Goal: Transaction & Acquisition: Purchase product/service

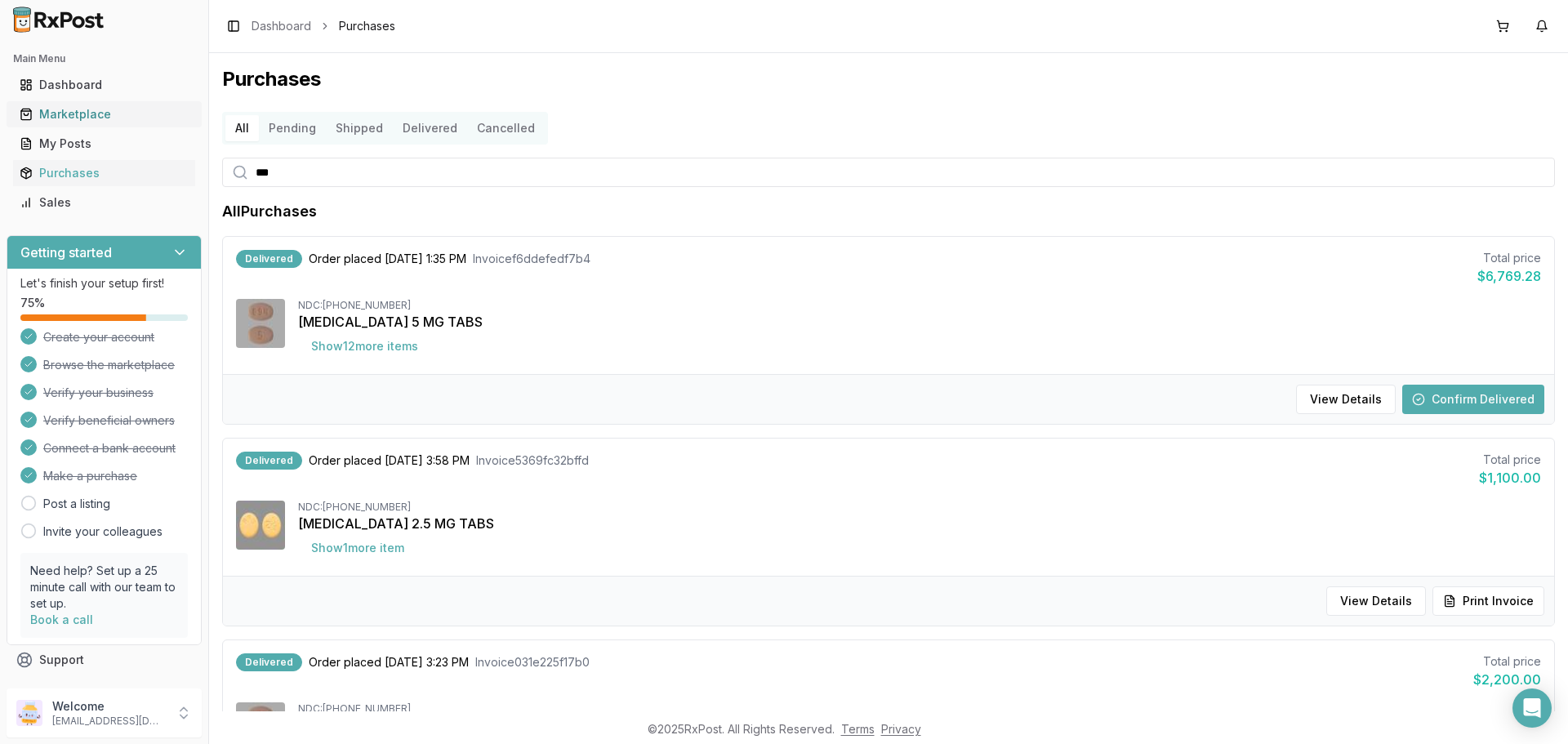
click at [71, 118] on div "Marketplace" at bounding box center [104, 114] width 169 height 17
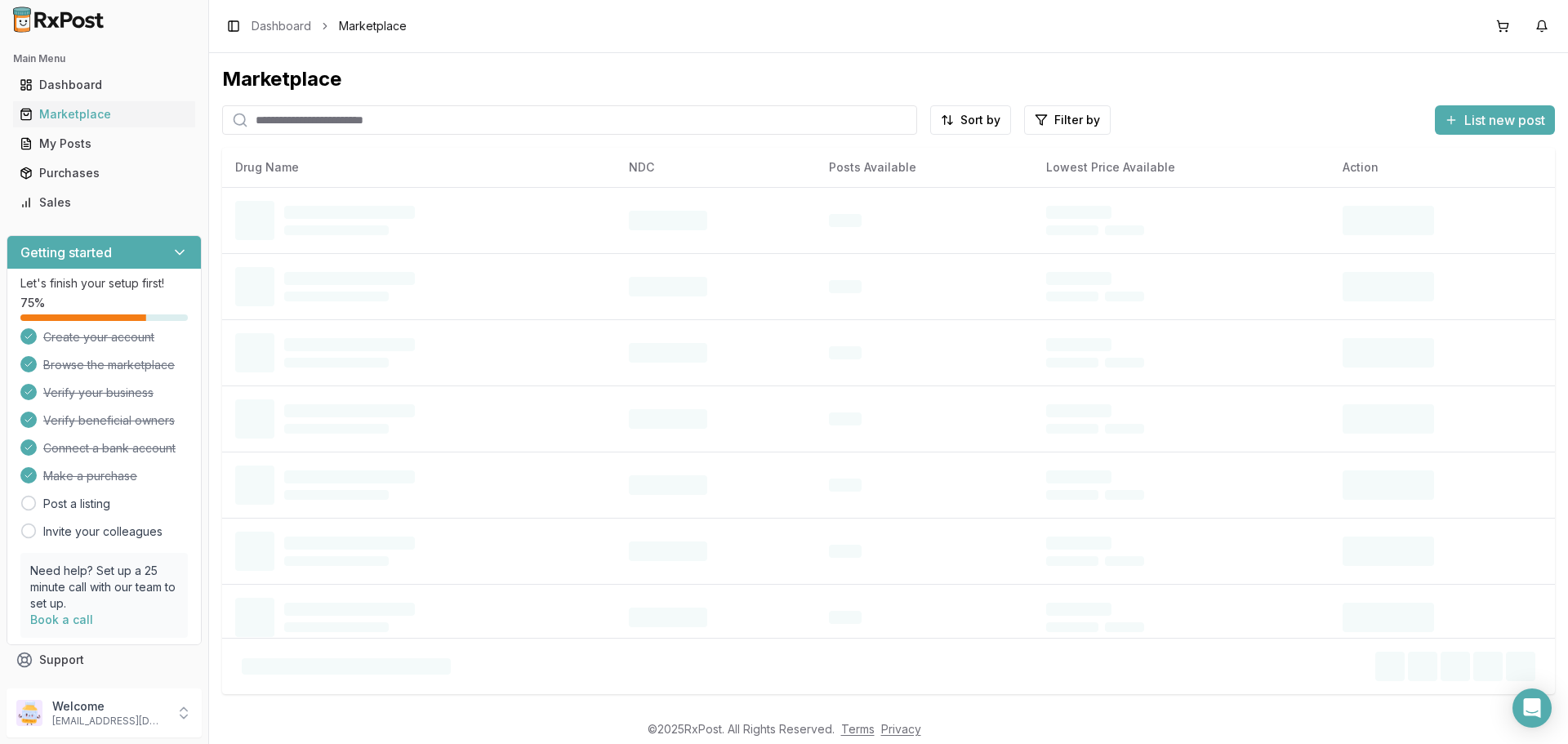
click at [349, 116] on input "search" at bounding box center [570, 120] width 695 height 30
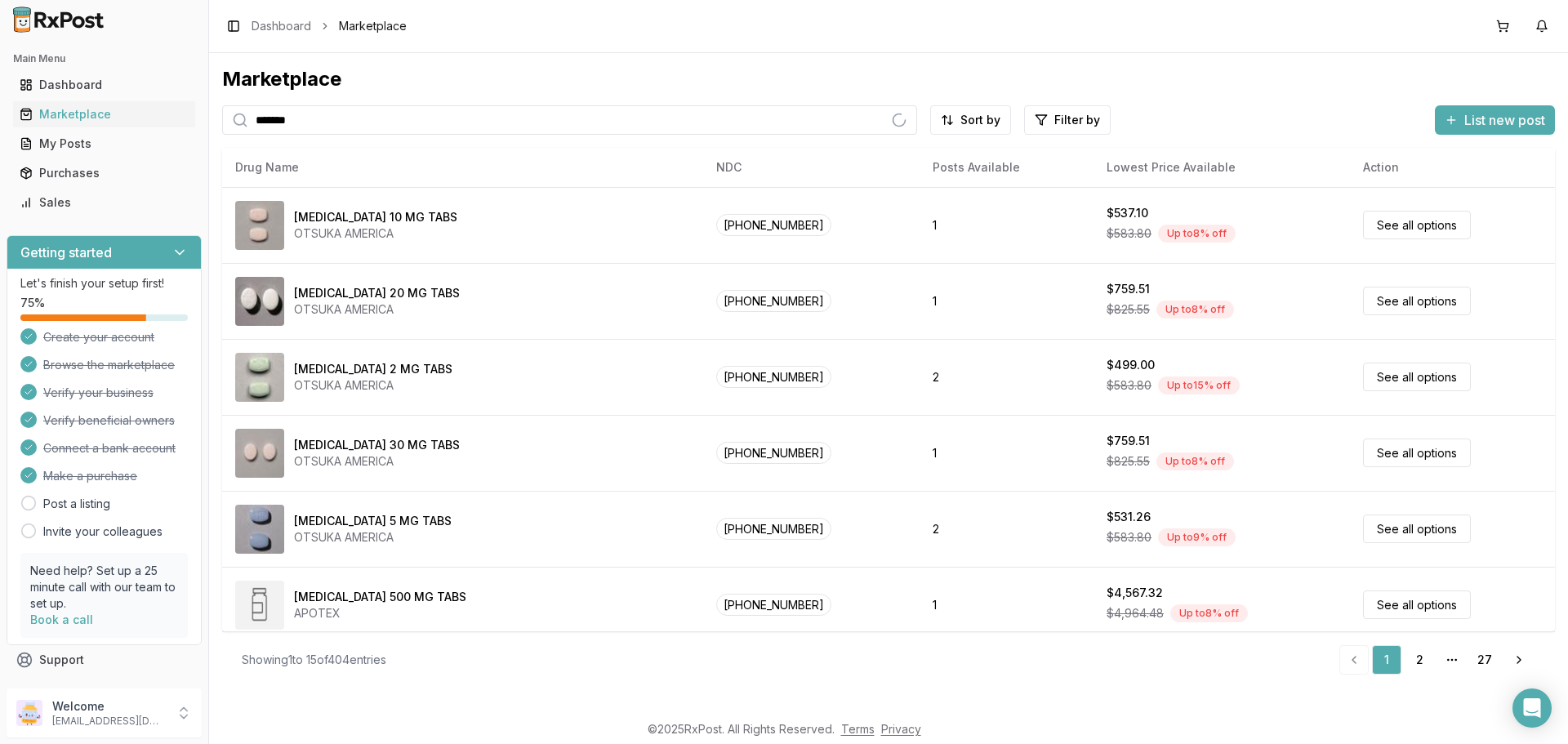
type input "*******"
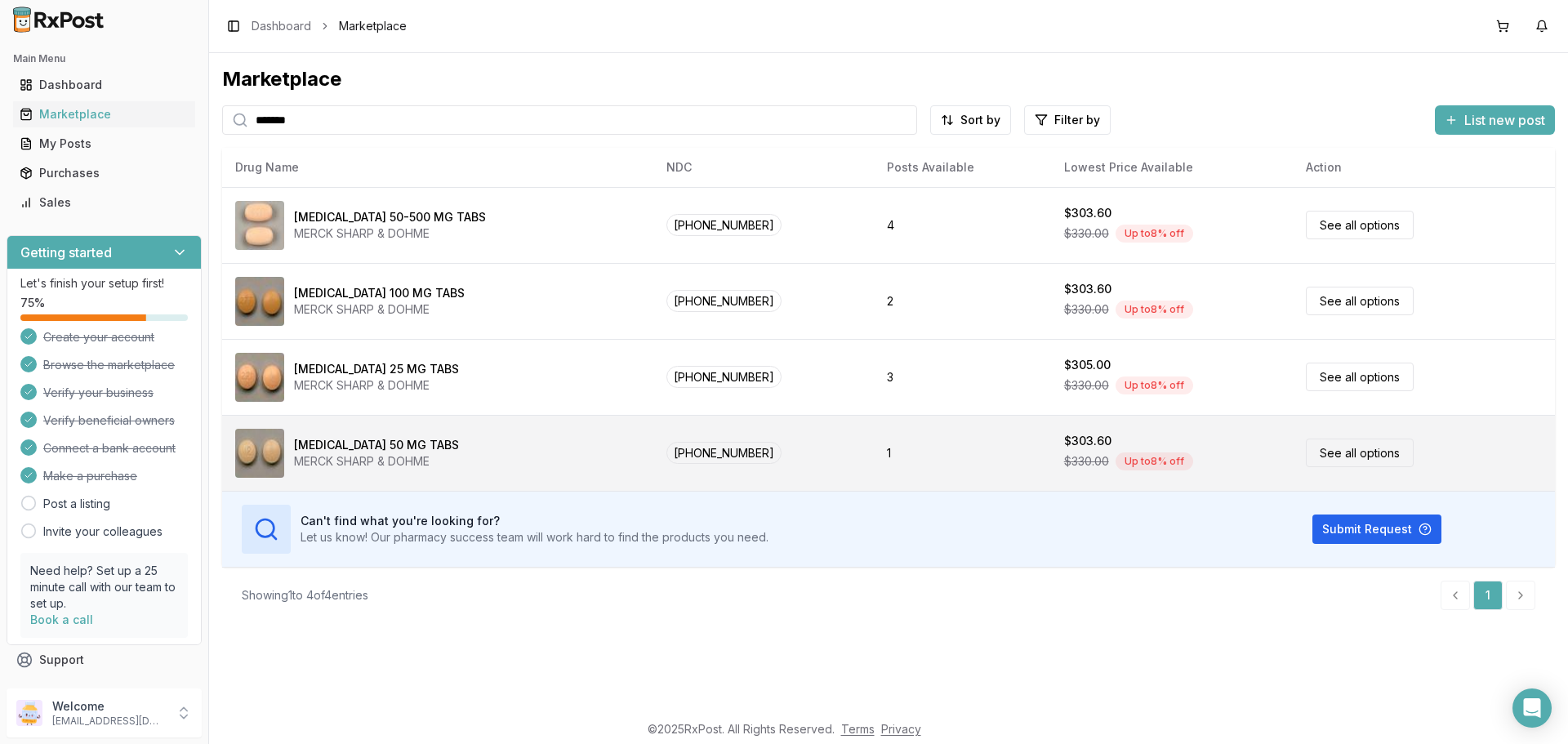
click at [1339, 450] on link "See all options" at bounding box center [1360, 452] width 108 height 29
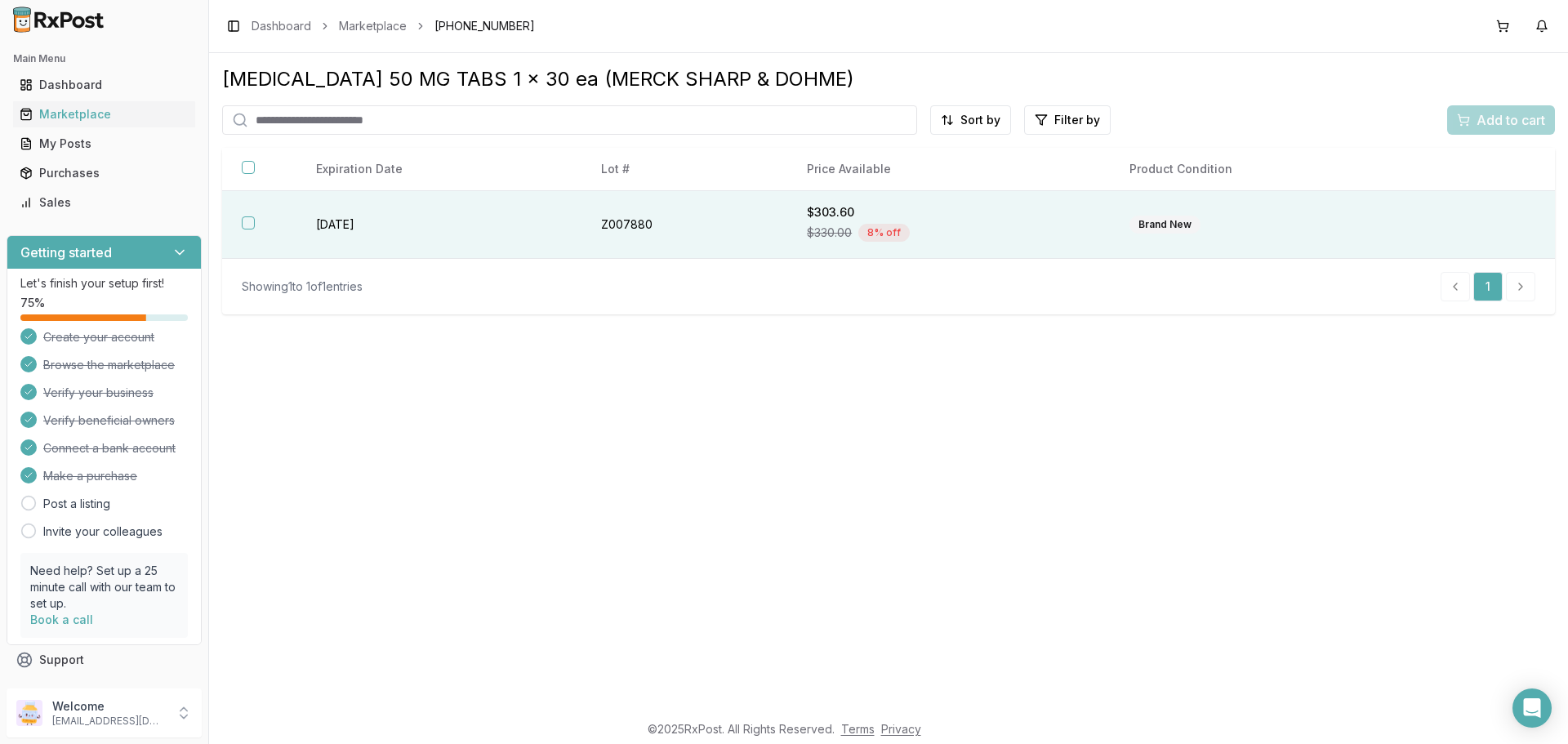
click at [232, 226] on th at bounding box center [259, 225] width 74 height 68
click at [1492, 126] on span "Add to cart" at bounding box center [1511, 120] width 69 height 19
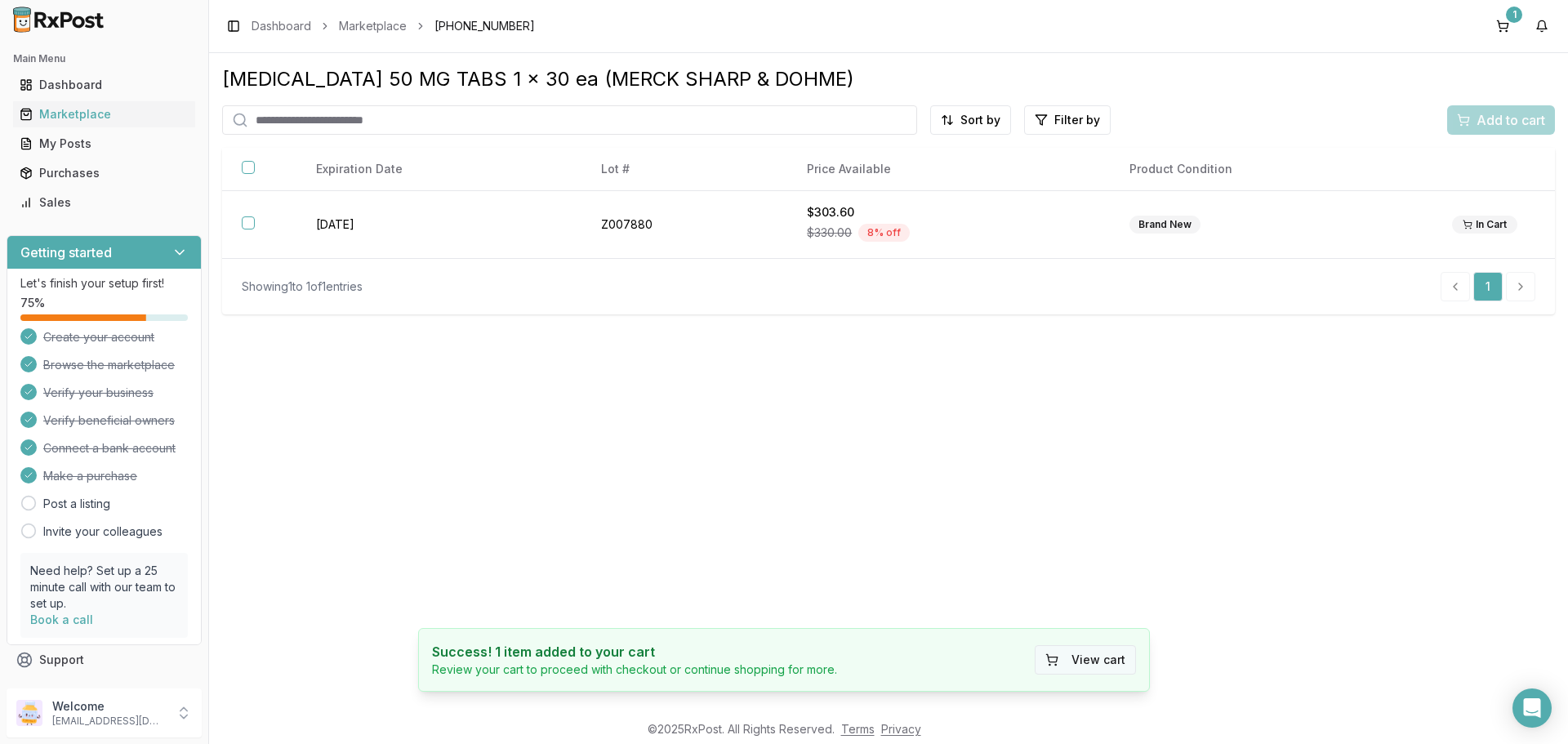
click at [1079, 661] on button "View cart" at bounding box center [1085, 660] width 101 height 30
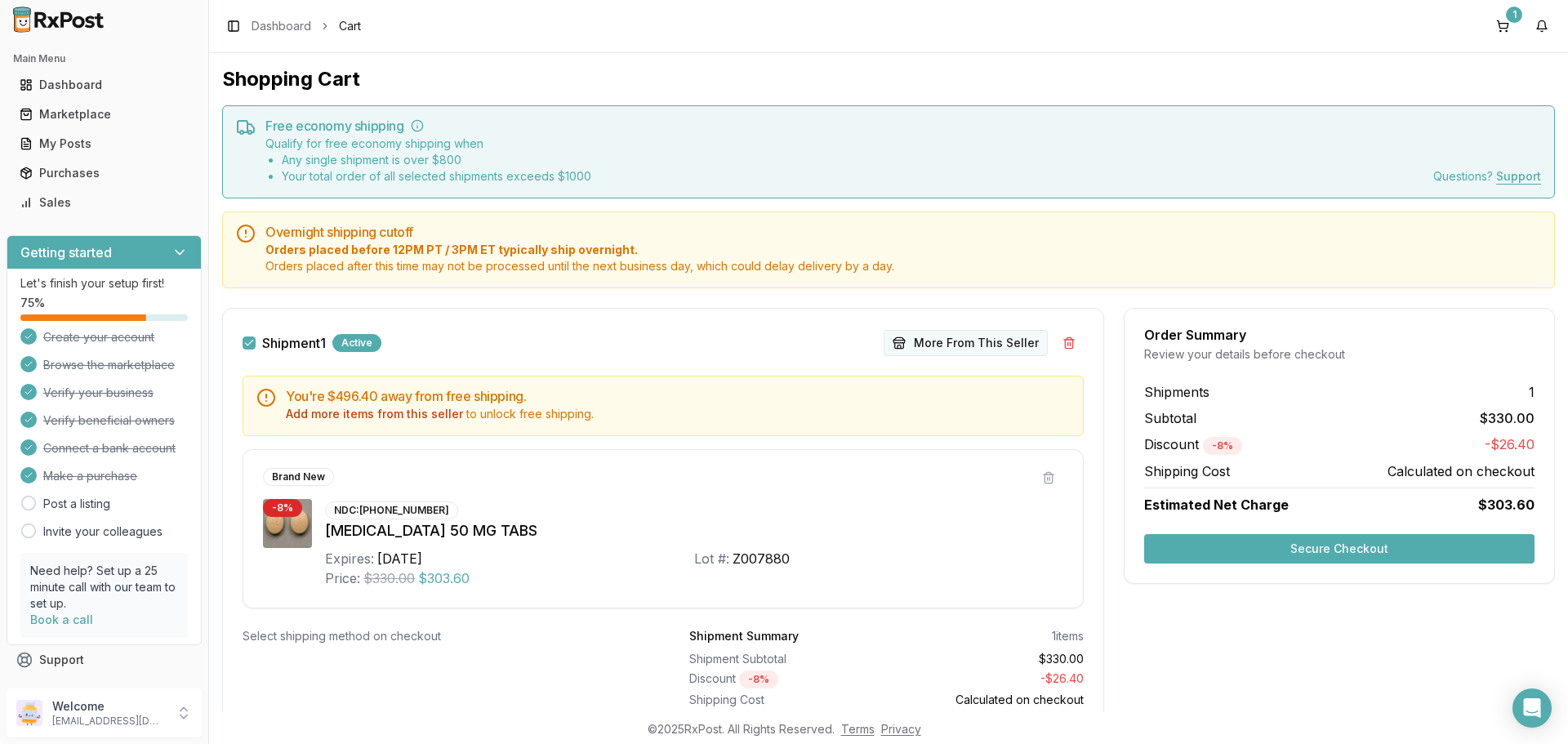
click at [901, 342] on button "More From This Seller" at bounding box center [965, 343] width 164 height 26
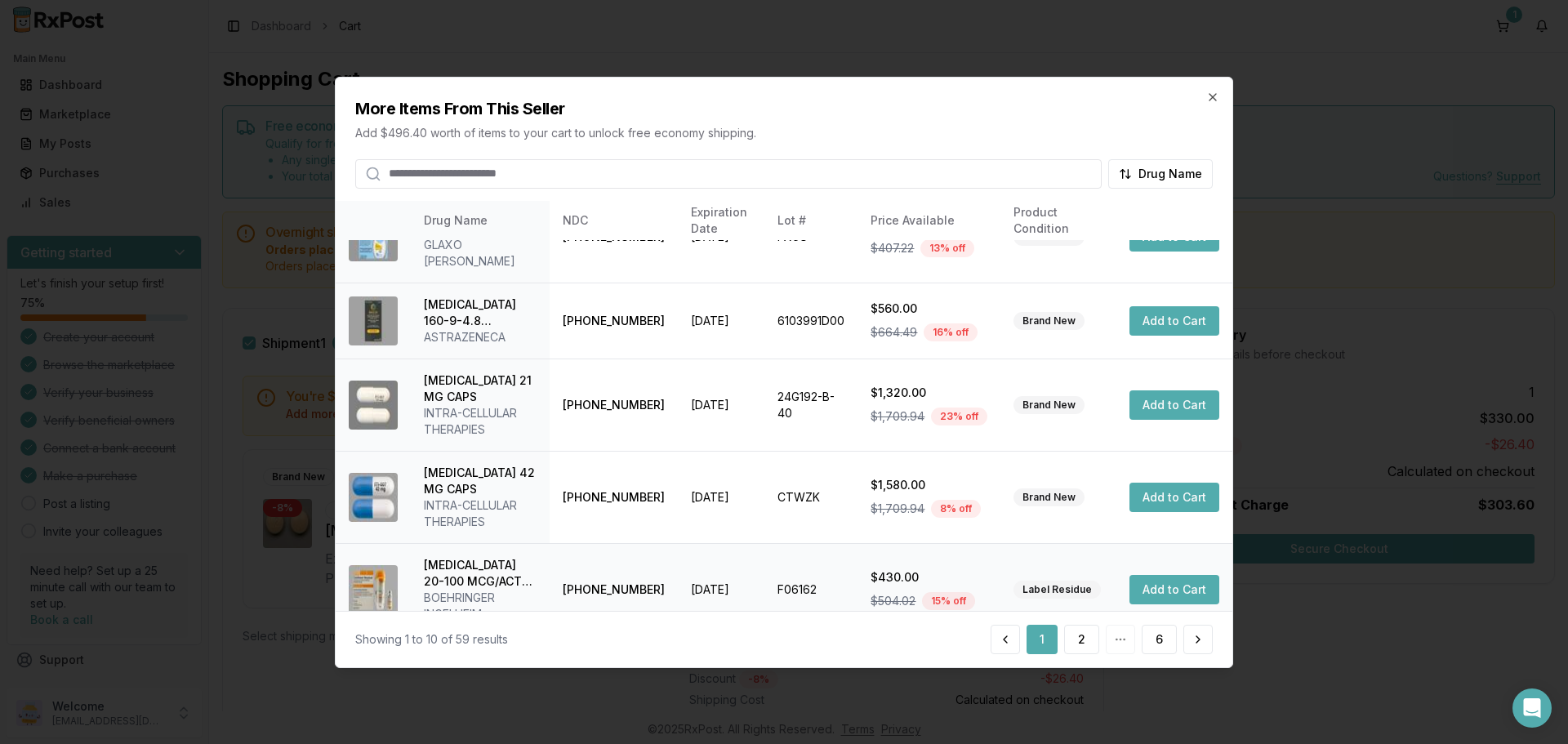
scroll to position [454, 0]
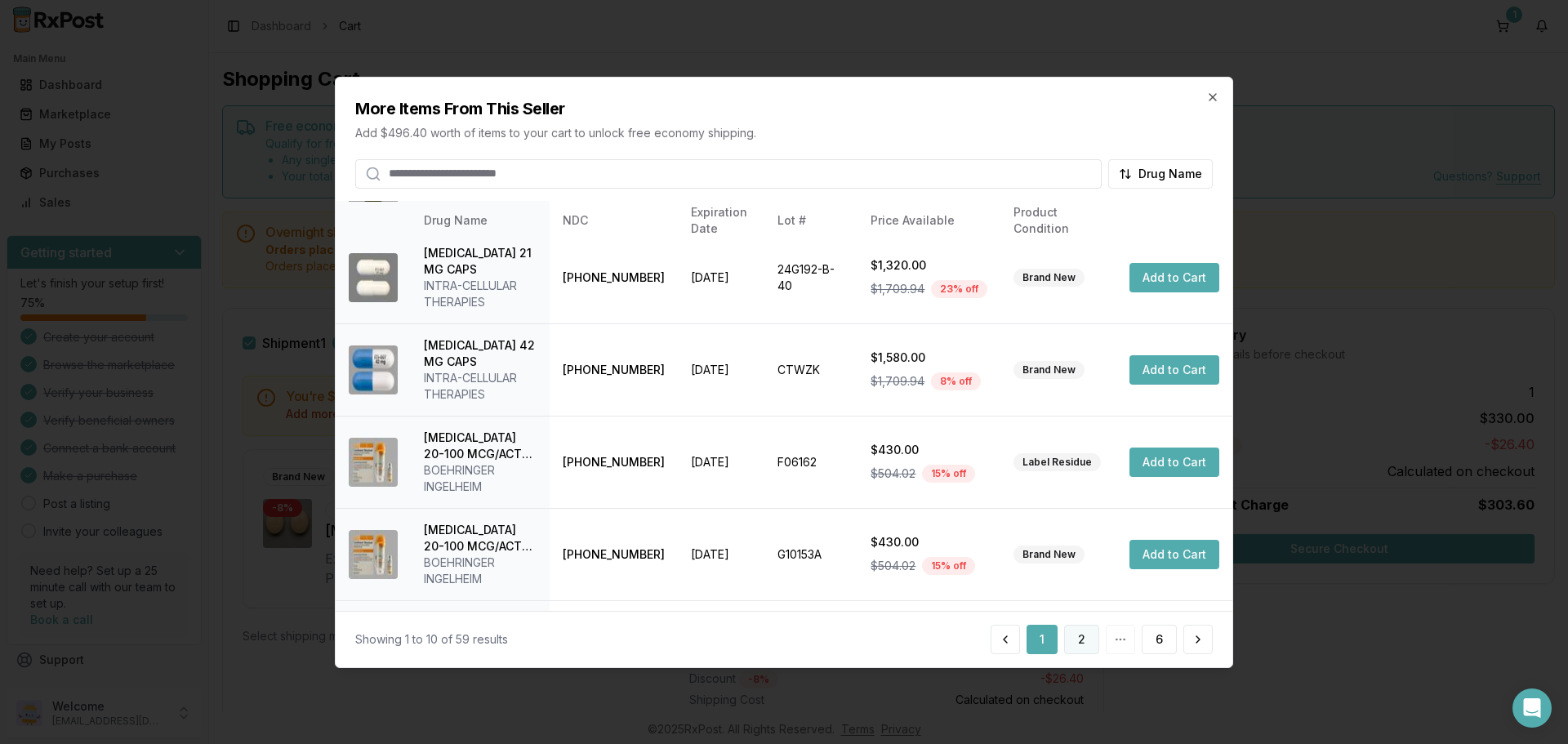
click at [1075, 643] on button "2" at bounding box center [1081, 639] width 35 height 30
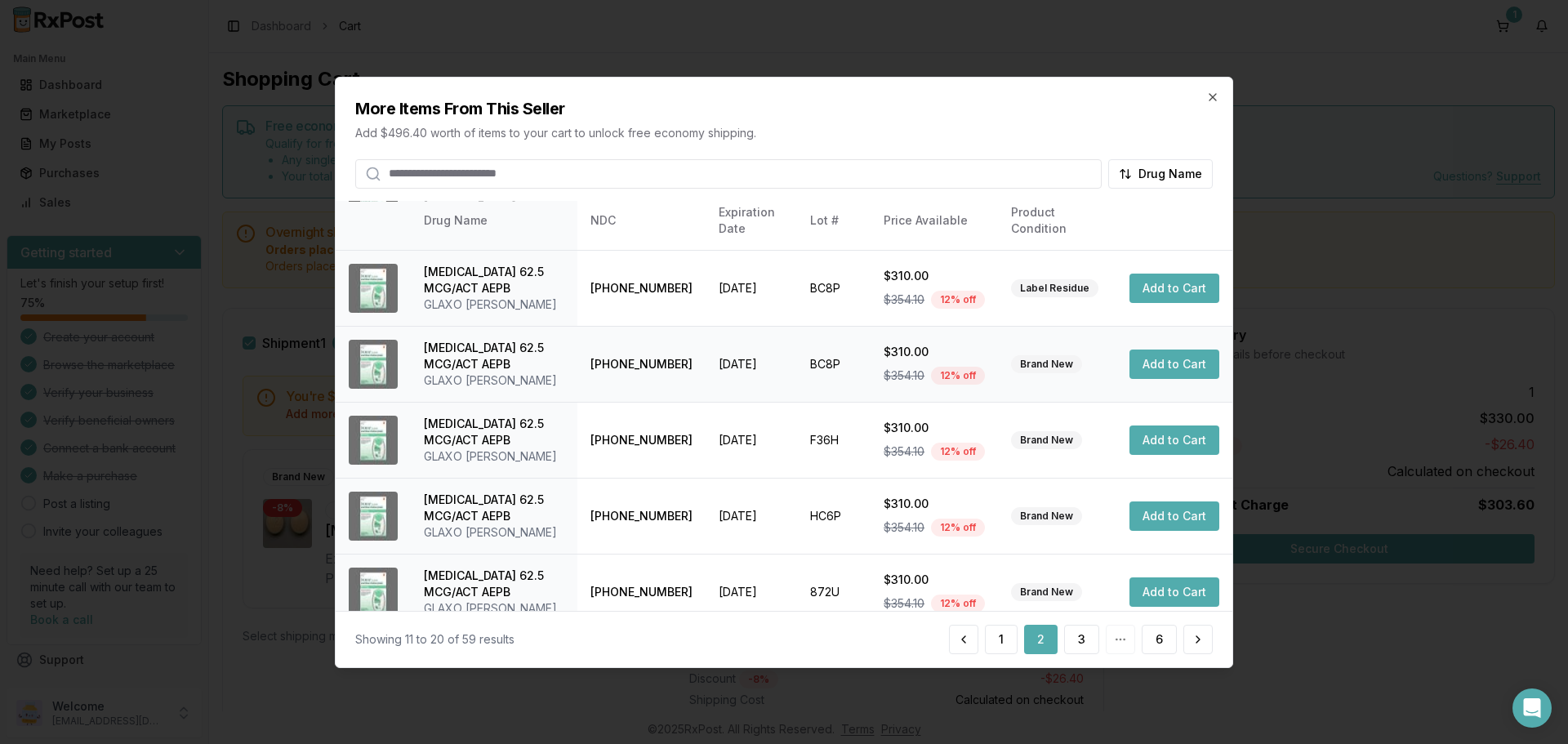
scroll to position [389, 0]
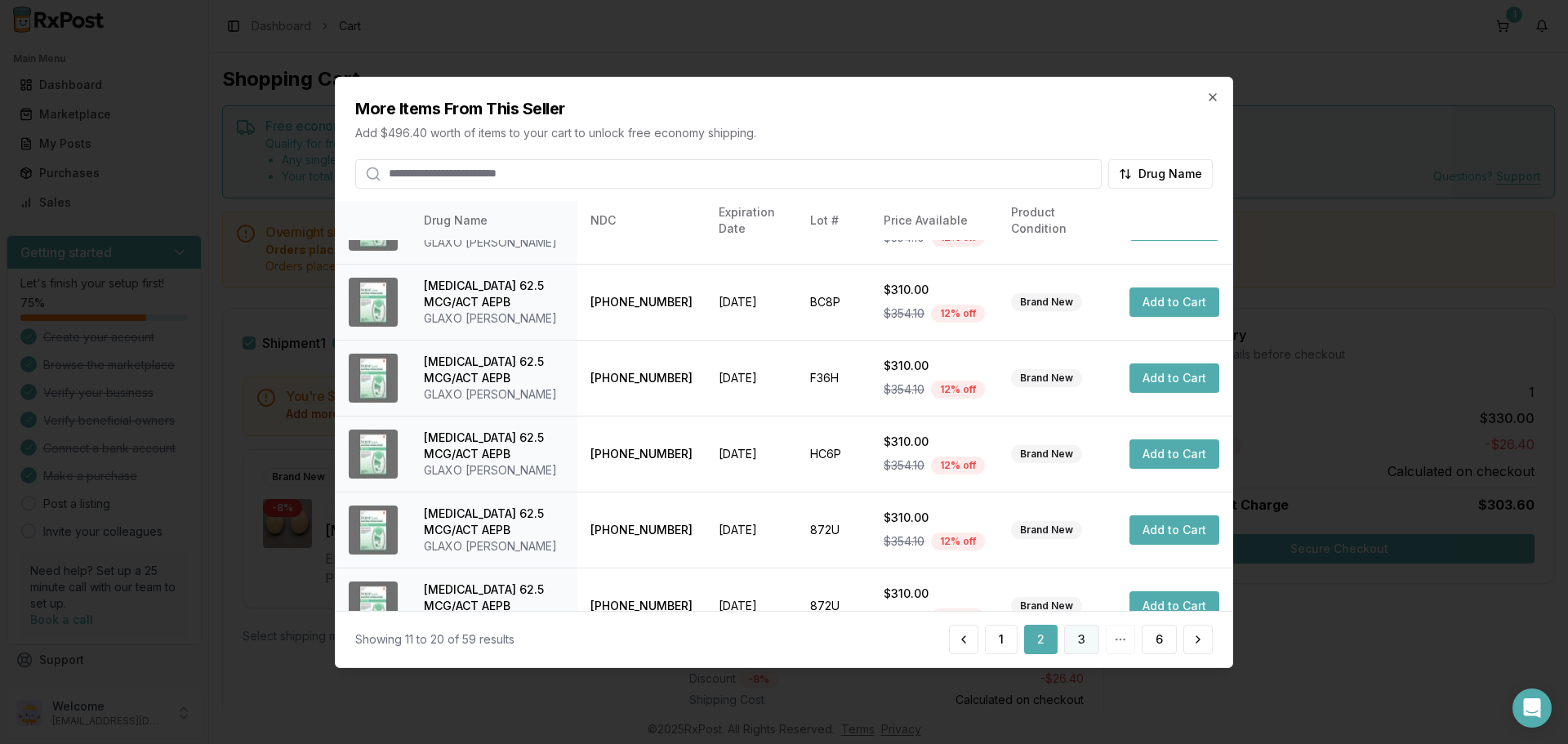
click at [1085, 643] on button "3" at bounding box center [1081, 639] width 35 height 30
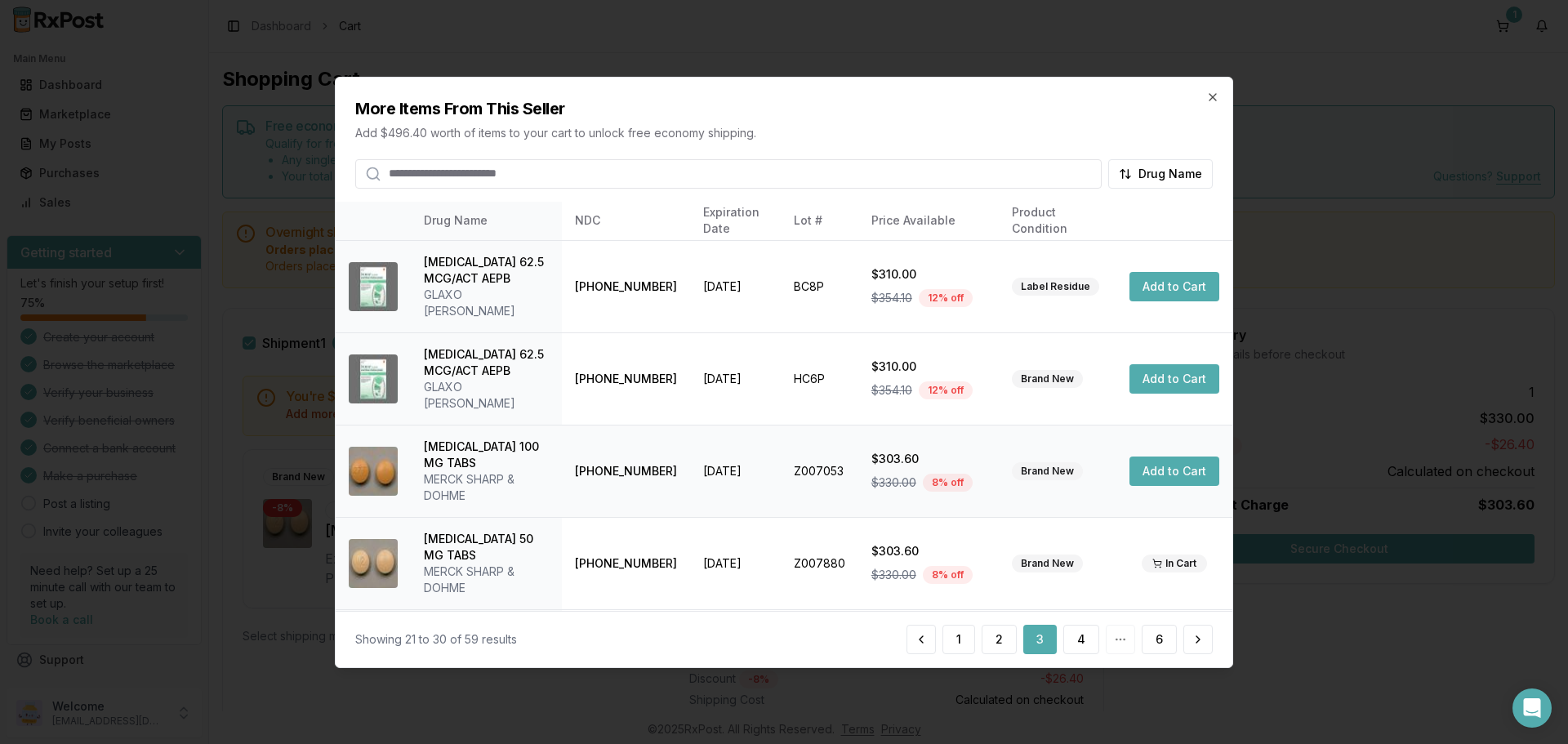
click at [1155, 457] on button "Add to Cart" at bounding box center [1173, 471] width 90 height 30
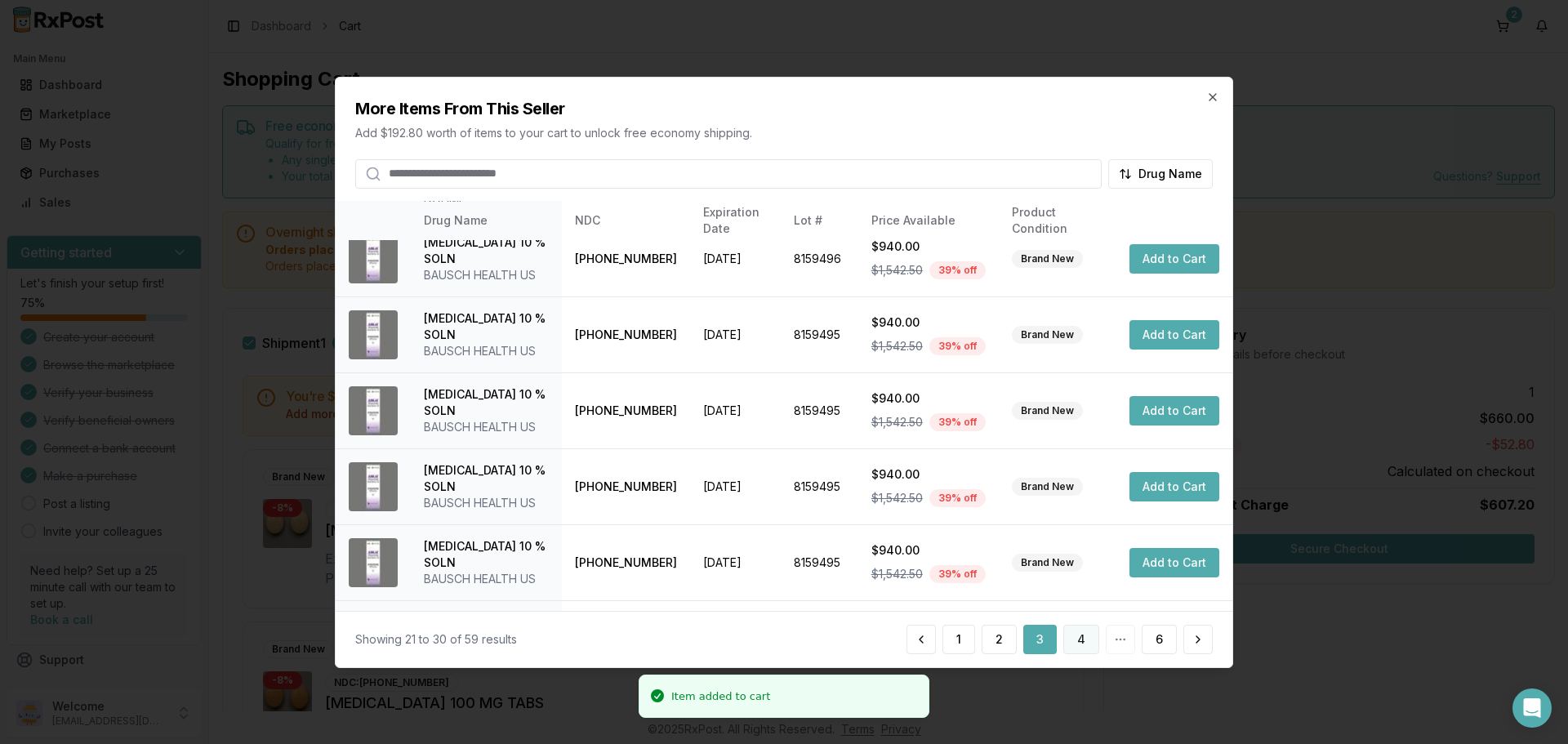
click at [1085, 640] on button "4" at bounding box center [1081, 639] width 36 height 30
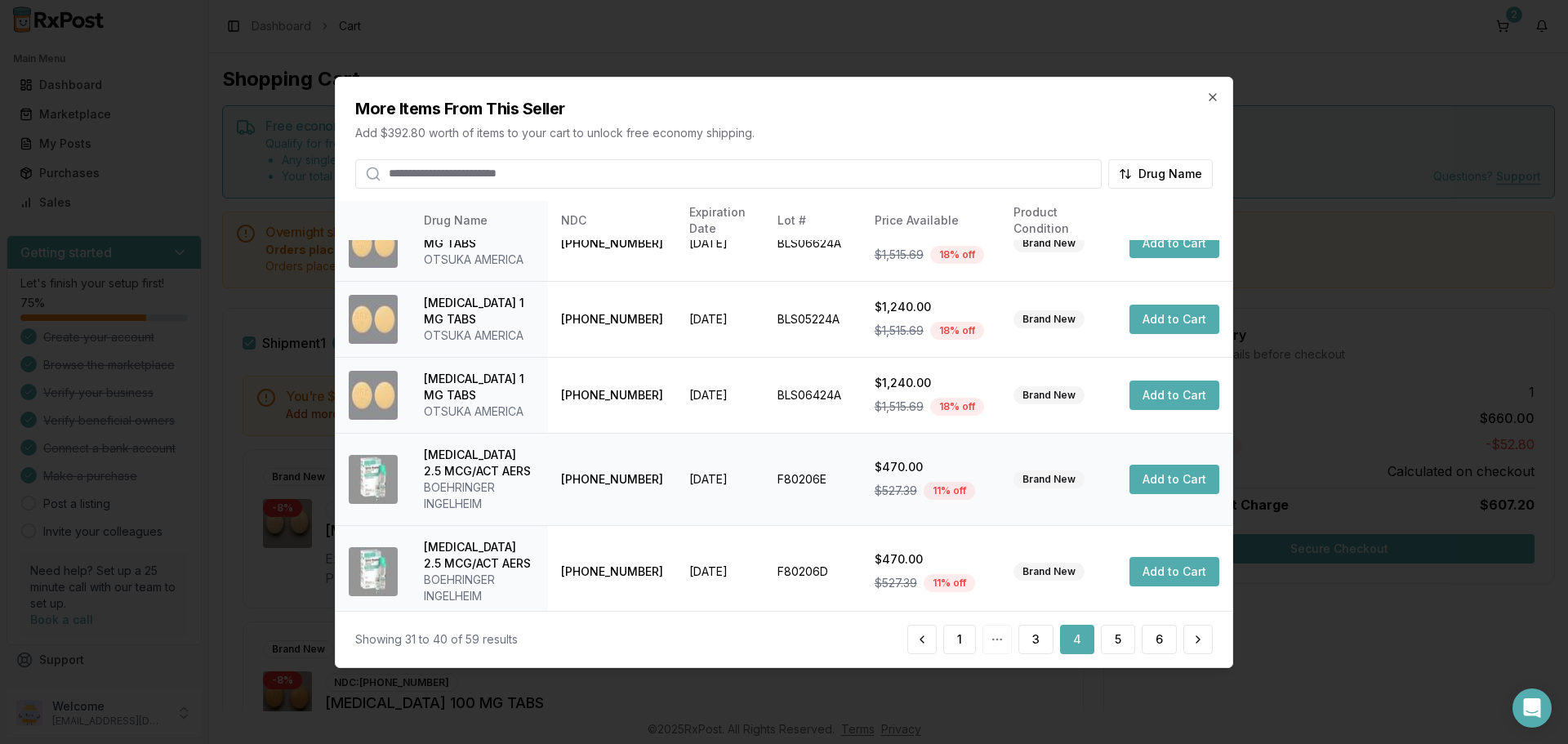
scroll to position [422, 0]
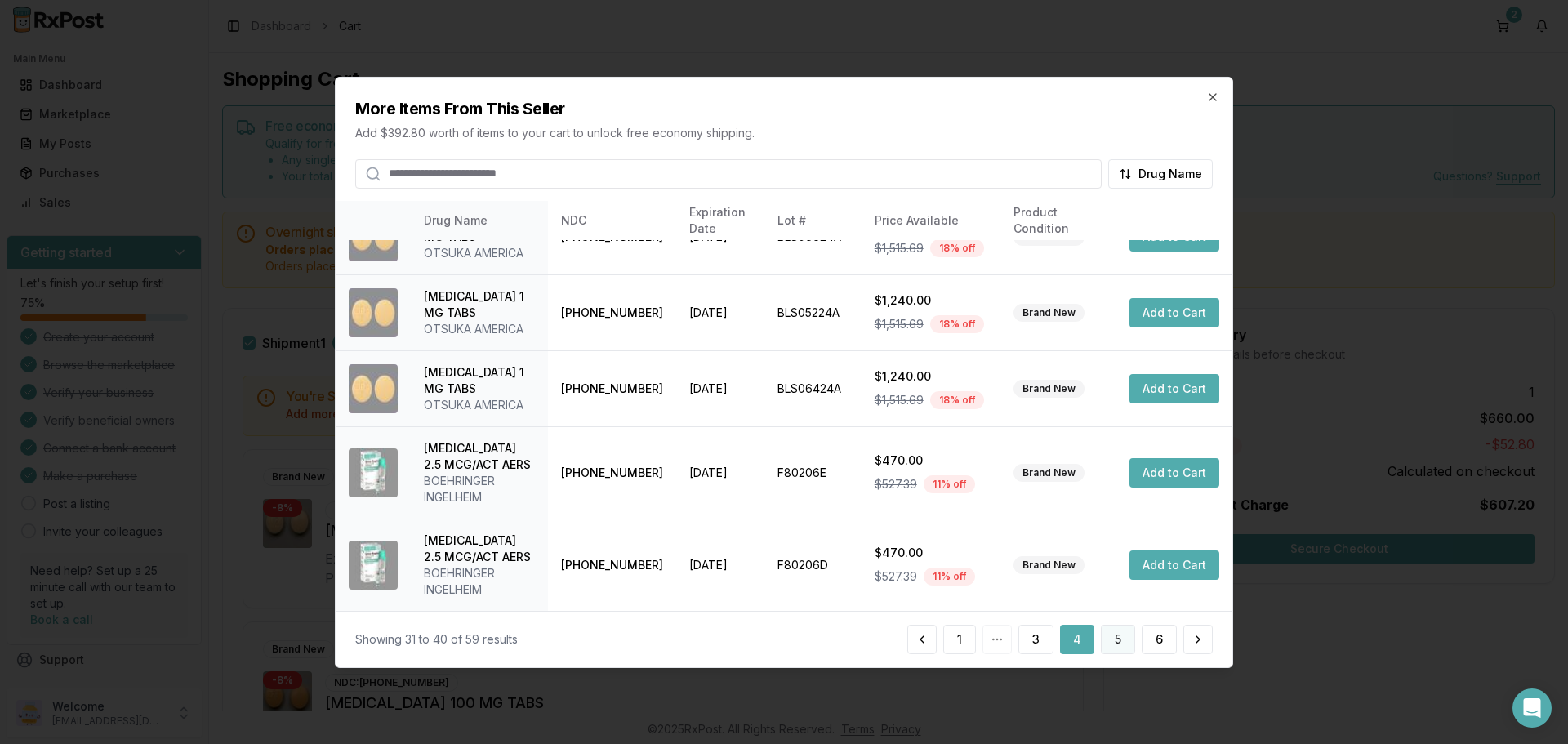
click at [1103, 639] on button "5" at bounding box center [1118, 639] width 34 height 30
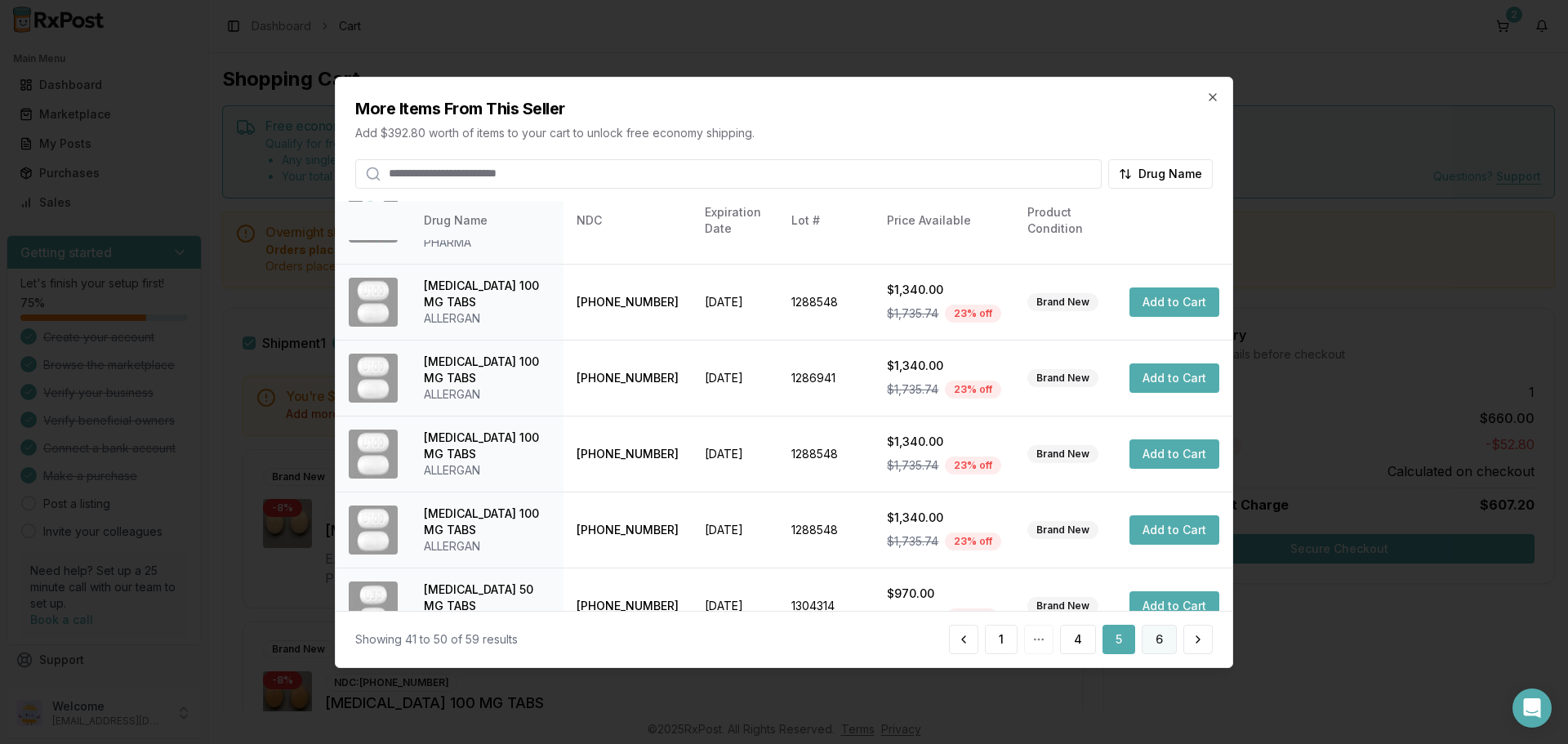
click at [1151, 647] on button "6" at bounding box center [1159, 639] width 35 height 30
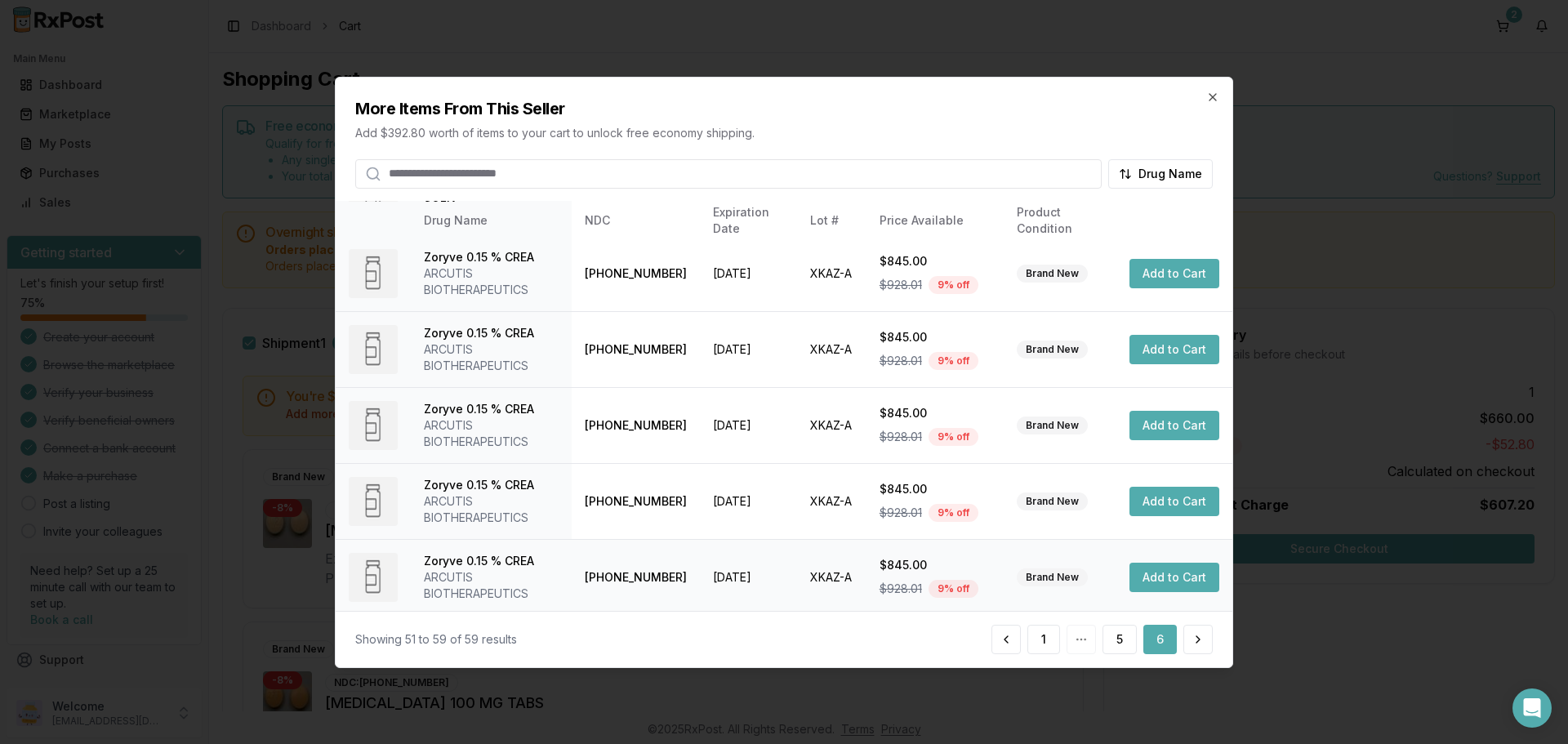
scroll to position [313, 0]
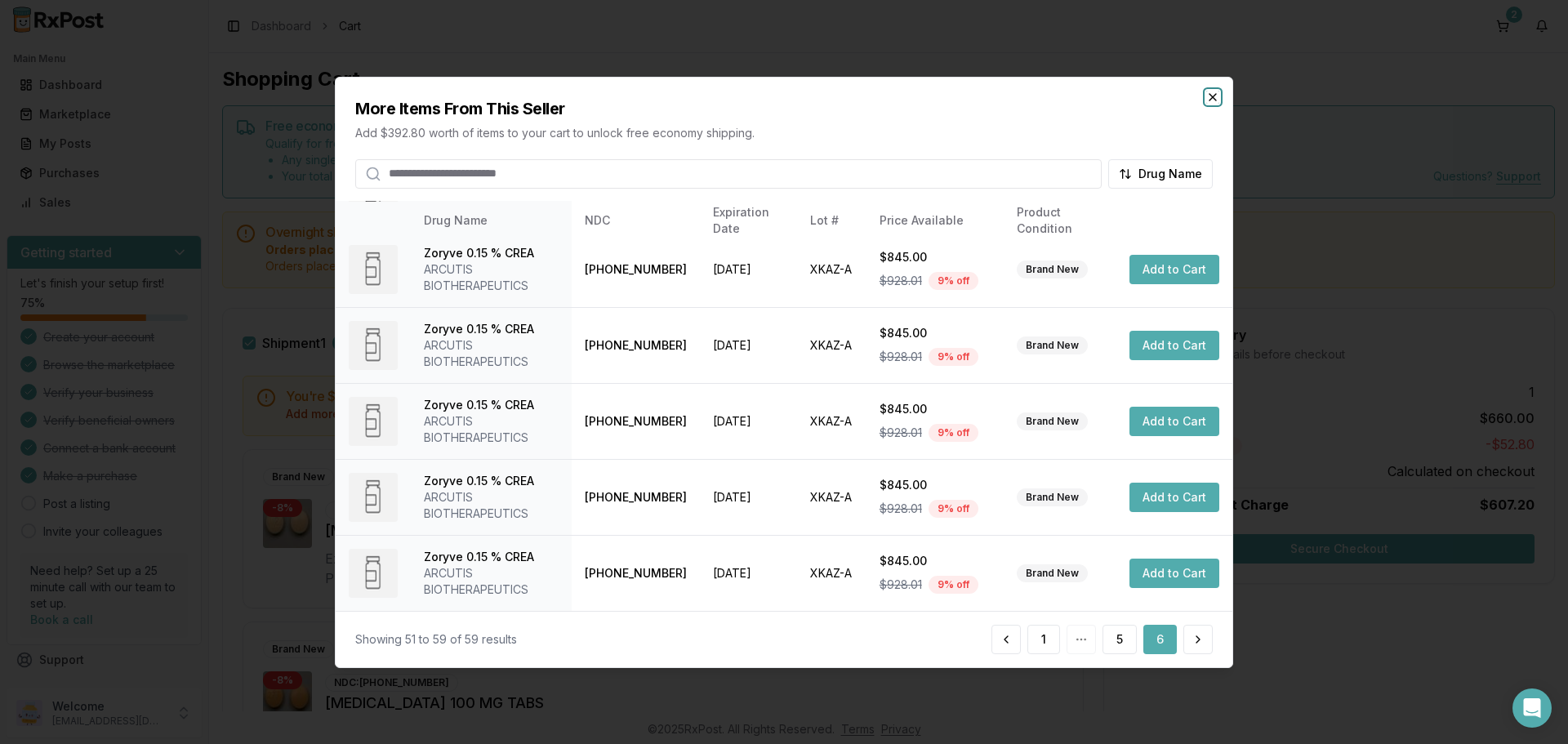
click at [1215, 102] on icon "button" at bounding box center [1213, 96] width 13 height 13
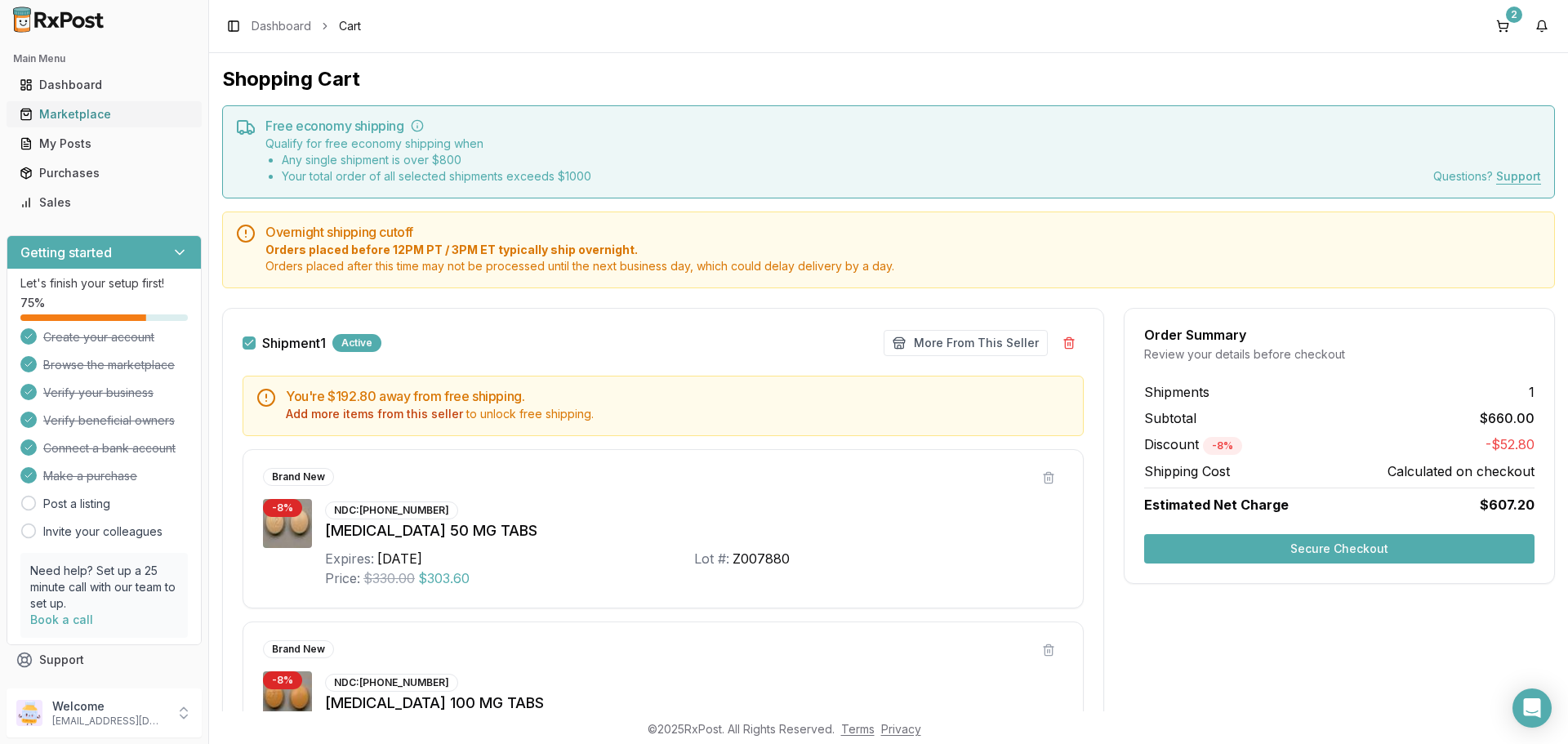
click at [96, 112] on div "Marketplace" at bounding box center [104, 114] width 169 height 17
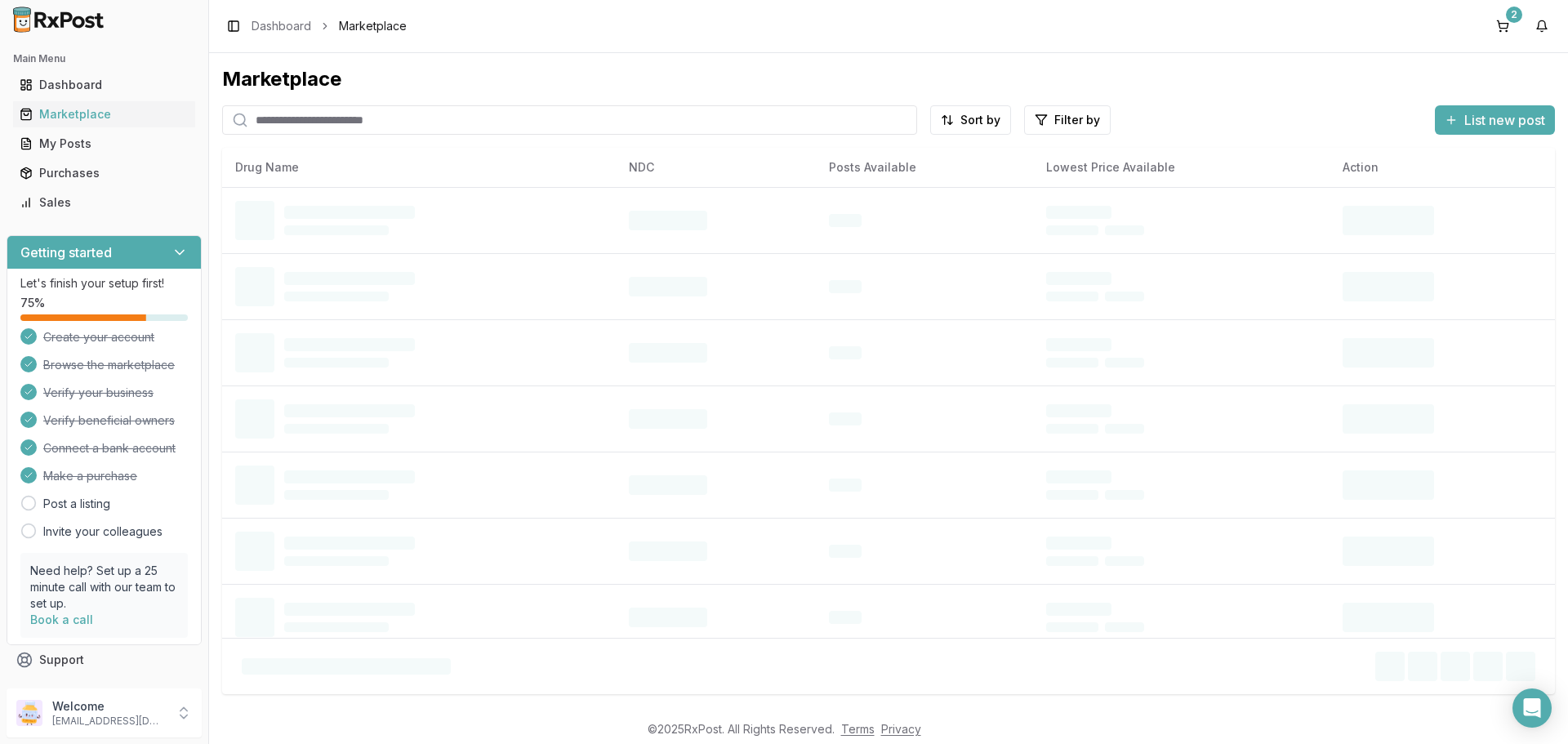
drag, startPoint x: 362, startPoint y: 125, endPoint x: 359, endPoint y: 116, distance: 9.5
click at [362, 125] on input "search" at bounding box center [570, 120] width 695 height 30
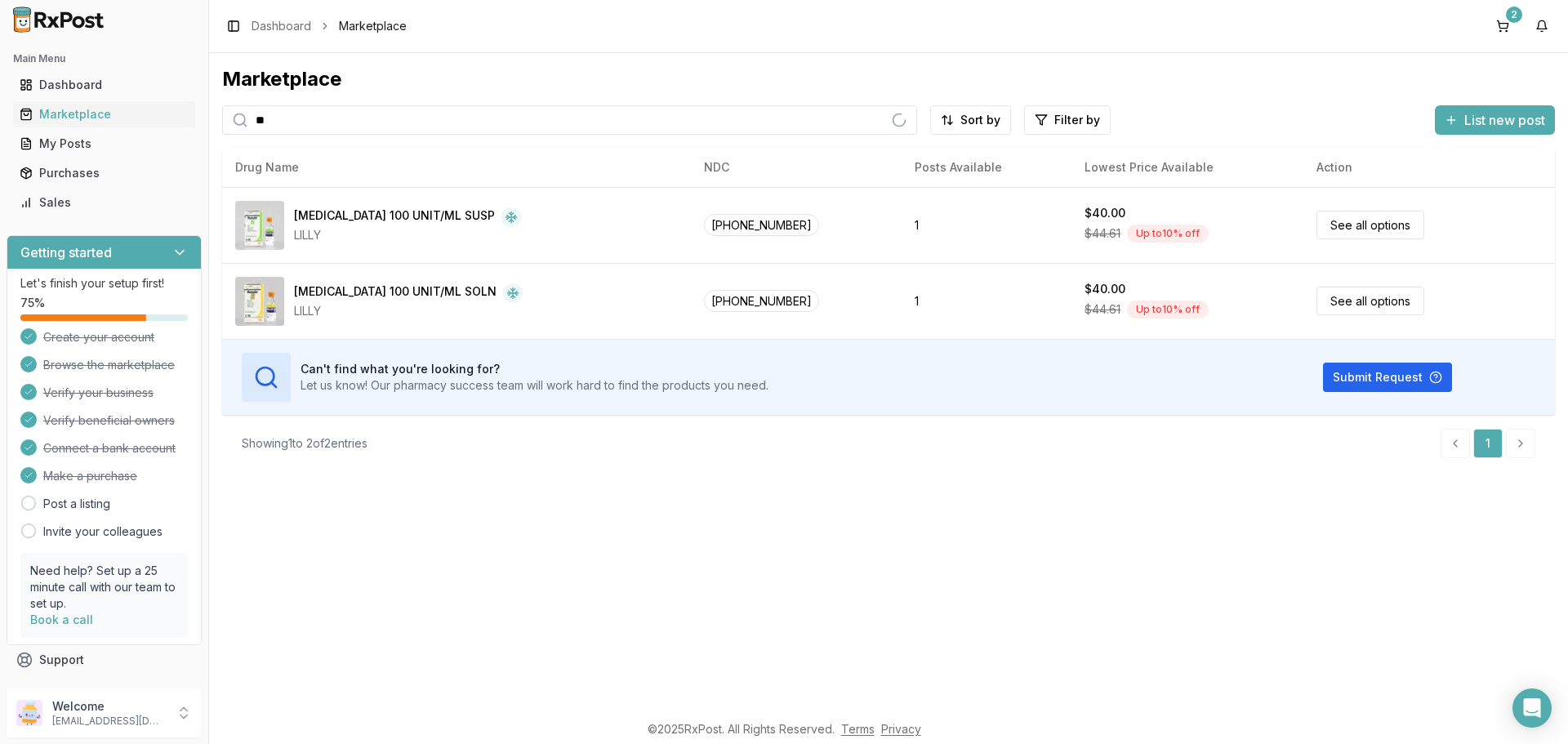
type input "*"
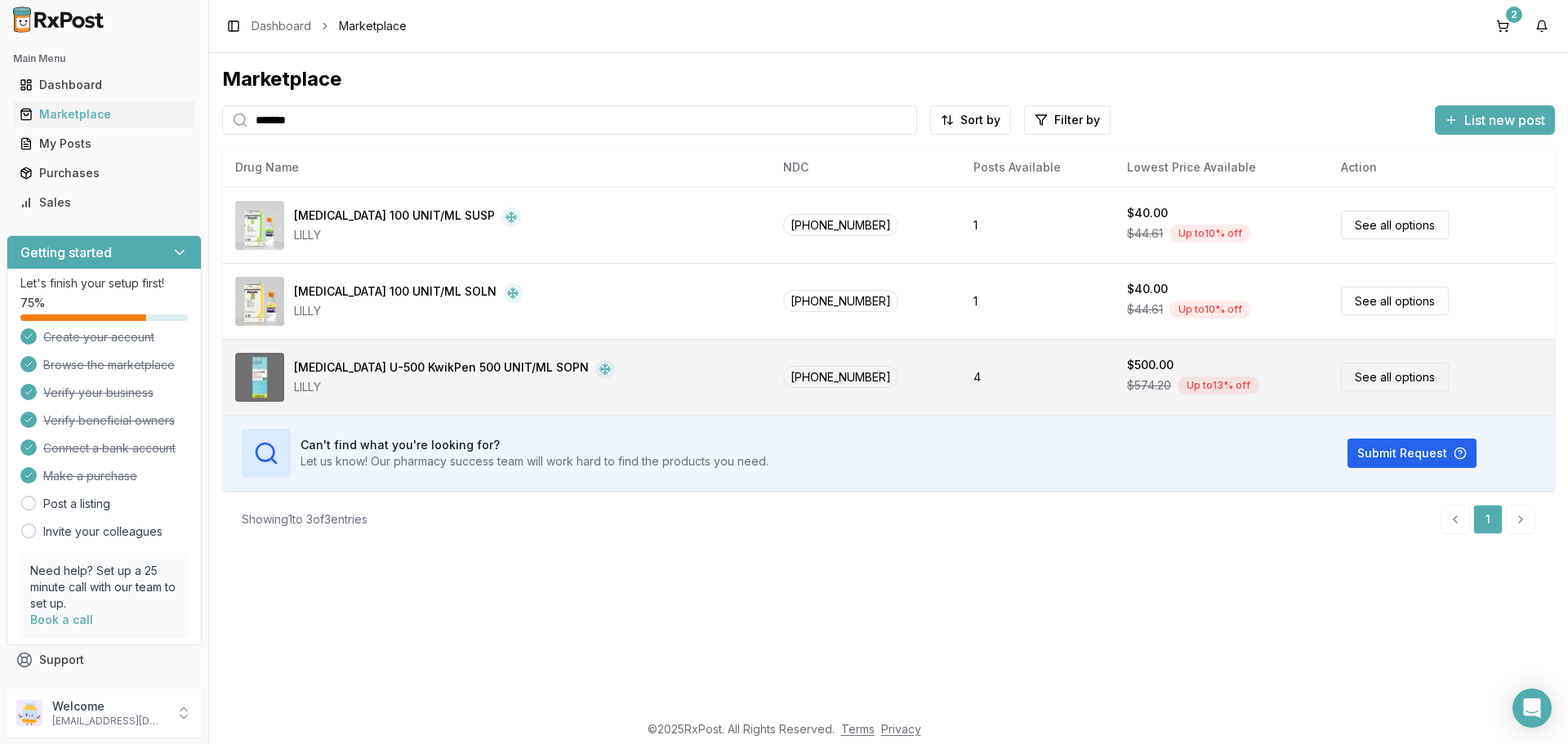
type input "*******"
click at [1387, 384] on link "See all options" at bounding box center [1395, 376] width 108 height 29
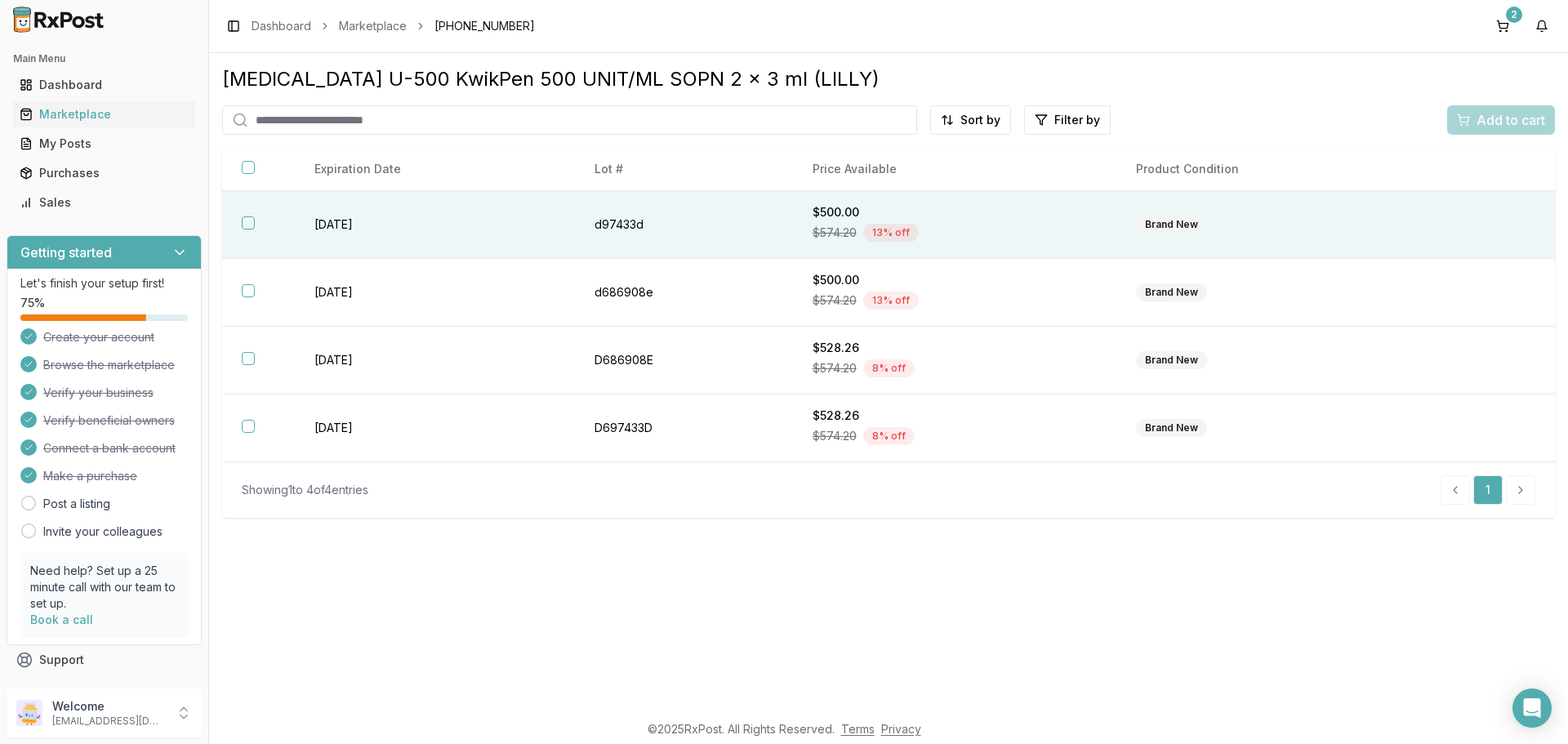
click at [240, 226] on th at bounding box center [258, 225] width 72 height 68
click at [1490, 128] on span "Add to cart" at bounding box center [1511, 120] width 69 height 19
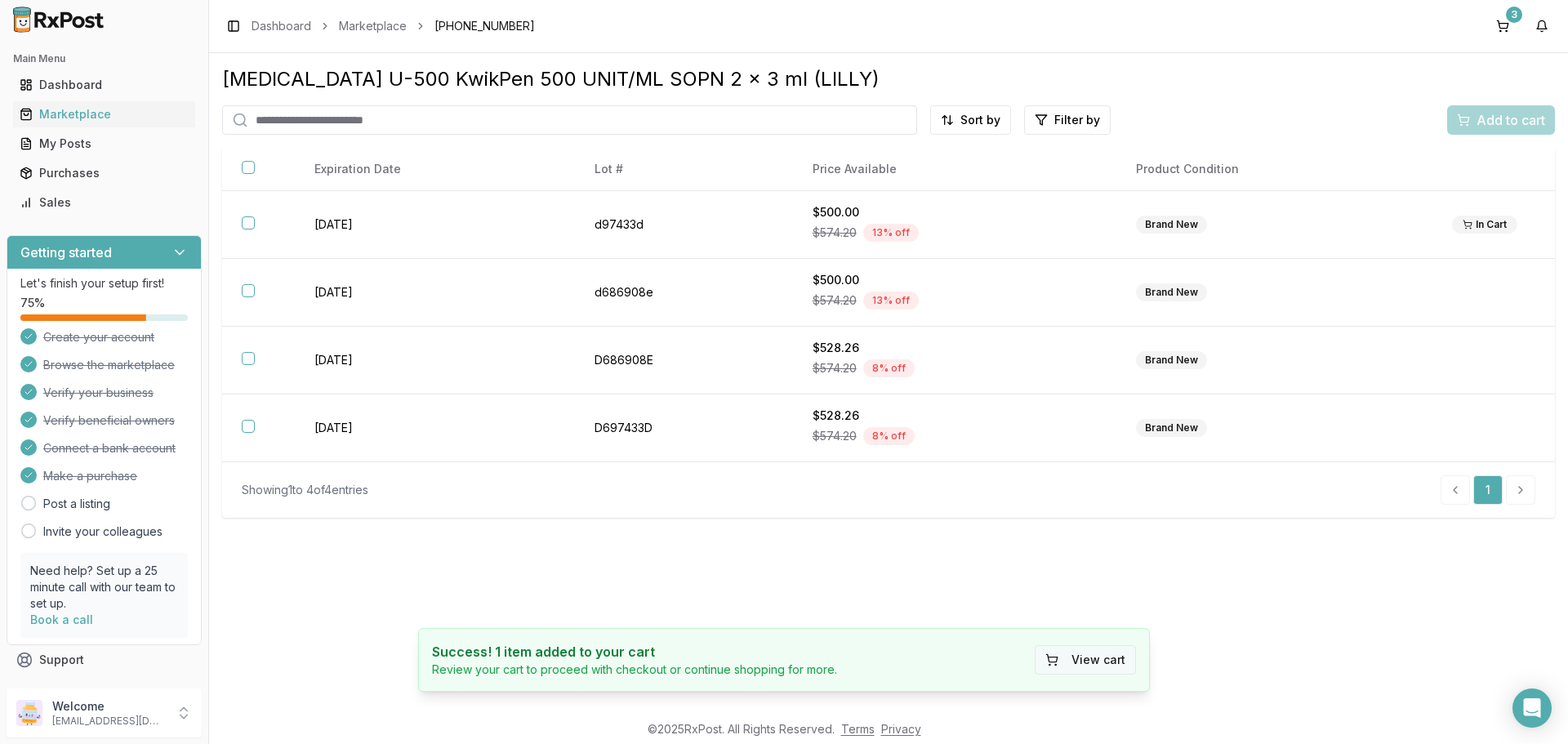
click at [1078, 664] on button "View cart" at bounding box center [1085, 660] width 101 height 30
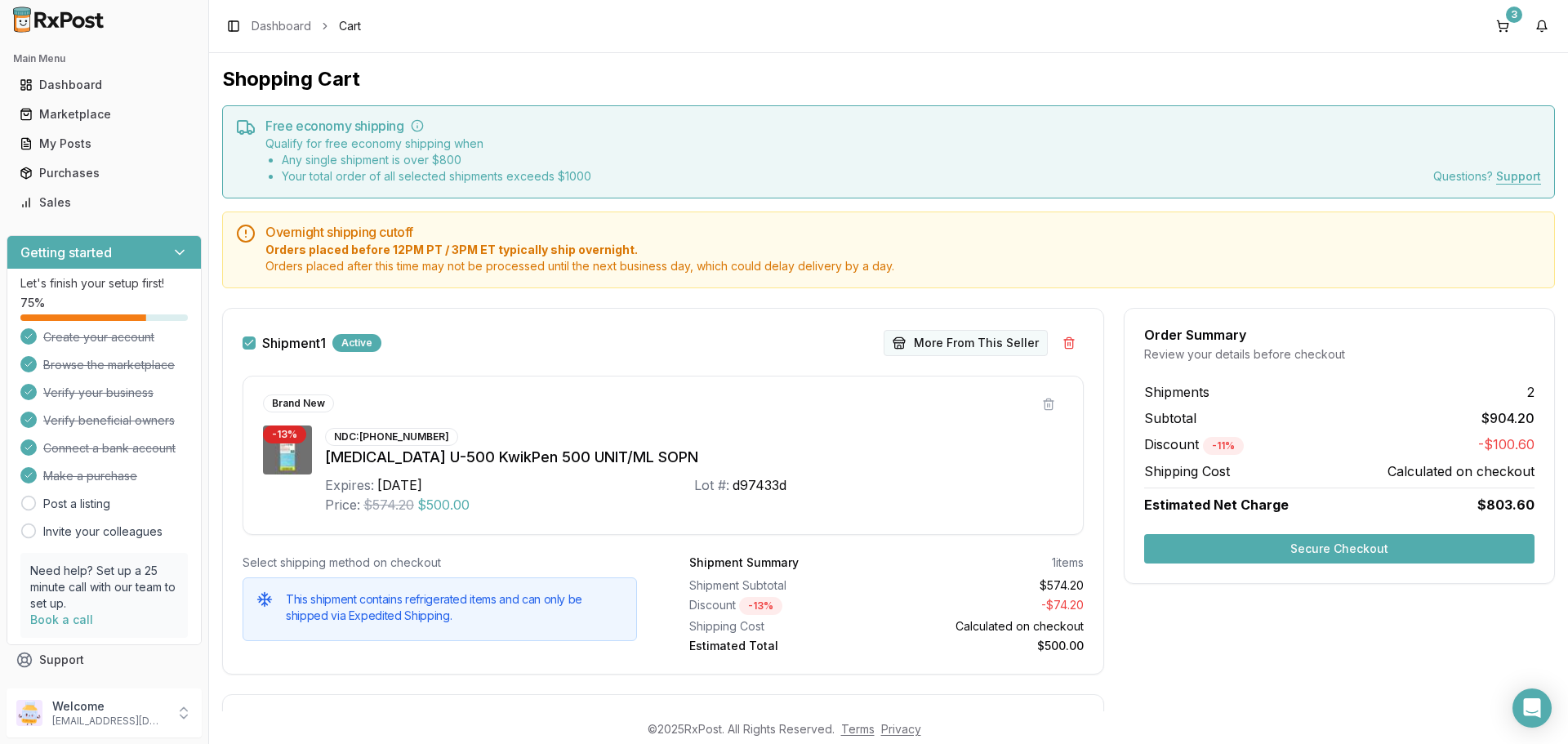
click at [987, 339] on button "More From This Seller" at bounding box center [965, 343] width 164 height 26
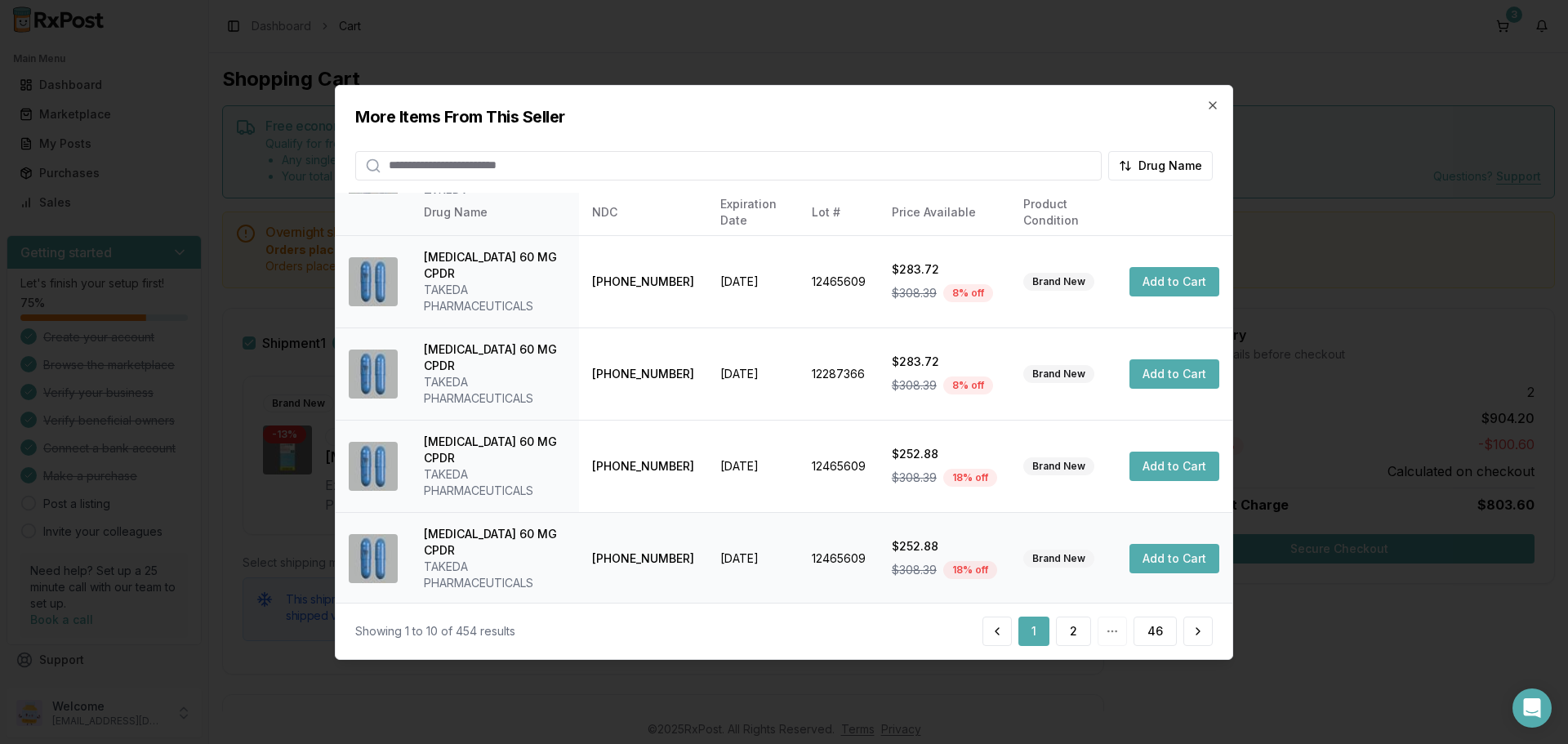
scroll to position [389, 0]
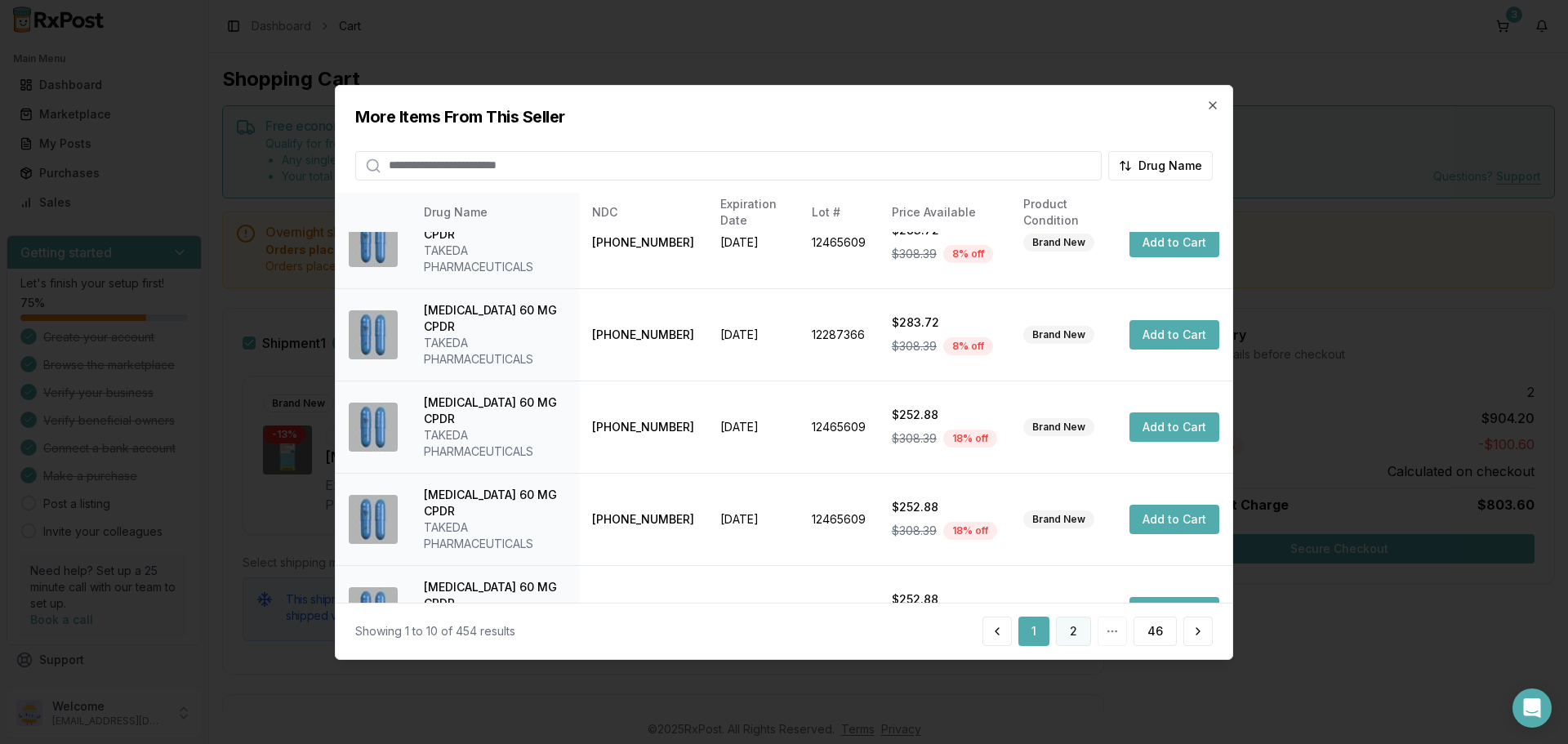
click at [1069, 626] on button "2" at bounding box center [1073, 632] width 35 height 30
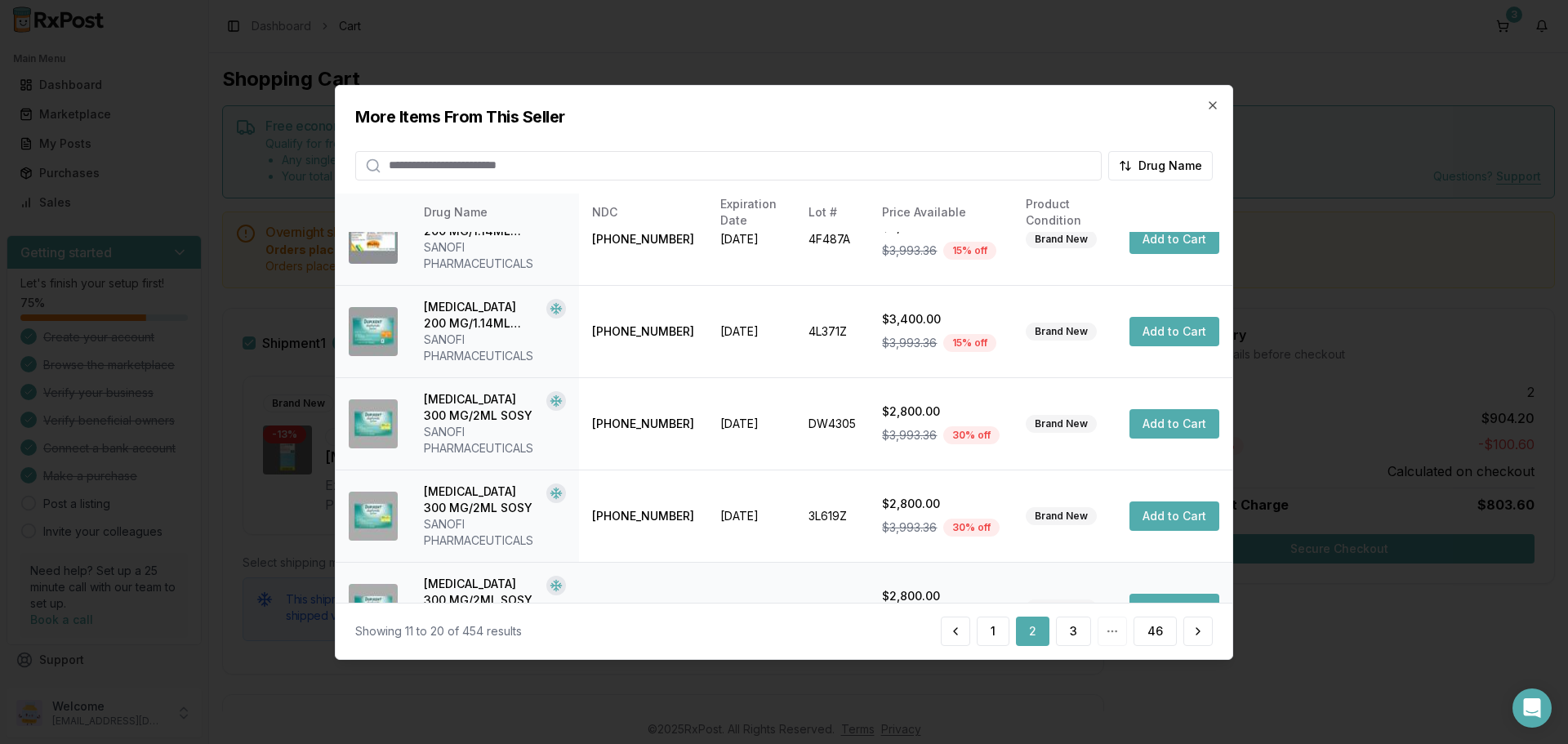
scroll to position [552, 0]
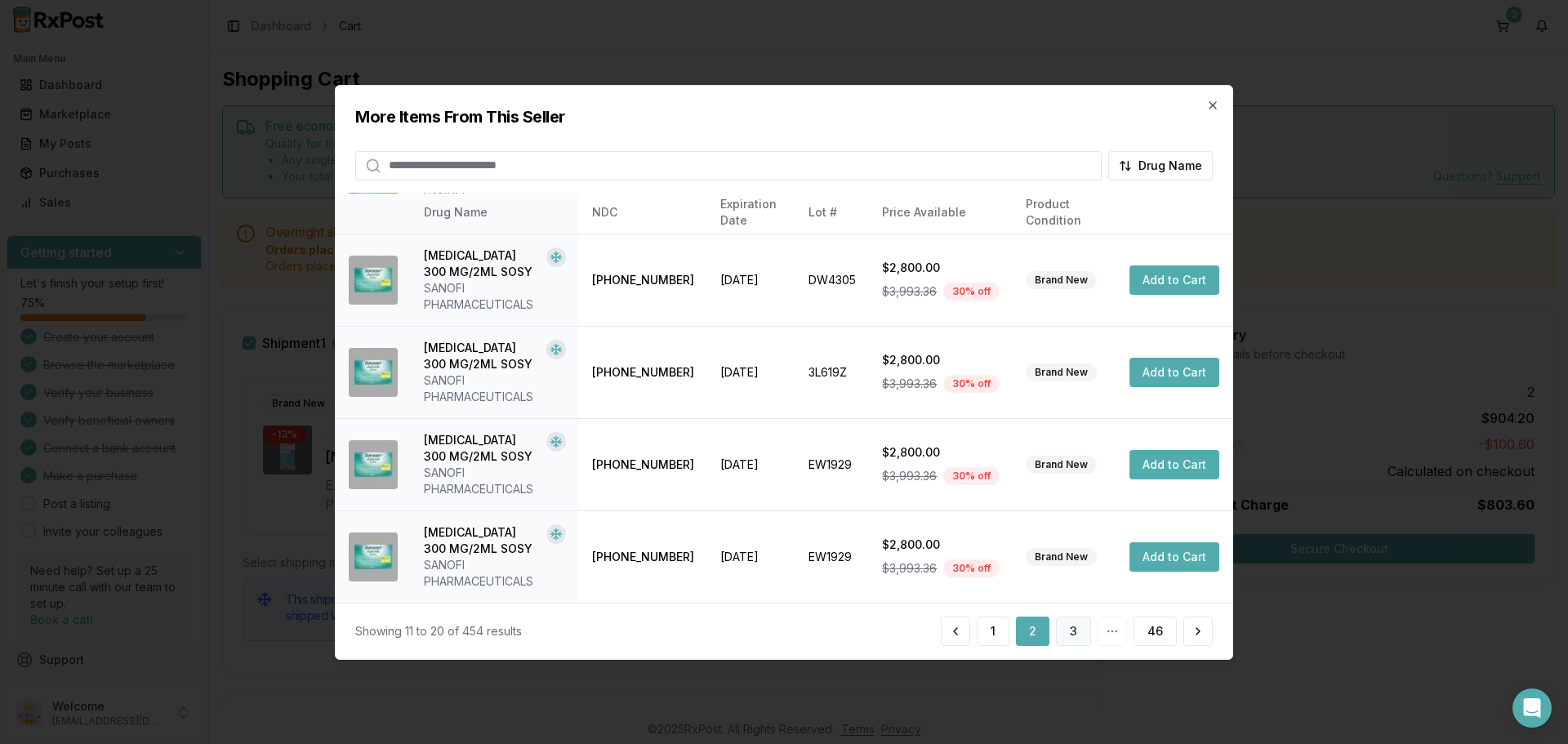
click at [1072, 629] on button "3" at bounding box center [1073, 632] width 35 height 30
click at [1079, 636] on button "4" at bounding box center [1072, 632] width 36 height 30
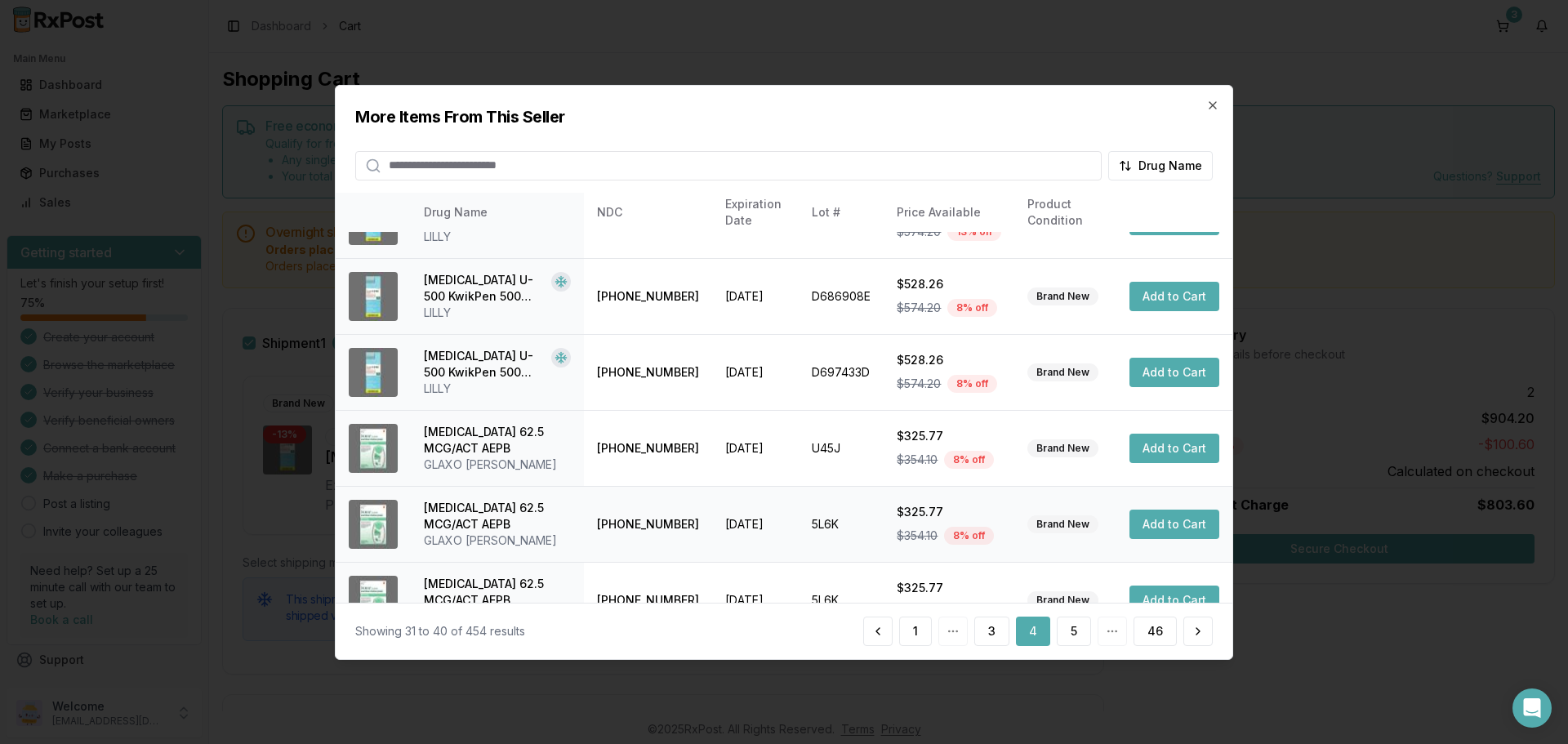
scroll to position [389, 0]
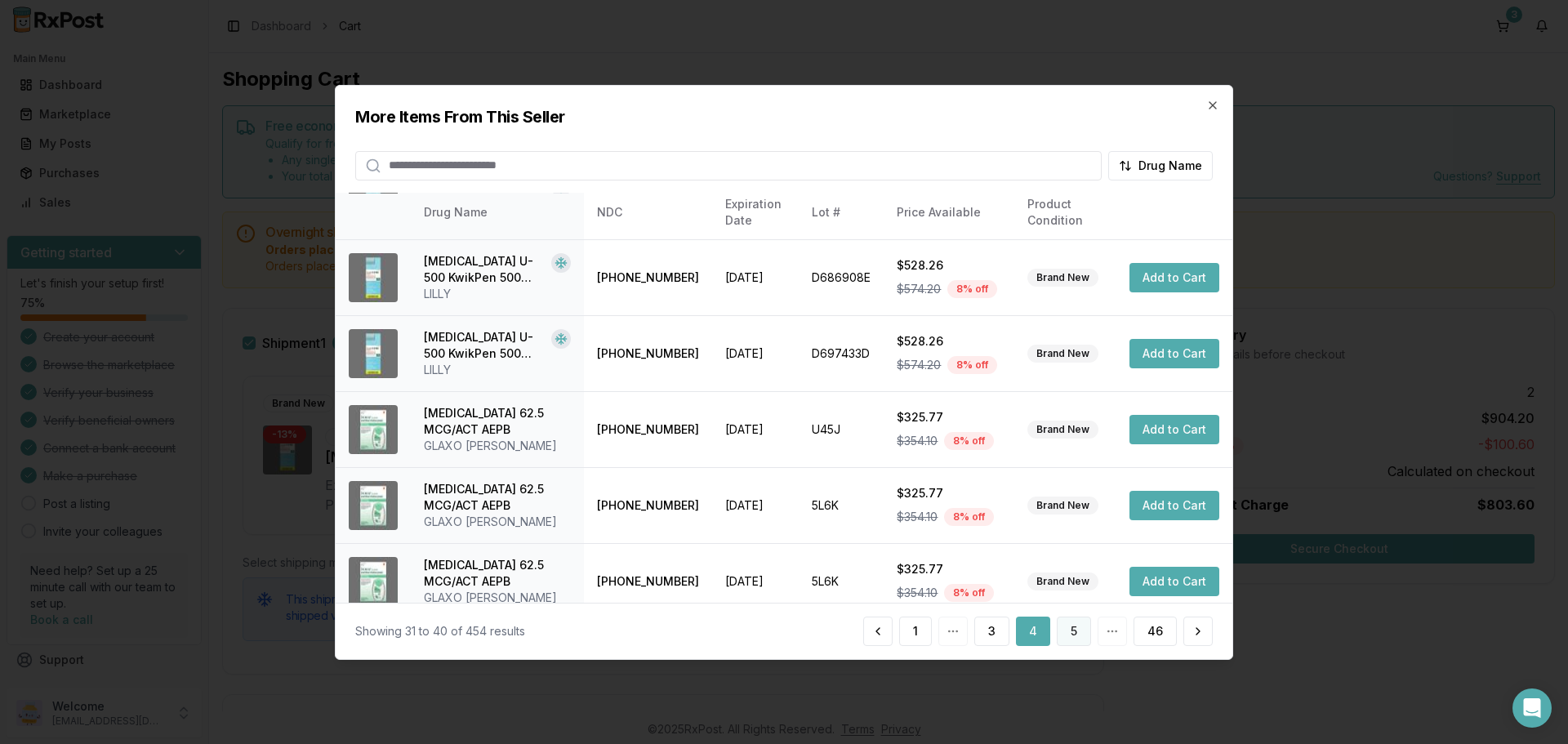
click at [1073, 630] on button "5" at bounding box center [1073, 632] width 34 height 30
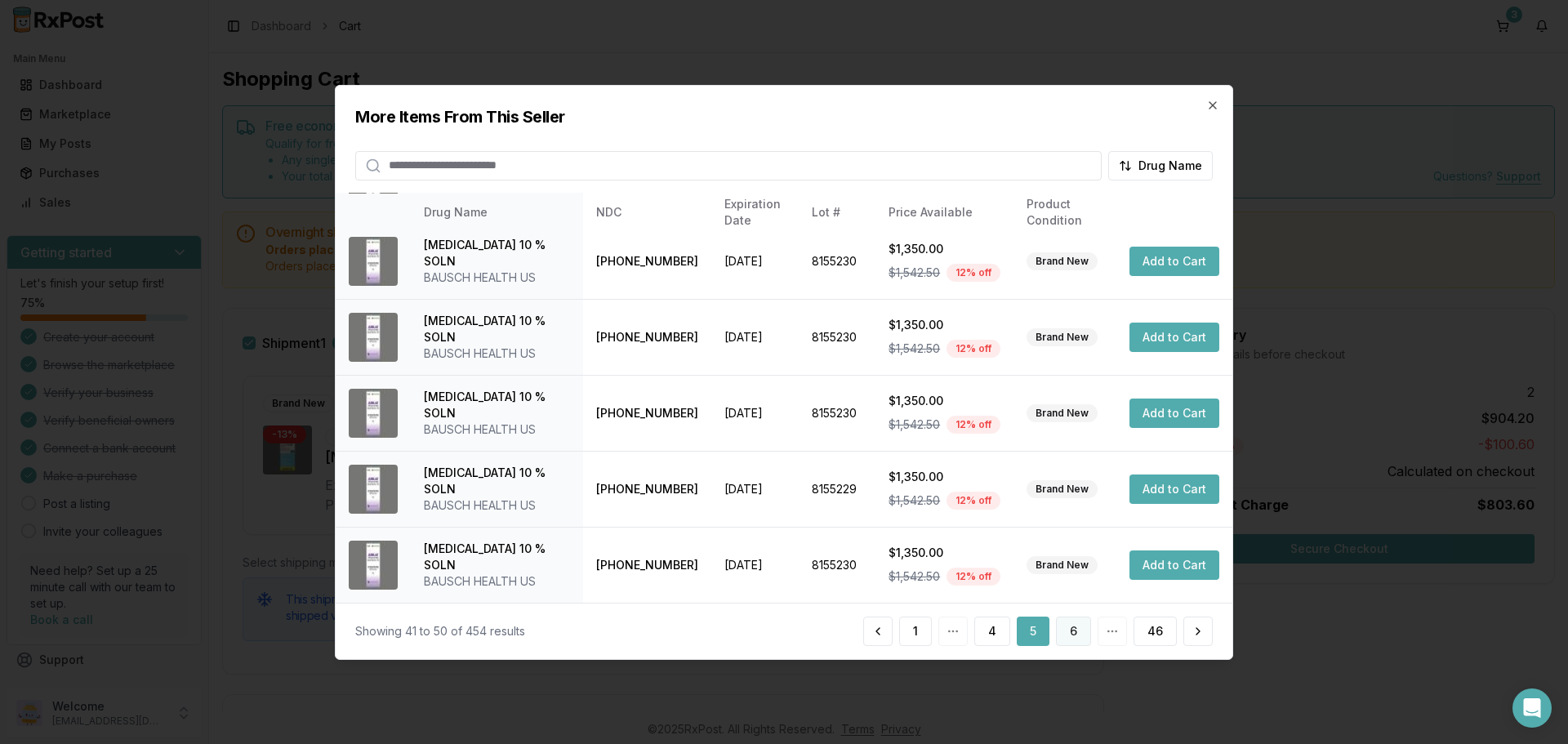
click at [1063, 632] on button "6" at bounding box center [1073, 632] width 35 height 30
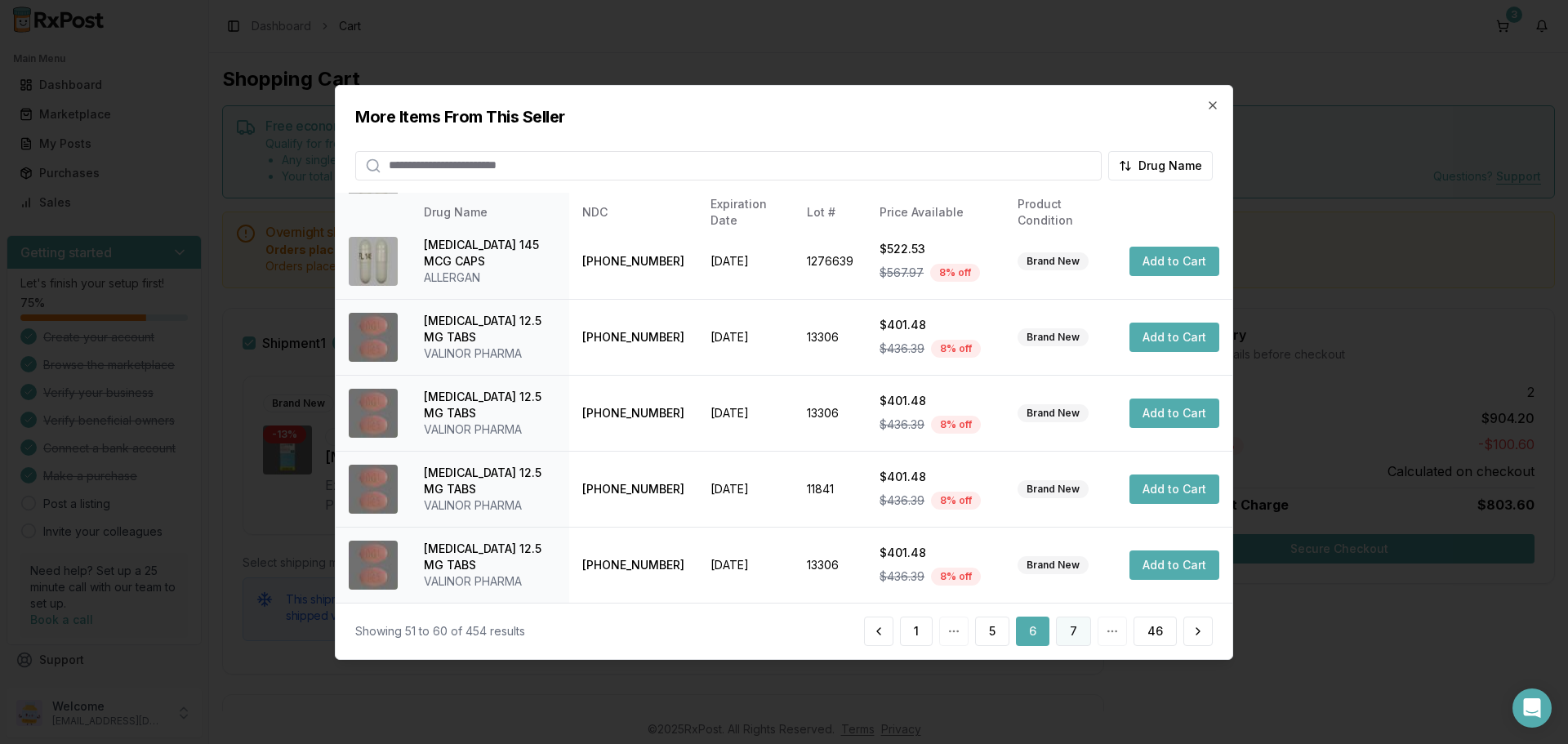
click at [1080, 631] on button "7" at bounding box center [1073, 632] width 35 height 30
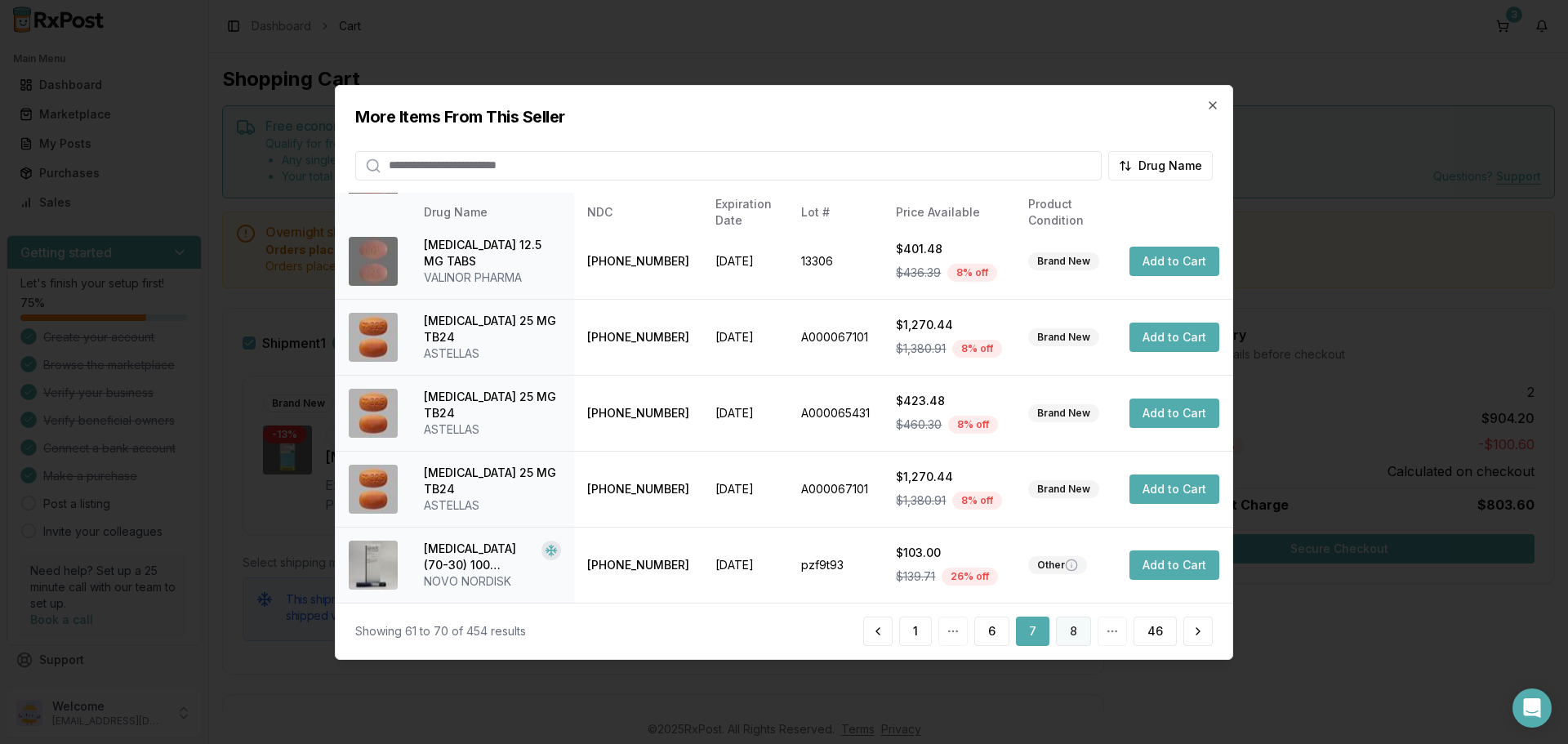
click at [1073, 634] on button "8" at bounding box center [1073, 632] width 35 height 30
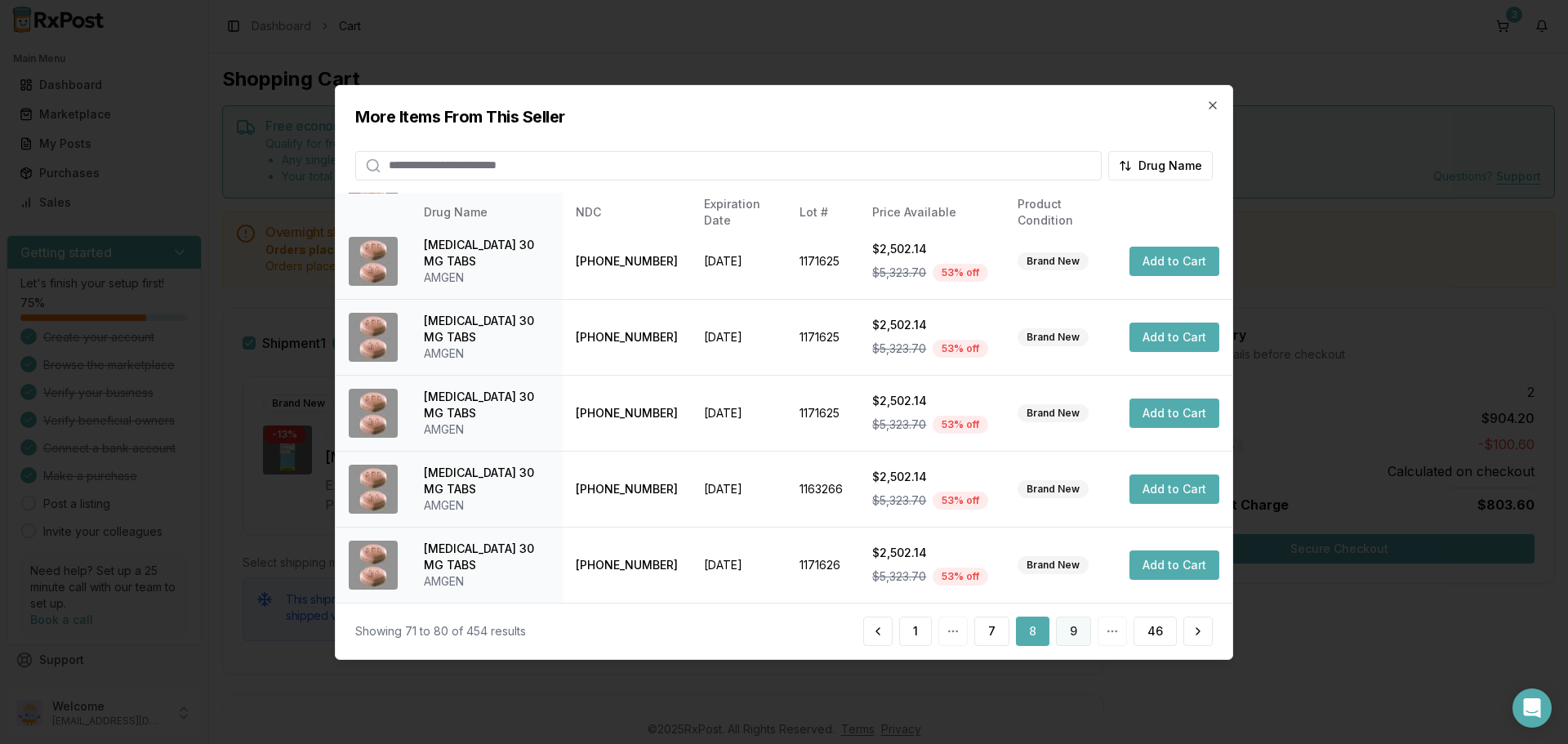
click at [1066, 630] on button "9" at bounding box center [1073, 632] width 35 height 30
click at [1073, 633] on button "10" at bounding box center [1071, 632] width 40 height 30
click at [1077, 639] on button "11" at bounding box center [1071, 632] width 37 height 30
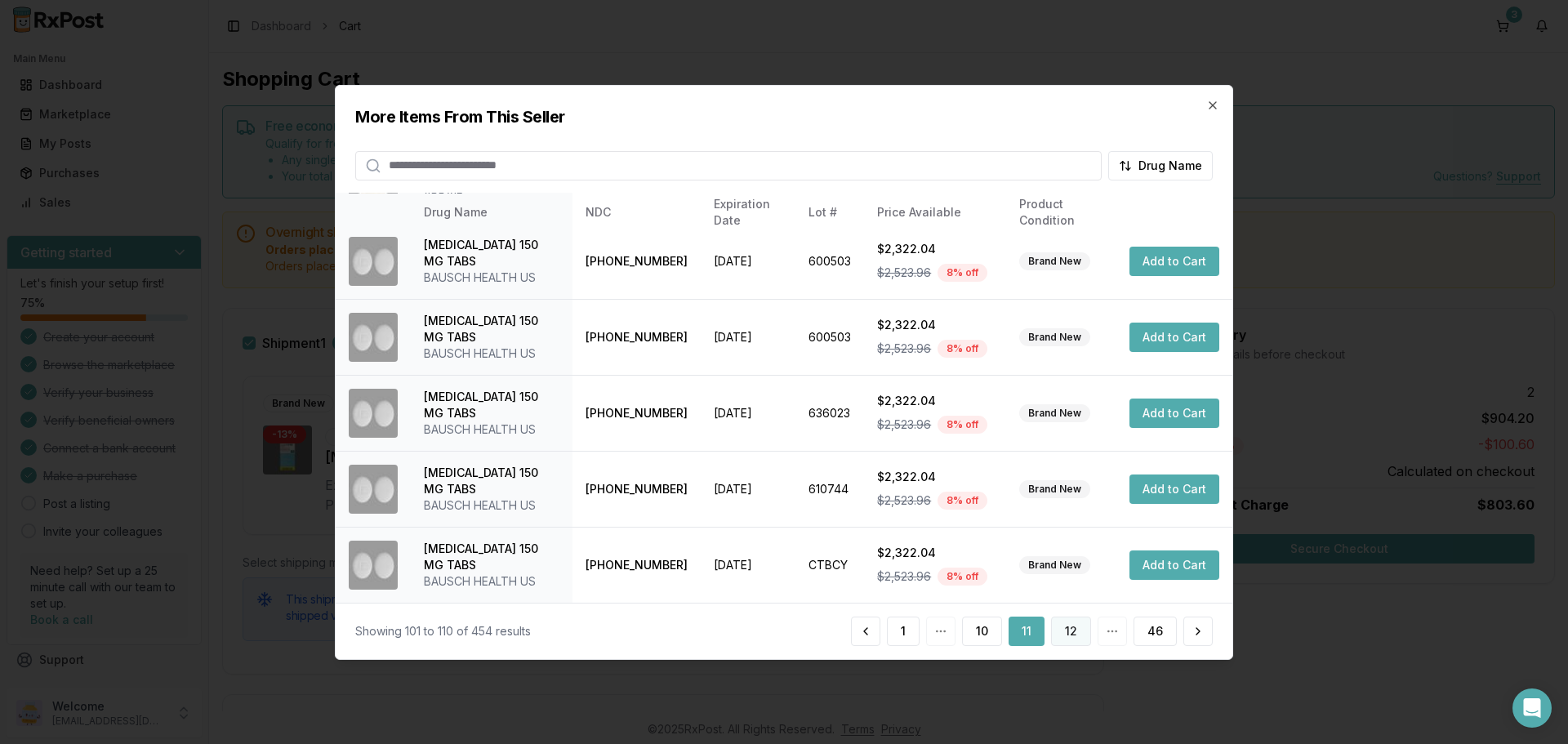
click at [1064, 633] on button "12" at bounding box center [1071, 632] width 40 height 30
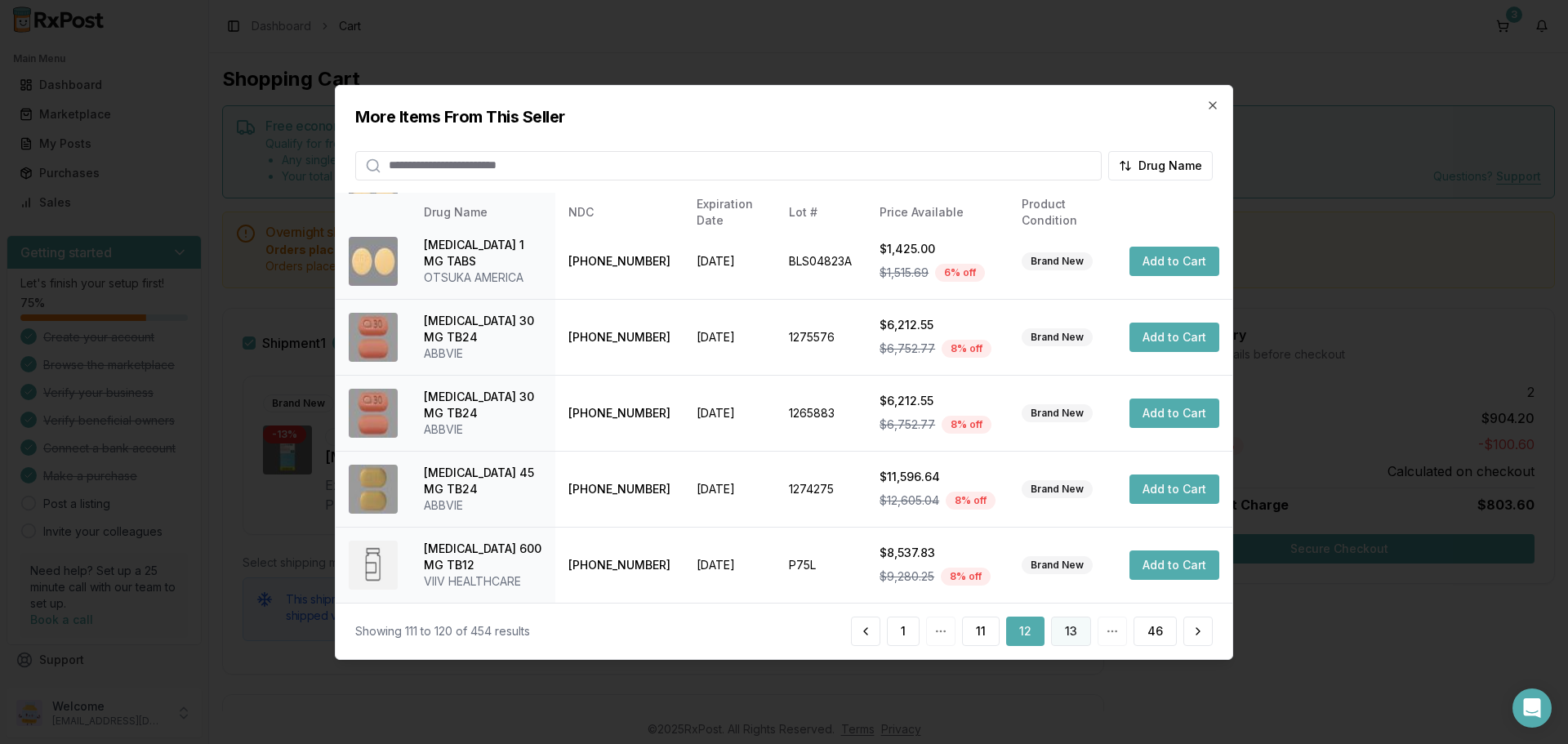
click at [1067, 630] on button "13" at bounding box center [1071, 632] width 40 height 30
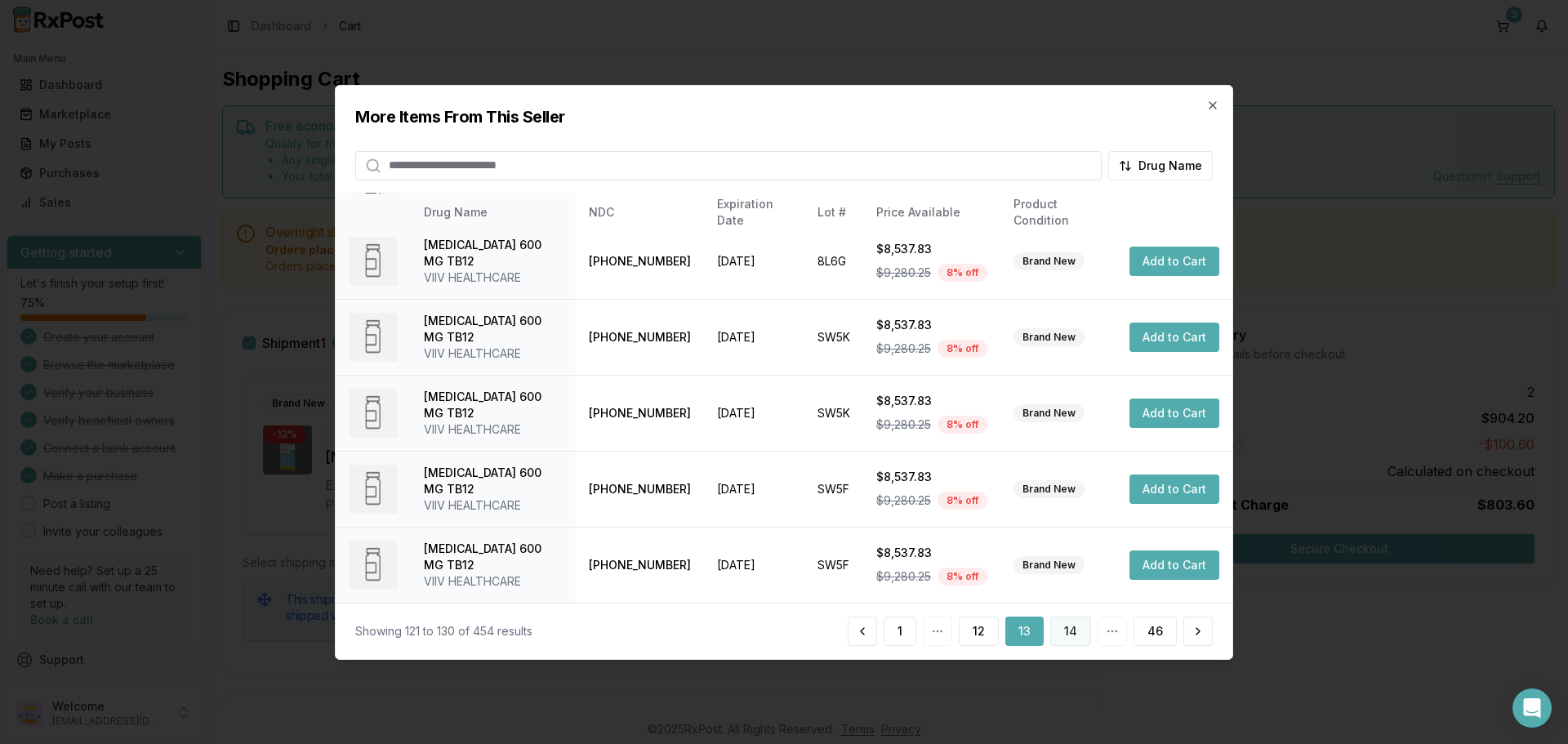
click at [1077, 640] on button "14" at bounding box center [1071, 632] width 41 height 30
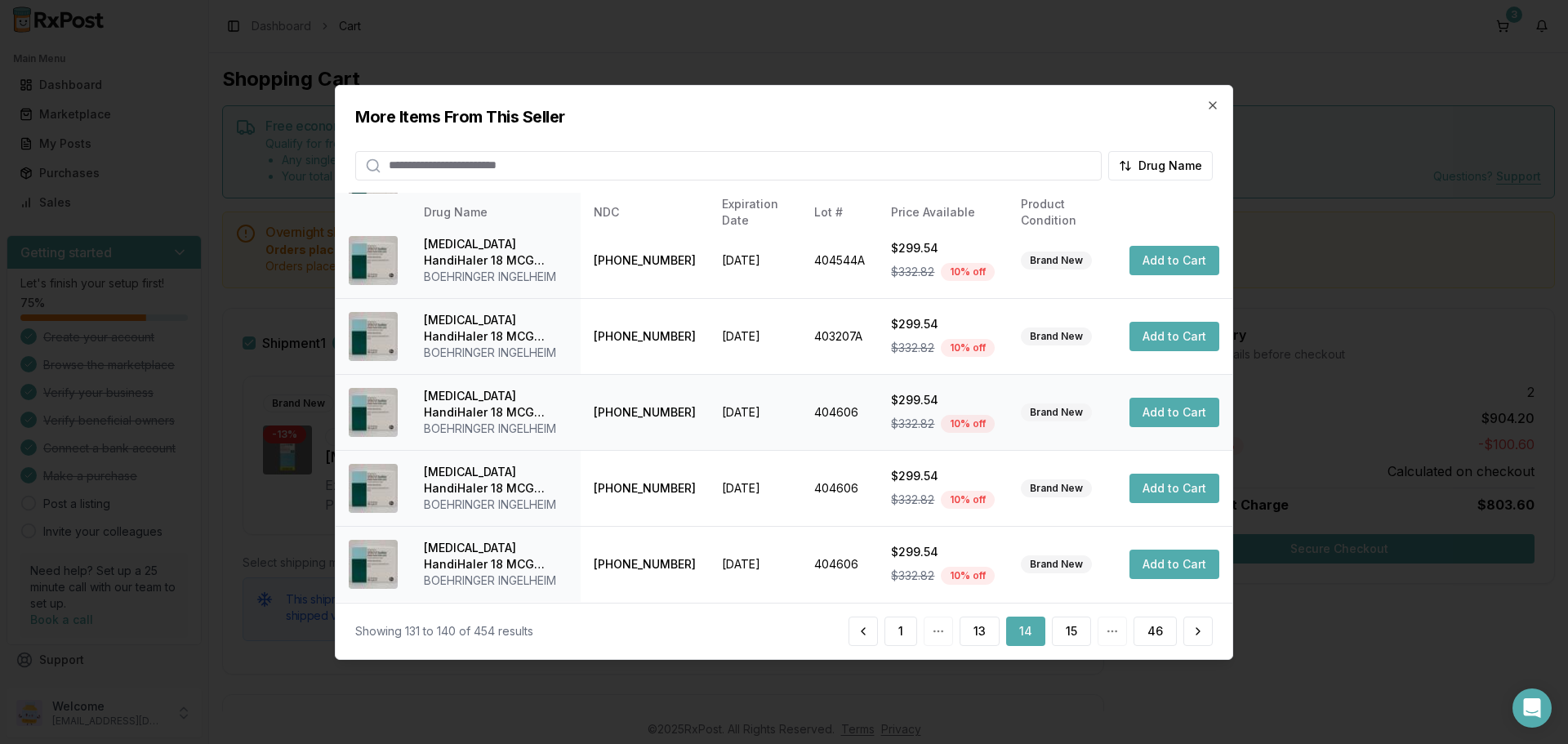
scroll to position [552, 0]
click at [1074, 629] on button "15" at bounding box center [1071, 632] width 39 height 30
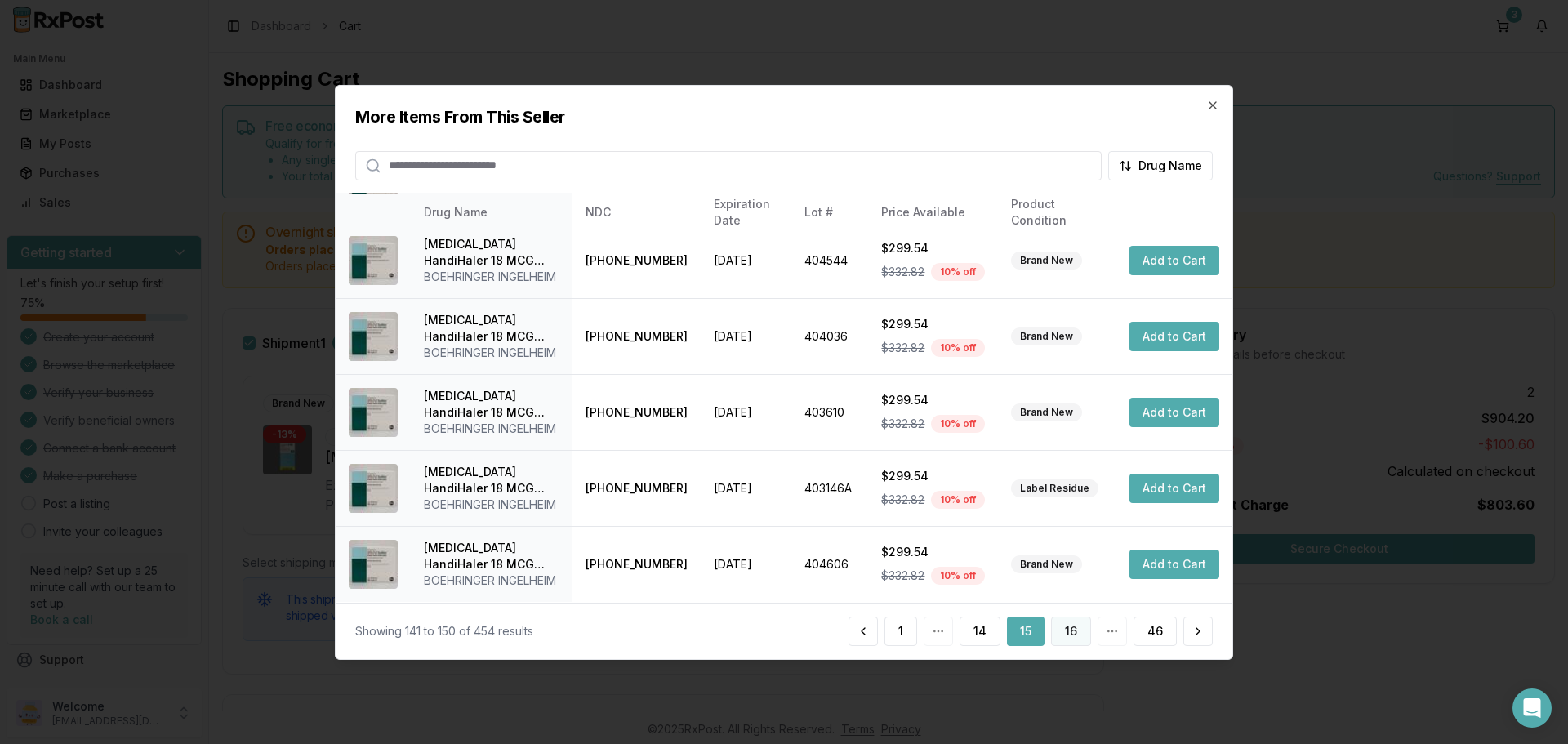
click at [1067, 632] on button "16" at bounding box center [1071, 632] width 40 height 30
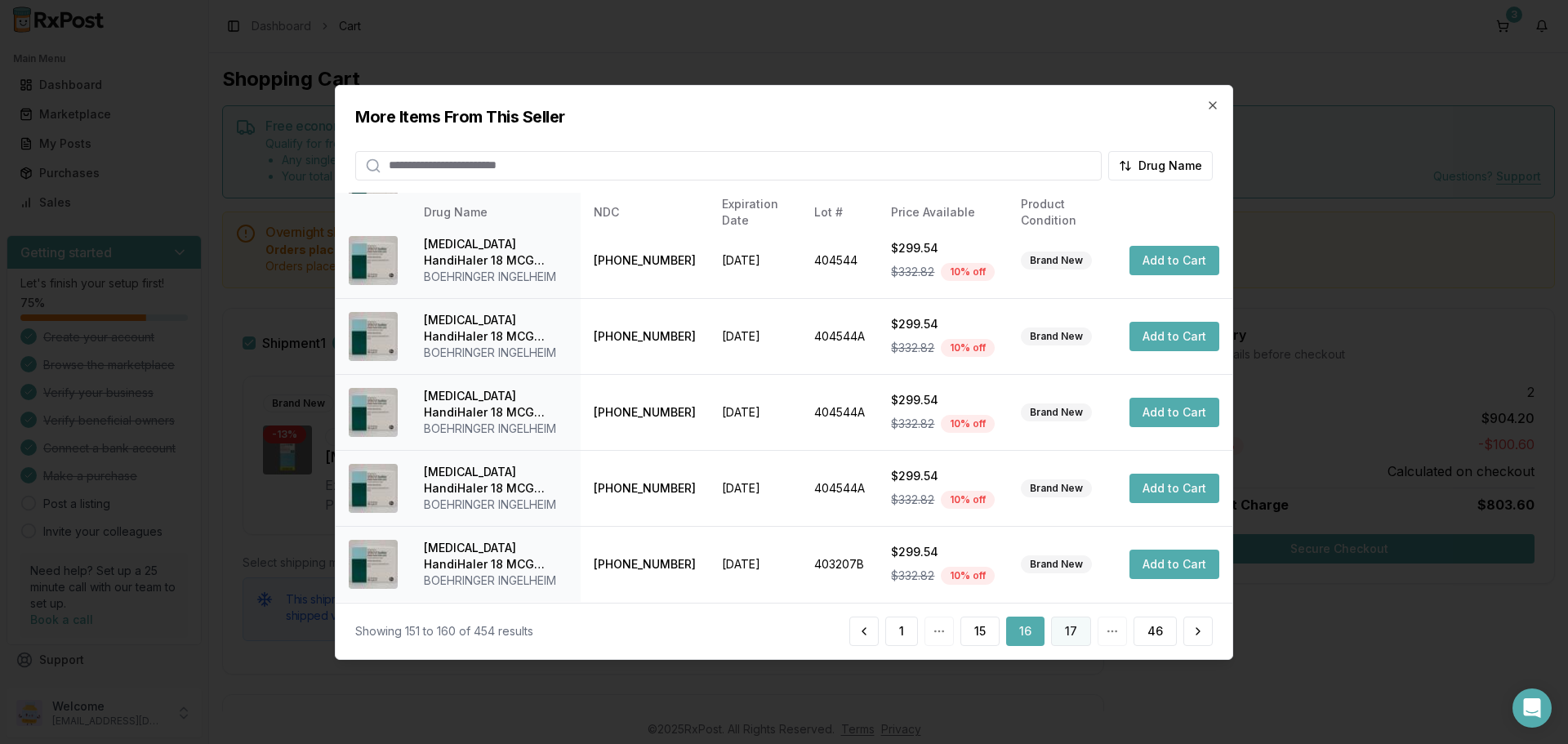
click at [1070, 638] on button "17" at bounding box center [1071, 632] width 40 height 30
click at [1077, 637] on button "18" at bounding box center [1071, 632] width 40 height 30
click at [1064, 626] on button "19" at bounding box center [1071, 632] width 40 height 30
click at [1077, 640] on button "20" at bounding box center [1070, 632] width 43 height 30
click at [1071, 636] on button "21" at bounding box center [1071, 632] width 40 height 30
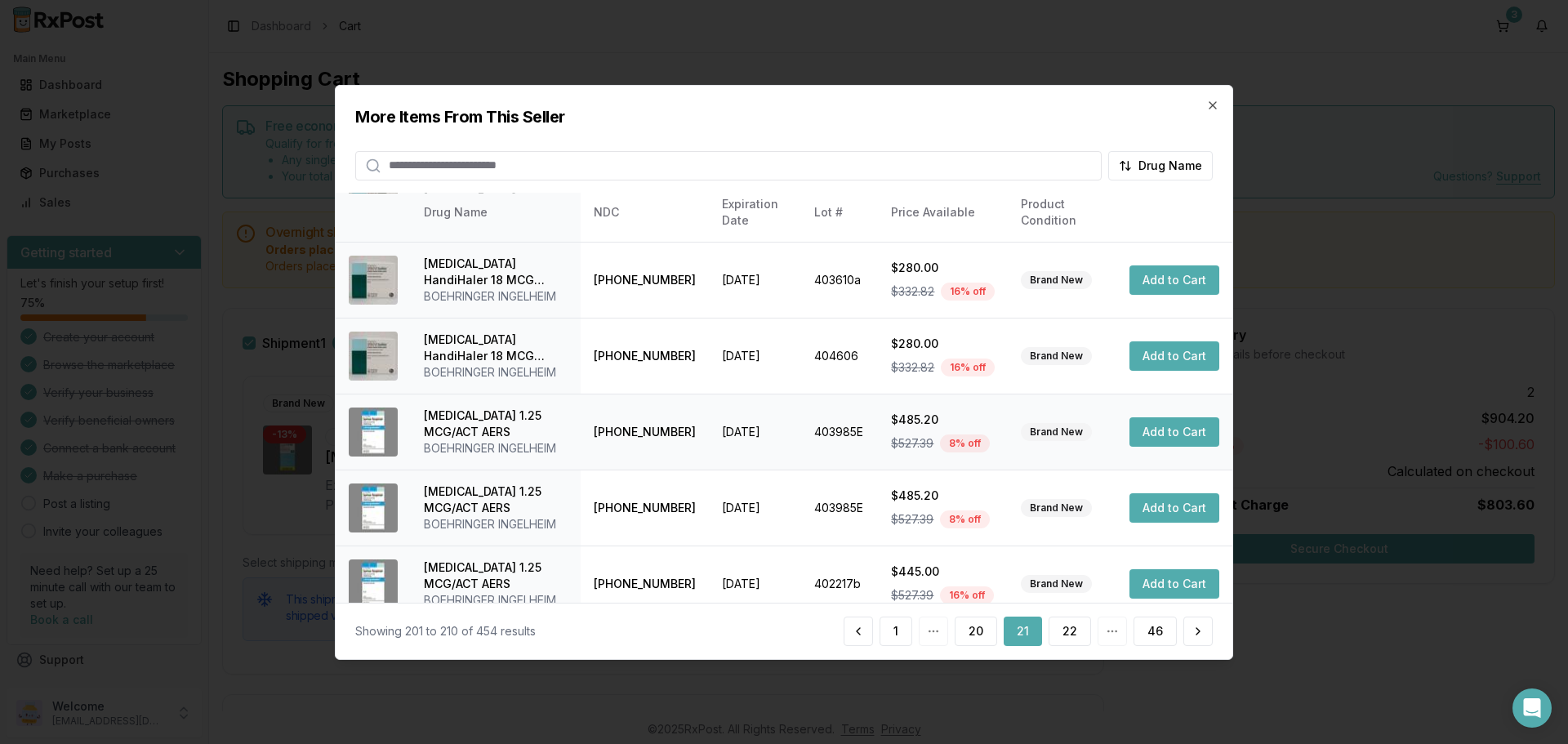
scroll to position [389, 0]
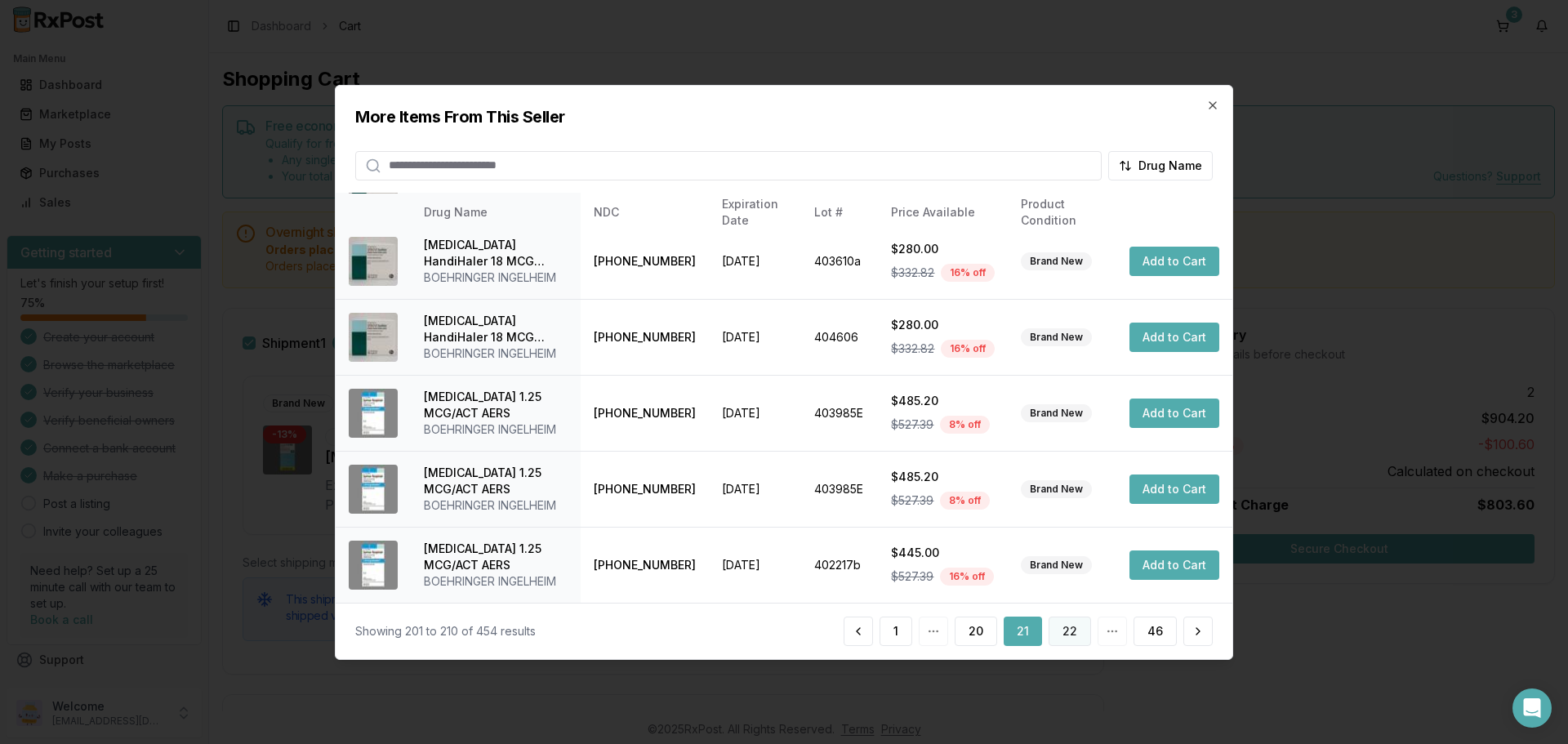
click at [1064, 636] on button "22" at bounding box center [1070, 632] width 43 height 30
click at [1071, 628] on button "23" at bounding box center [1070, 632] width 43 height 30
click at [1070, 632] on button "24" at bounding box center [1070, 632] width 44 height 30
click at [1058, 627] on button "25" at bounding box center [1071, 632] width 42 height 30
click at [1058, 630] on button "26" at bounding box center [1070, 632] width 43 height 30
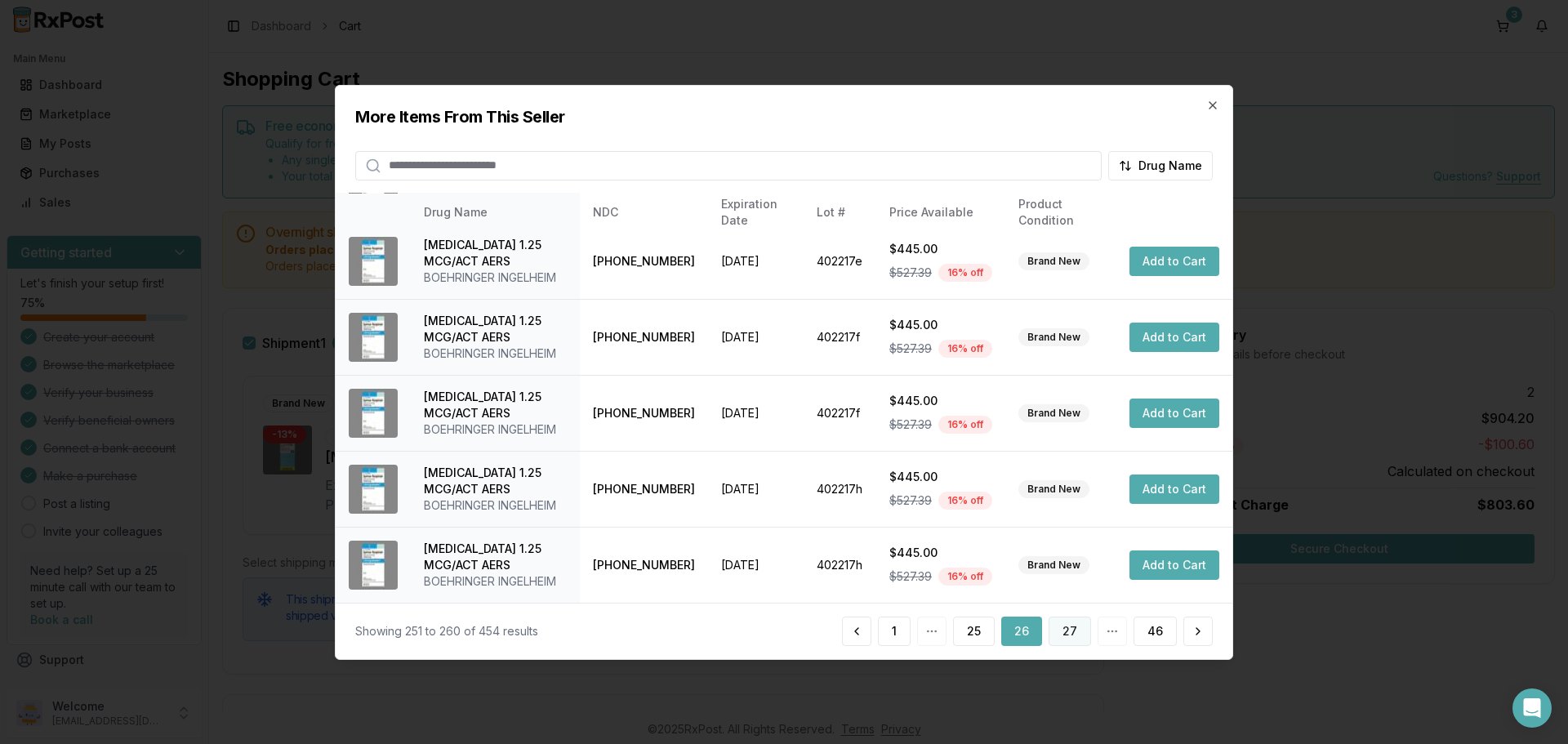
click at [1075, 640] on button "27" at bounding box center [1070, 632] width 43 height 30
click at [1065, 630] on button "28" at bounding box center [1070, 632] width 43 height 30
click at [1065, 626] on button "29" at bounding box center [1070, 632] width 43 height 30
click at [1074, 636] on button "30" at bounding box center [1070, 632] width 43 height 30
click at [1063, 626] on button "31" at bounding box center [1071, 632] width 40 height 30
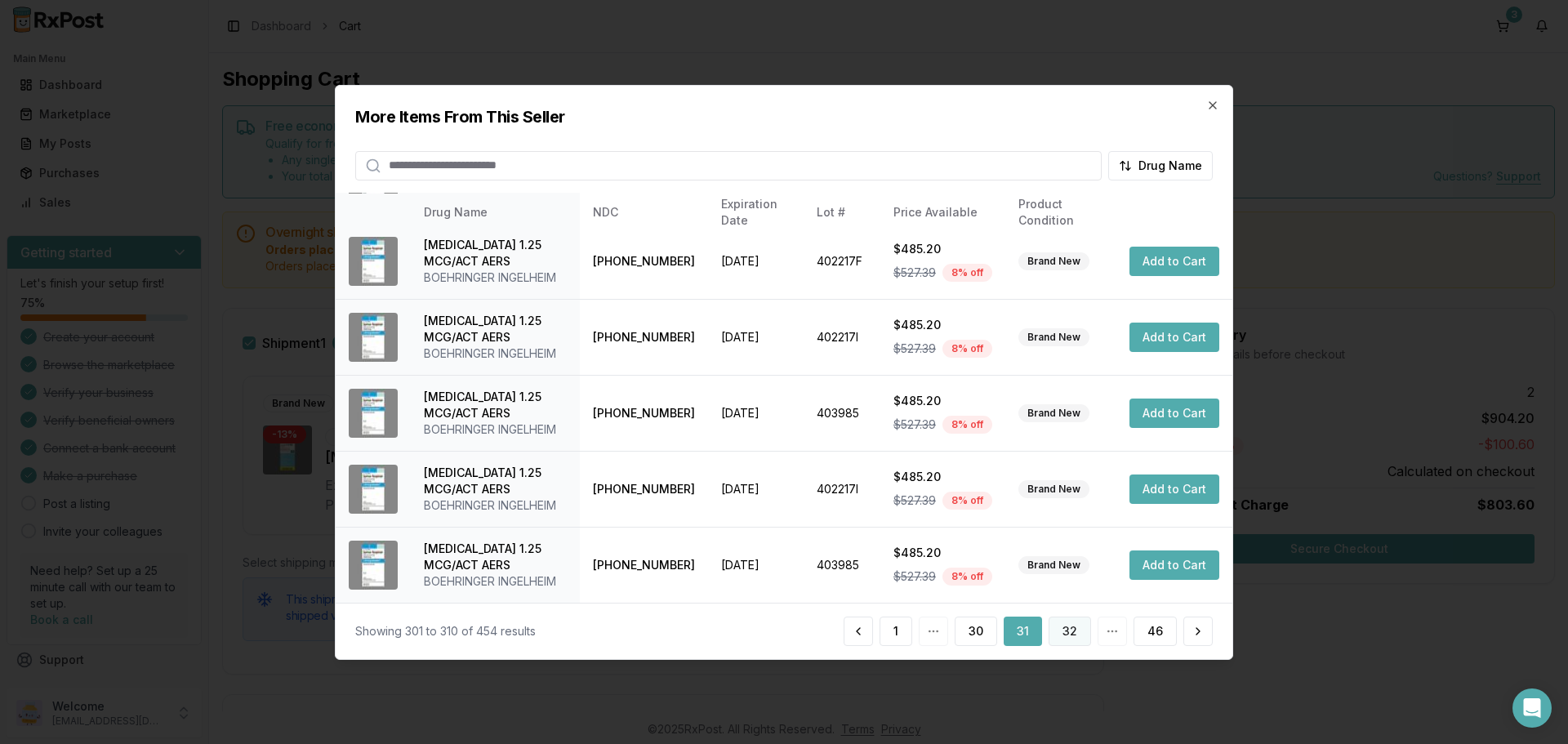
click at [1071, 629] on button "32" at bounding box center [1070, 632] width 43 height 30
click at [1081, 635] on button "33" at bounding box center [1070, 632] width 43 height 30
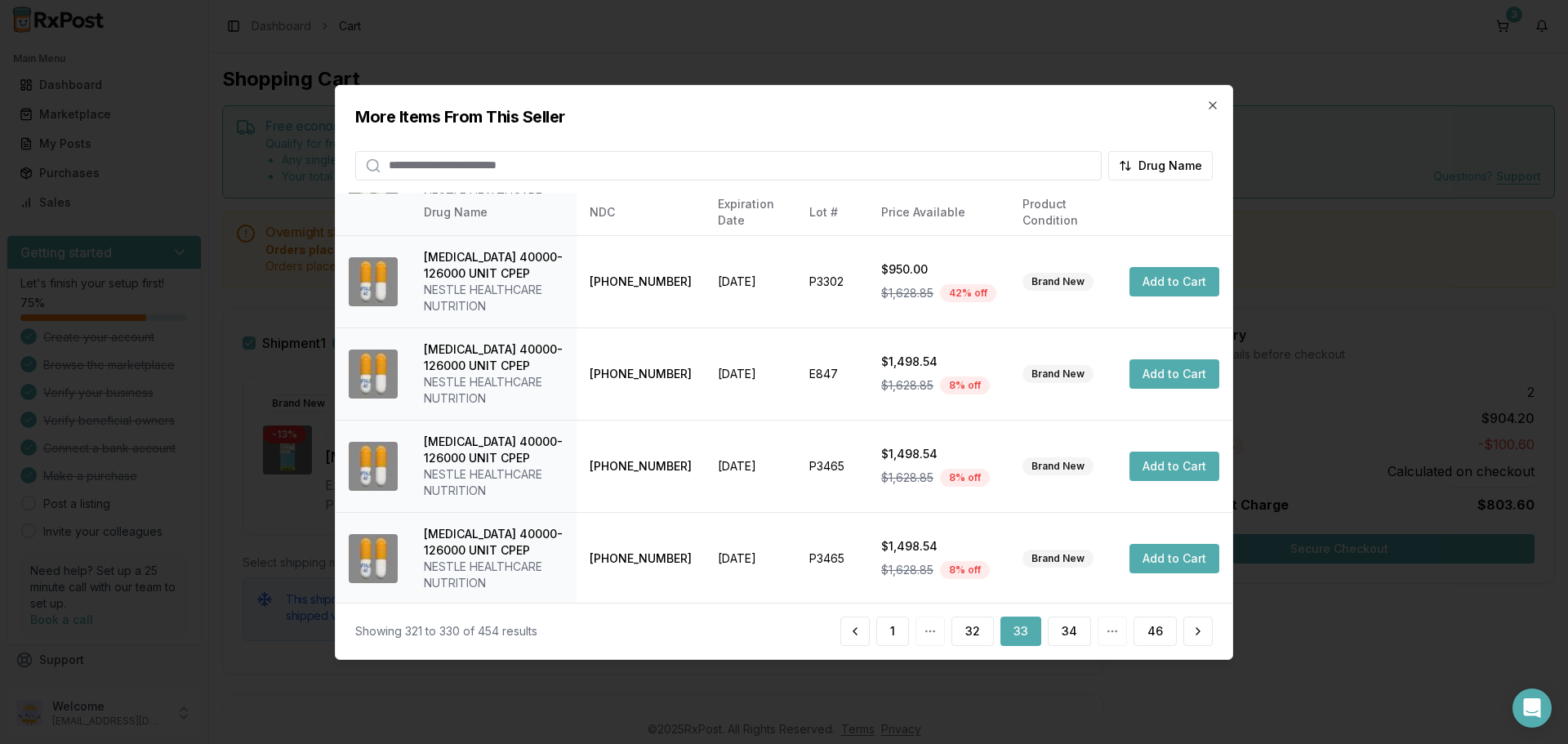
scroll to position [519, 0]
click at [1082, 634] on button "34" at bounding box center [1070, 632] width 44 height 30
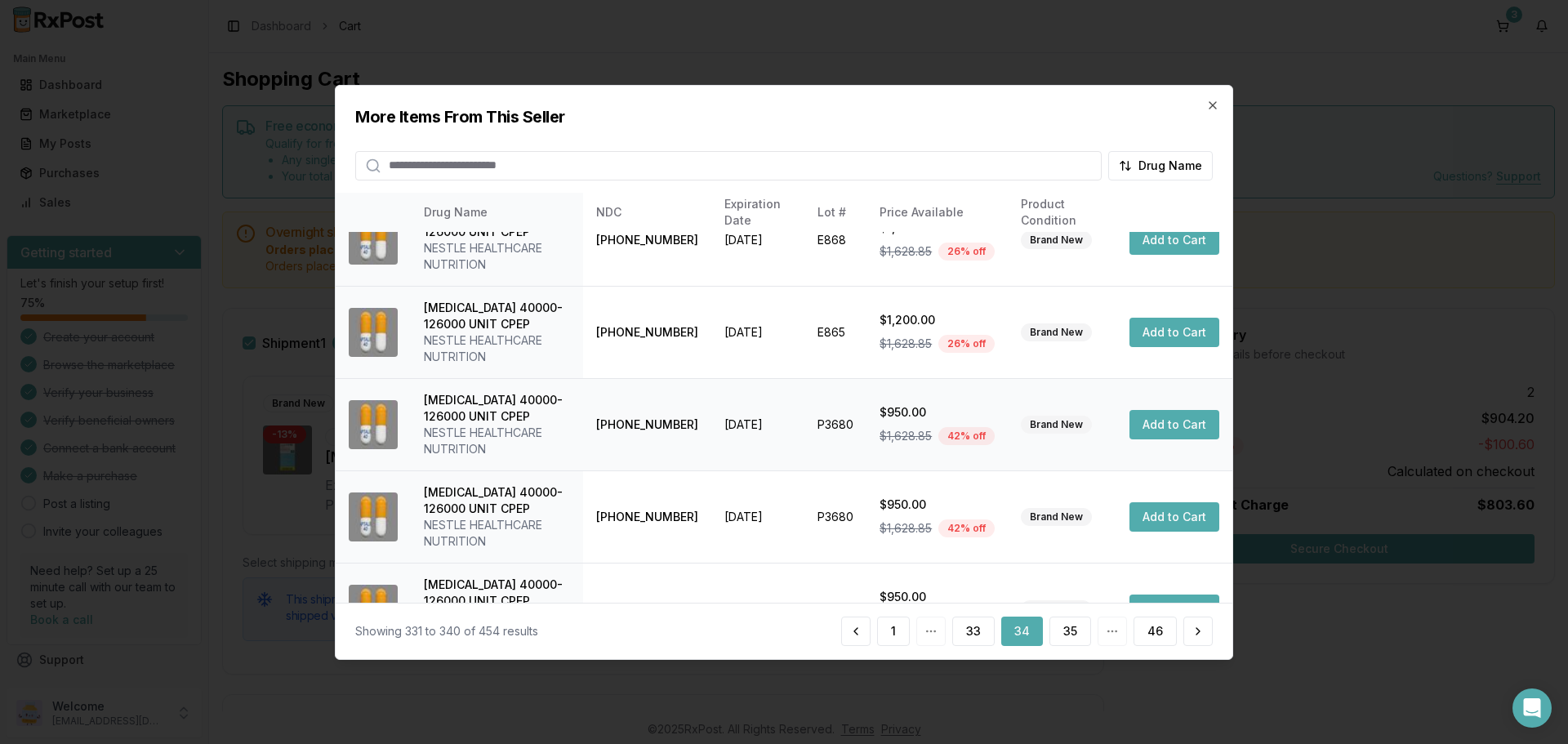
scroll to position [552, 0]
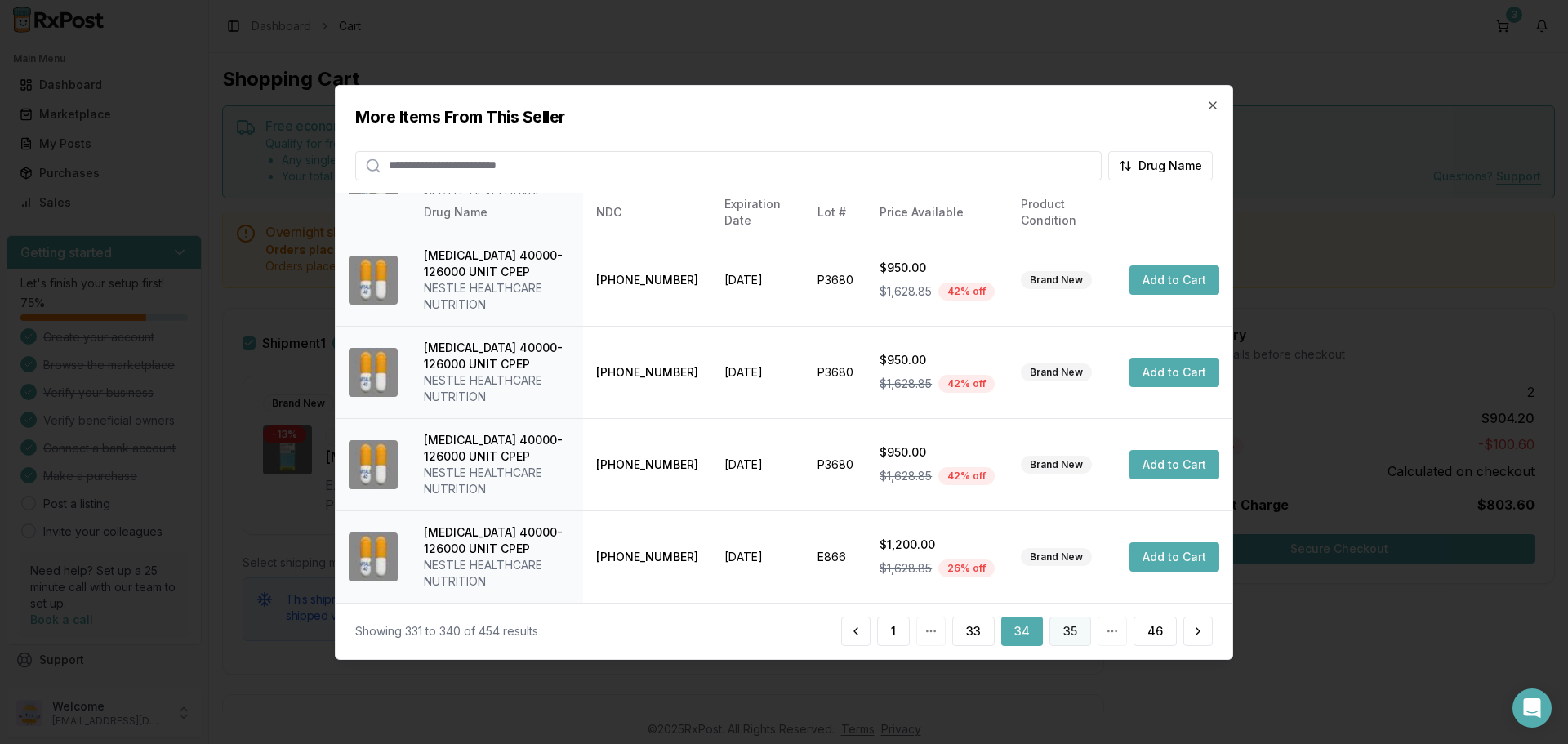
click at [1071, 629] on button "35" at bounding box center [1071, 632] width 42 height 30
click at [1077, 633] on button "36" at bounding box center [1070, 632] width 43 height 30
click at [1082, 632] on button "37" at bounding box center [1070, 632] width 43 height 30
click at [1078, 626] on button "38" at bounding box center [1070, 632] width 43 height 30
click at [1074, 632] on button "39" at bounding box center [1070, 632] width 43 height 30
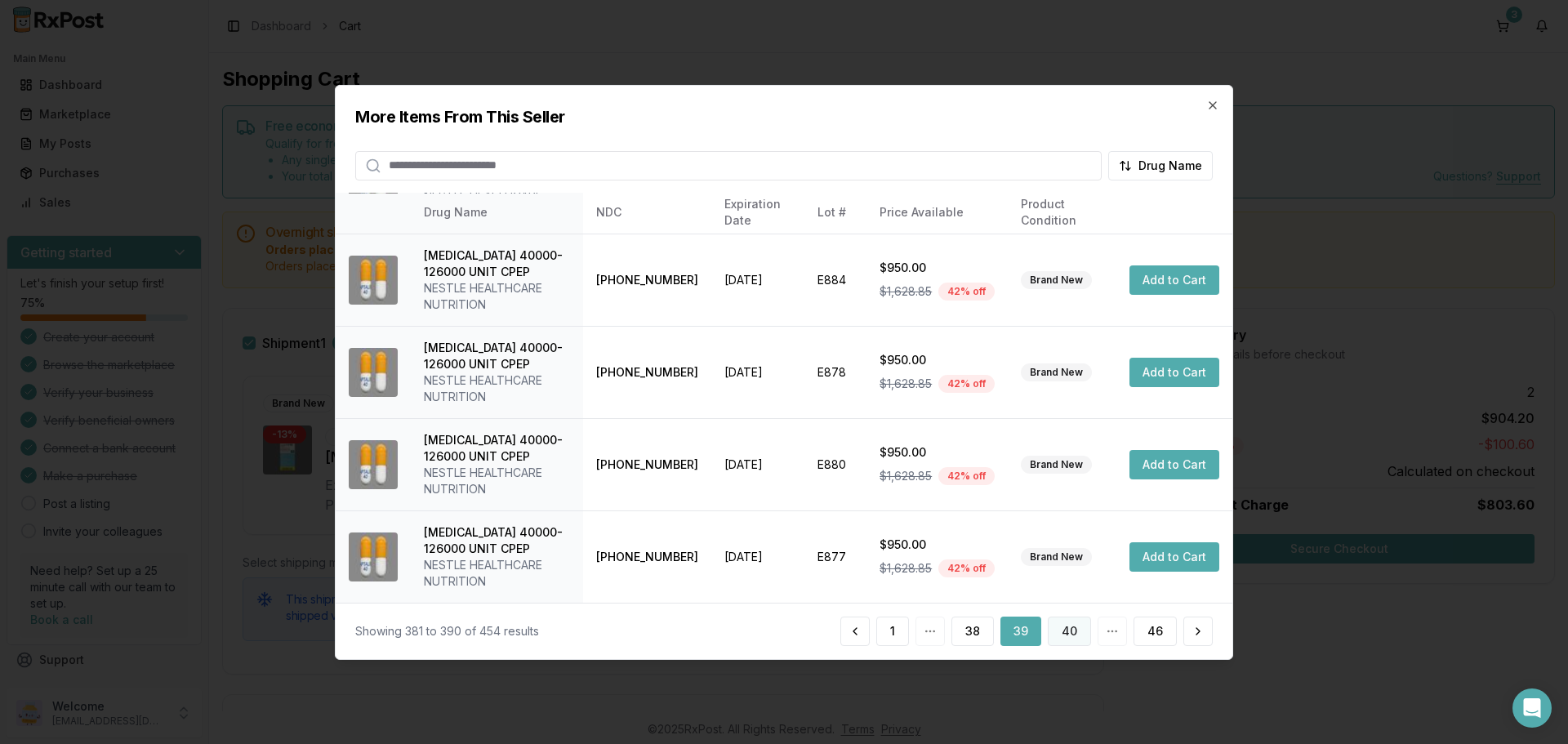
click at [1079, 632] on button "40" at bounding box center [1070, 632] width 44 height 30
click at [1073, 624] on button "41" at bounding box center [1071, 632] width 41 height 30
click at [1071, 638] on button "42" at bounding box center [1070, 632] width 44 height 30
click at [1065, 633] on button "43" at bounding box center [1070, 632] width 44 height 30
drag, startPoint x: 1076, startPoint y: 630, endPoint x: 1061, endPoint y: 627, distance: 15.3
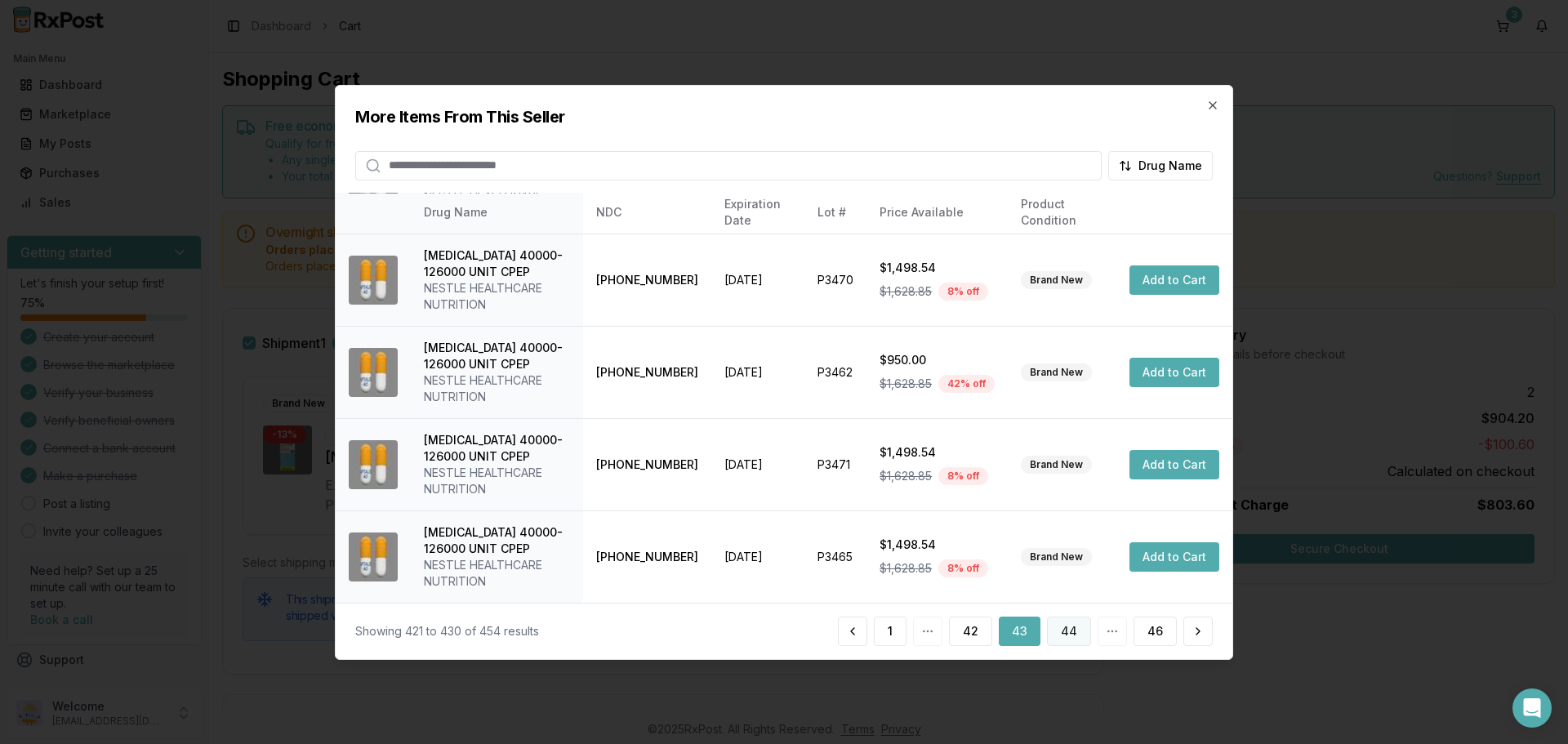
click at [1061, 627] on button "44" at bounding box center [1069, 632] width 44 height 30
click at [1104, 626] on button "45" at bounding box center [1105, 632] width 43 height 30
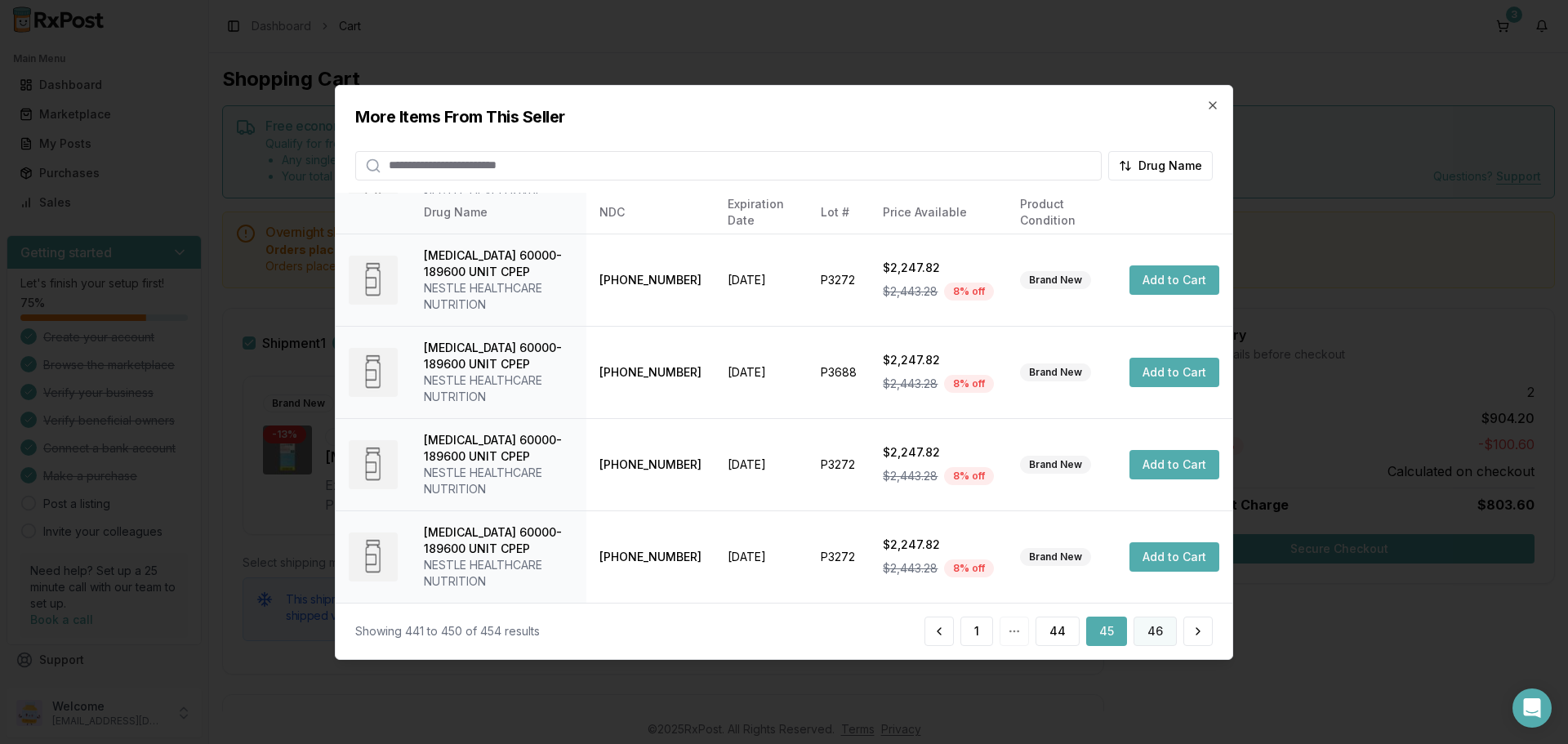
click at [1155, 632] on button "46" at bounding box center [1155, 632] width 44 height 30
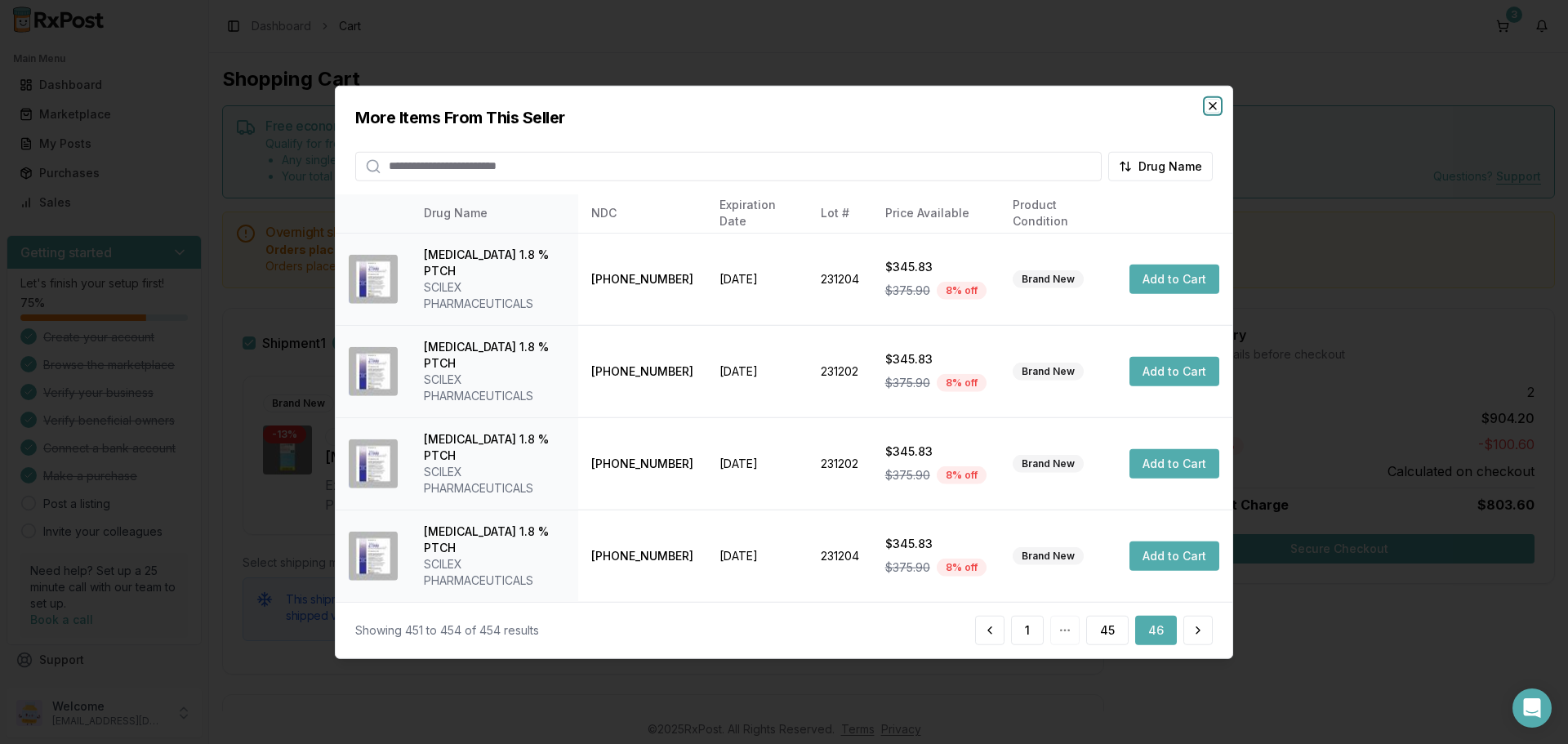
click at [1209, 112] on icon "button" at bounding box center [1213, 105] width 13 height 13
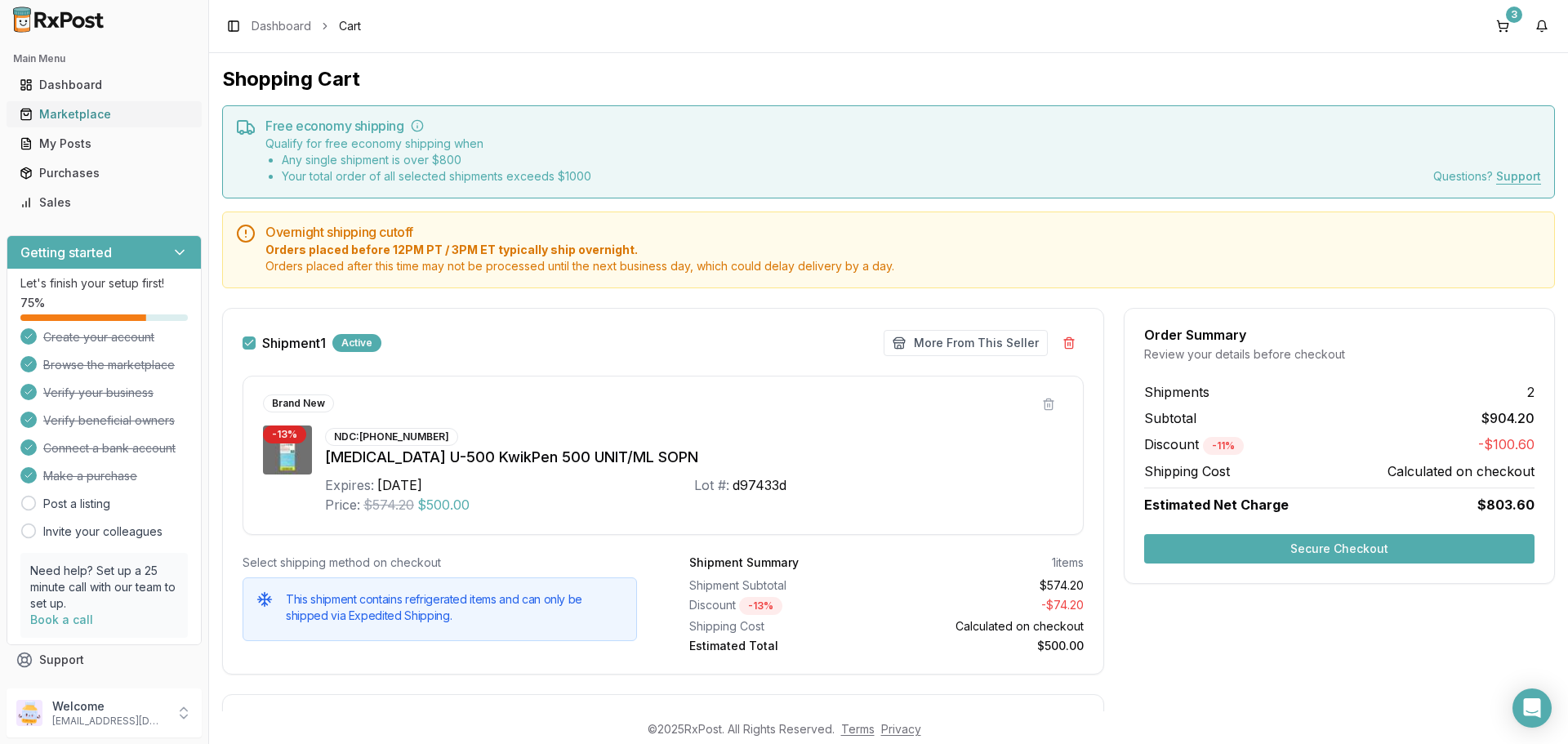
click at [75, 105] on link "Marketplace" at bounding box center [104, 114] width 182 height 30
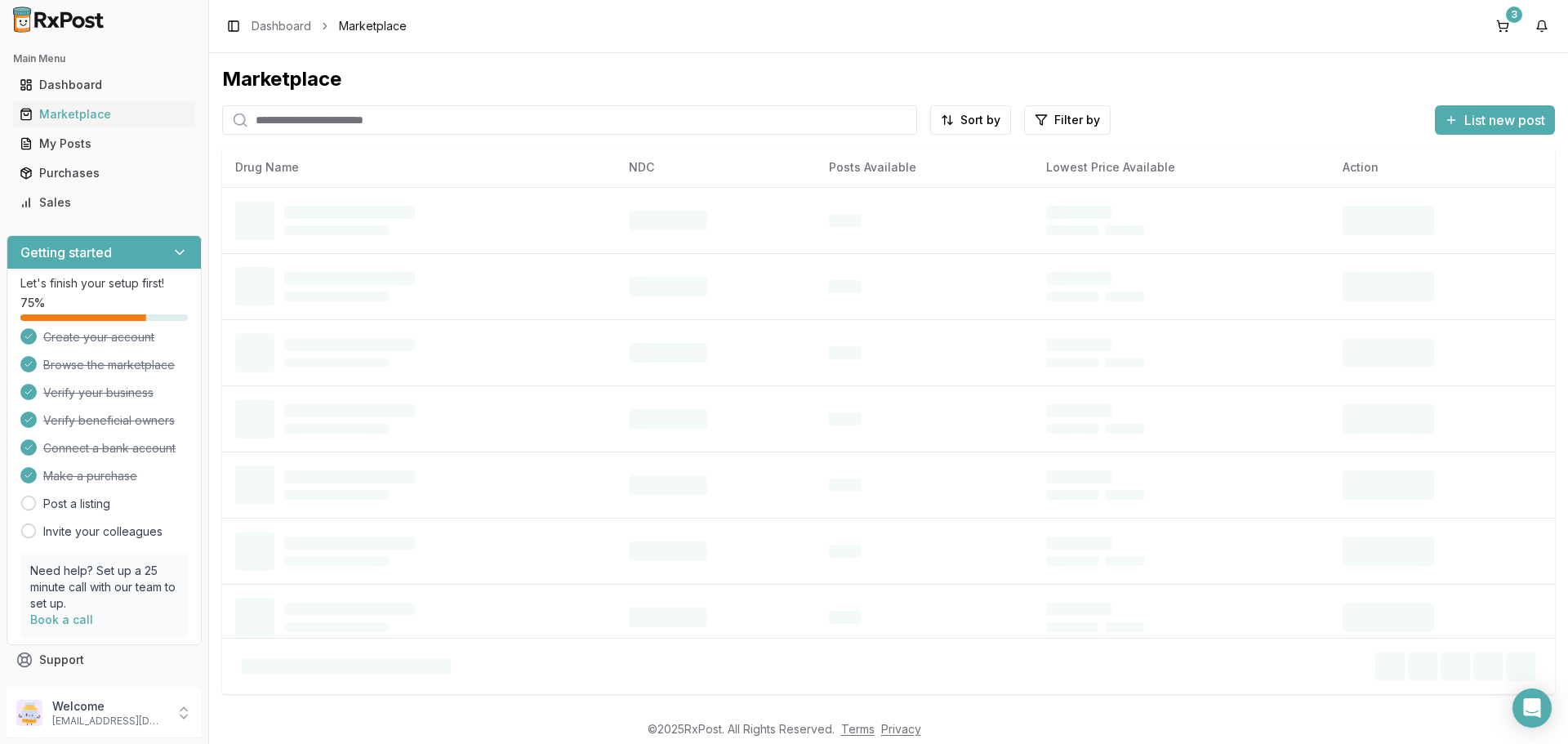
click at [303, 129] on input "search" at bounding box center [570, 120] width 695 height 30
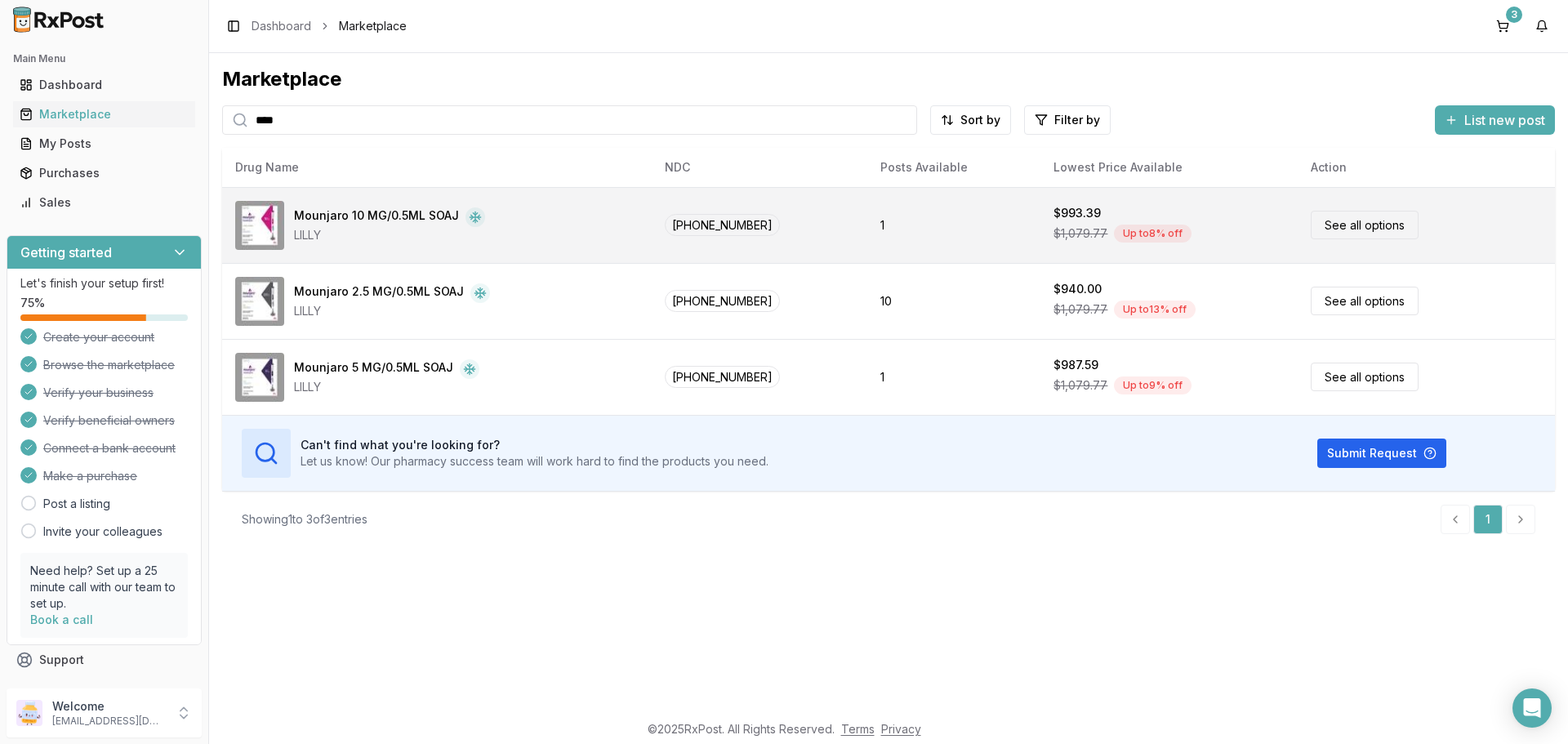
type input "****"
click at [1363, 237] on link "See all options" at bounding box center [1365, 225] width 108 height 29
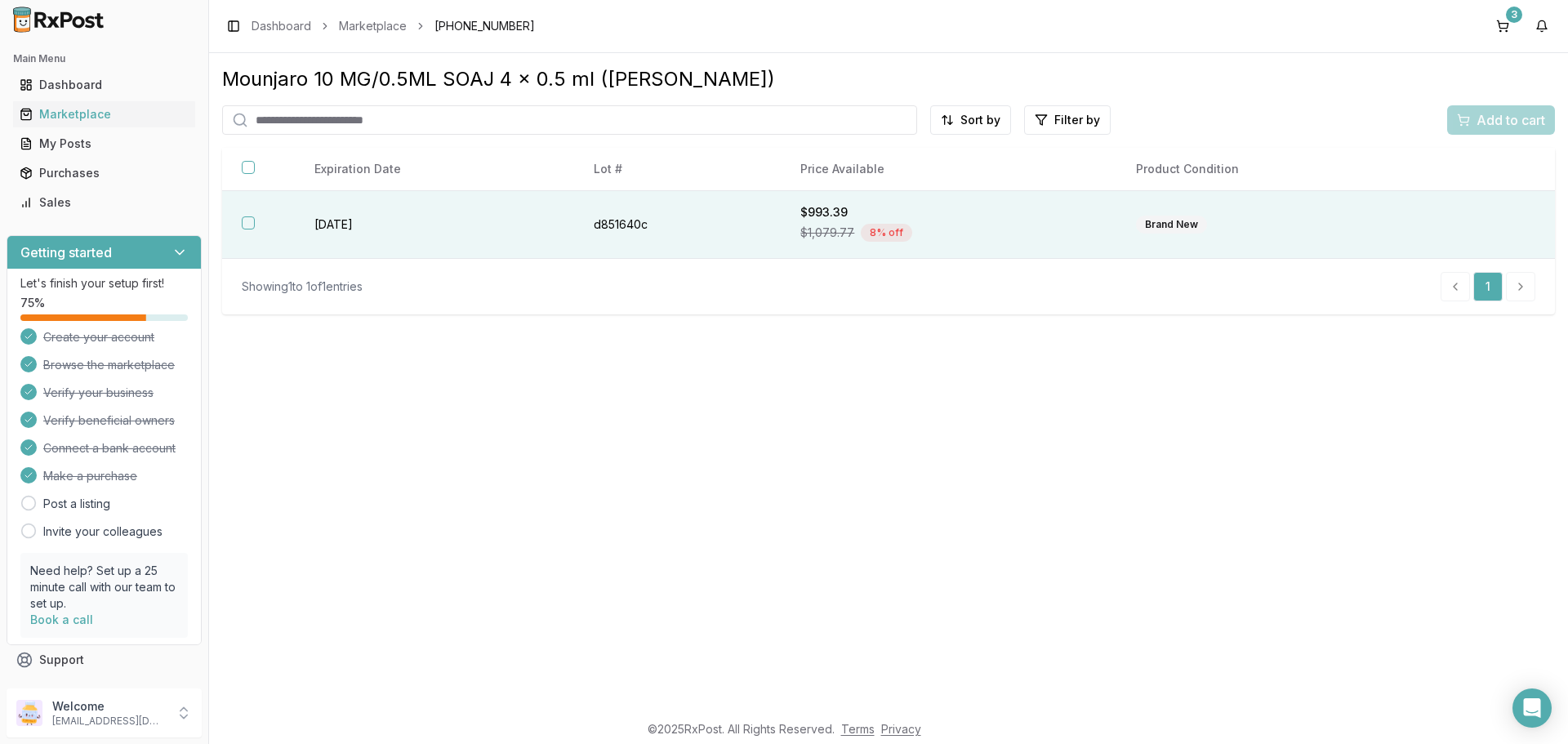
drag, startPoint x: 248, startPoint y: 226, endPoint x: 308, endPoint y: 240, distance: 61.6
click at [253, 227] on button "button" at bounding box center [247, 222] width 13 height 13
click at [1494, 118] on span "Add to cart" at bounding box center [1511, 120] width 69 height 19
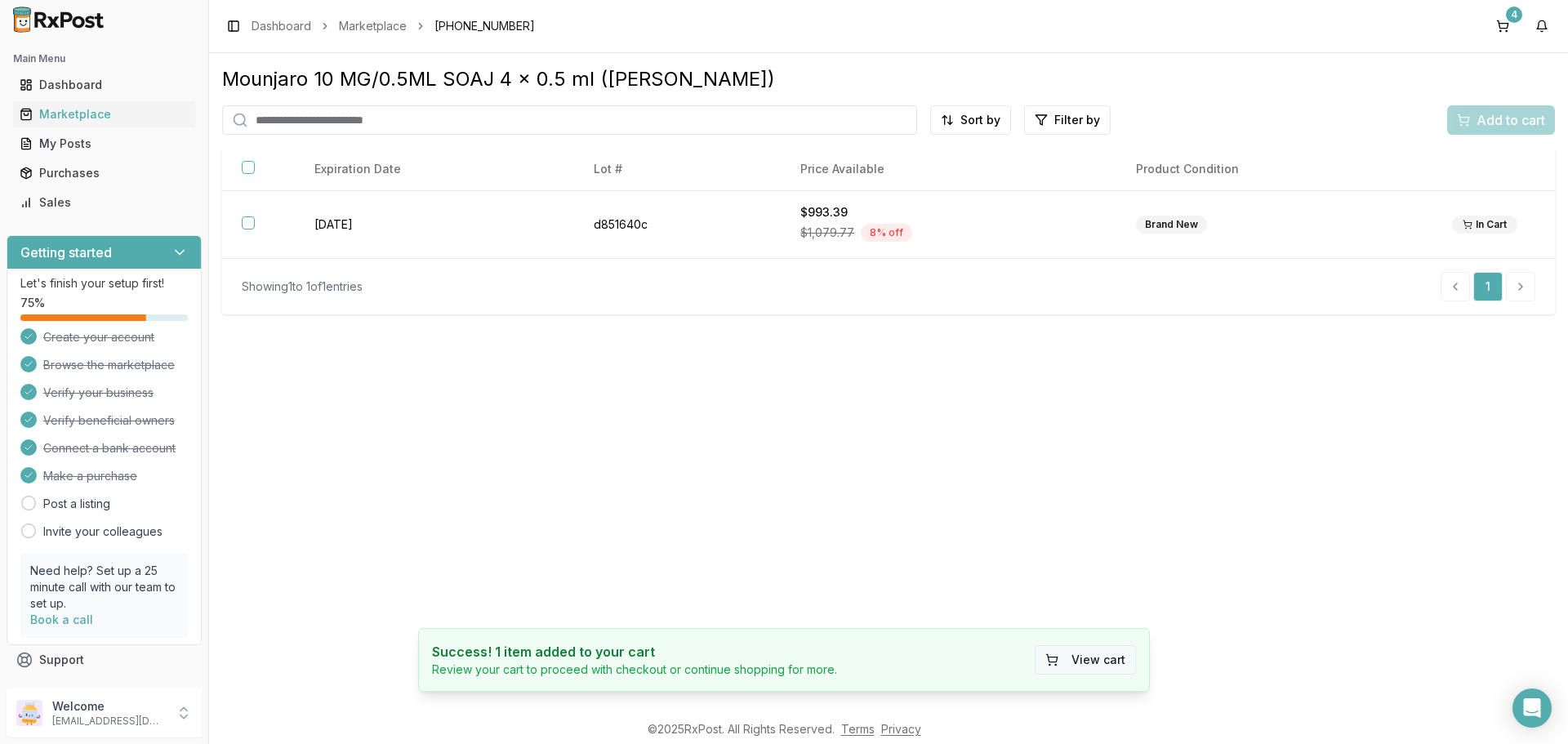
click at [1086, 664] on button "View cart" at bounding box center [1085, 660] width 101 height 30
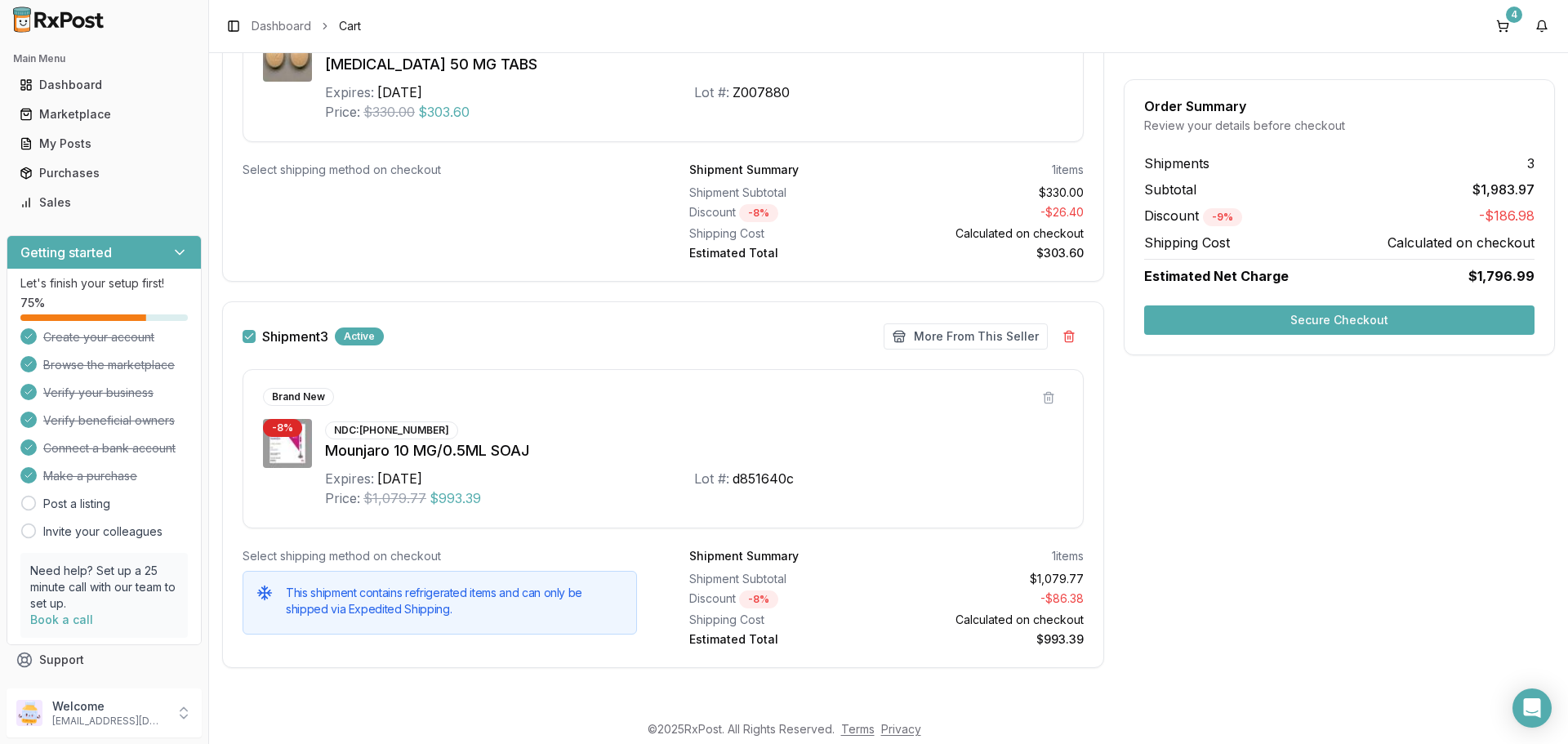
scroll to position [839, 0]
click at [942, 342] on button "More From This Seller" at bounding box center [965, 334] width 164 height 26
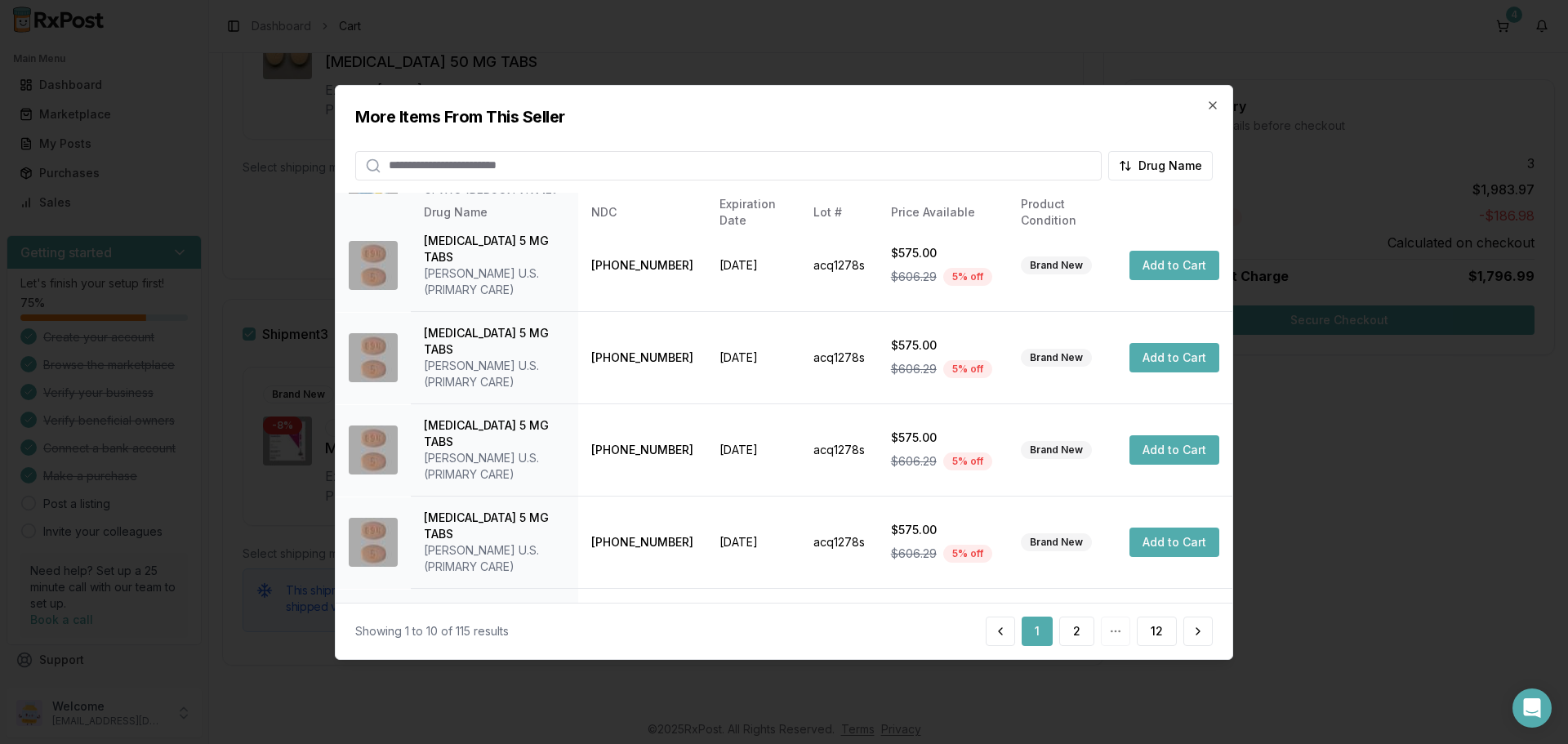
scroll to position [389, 0]
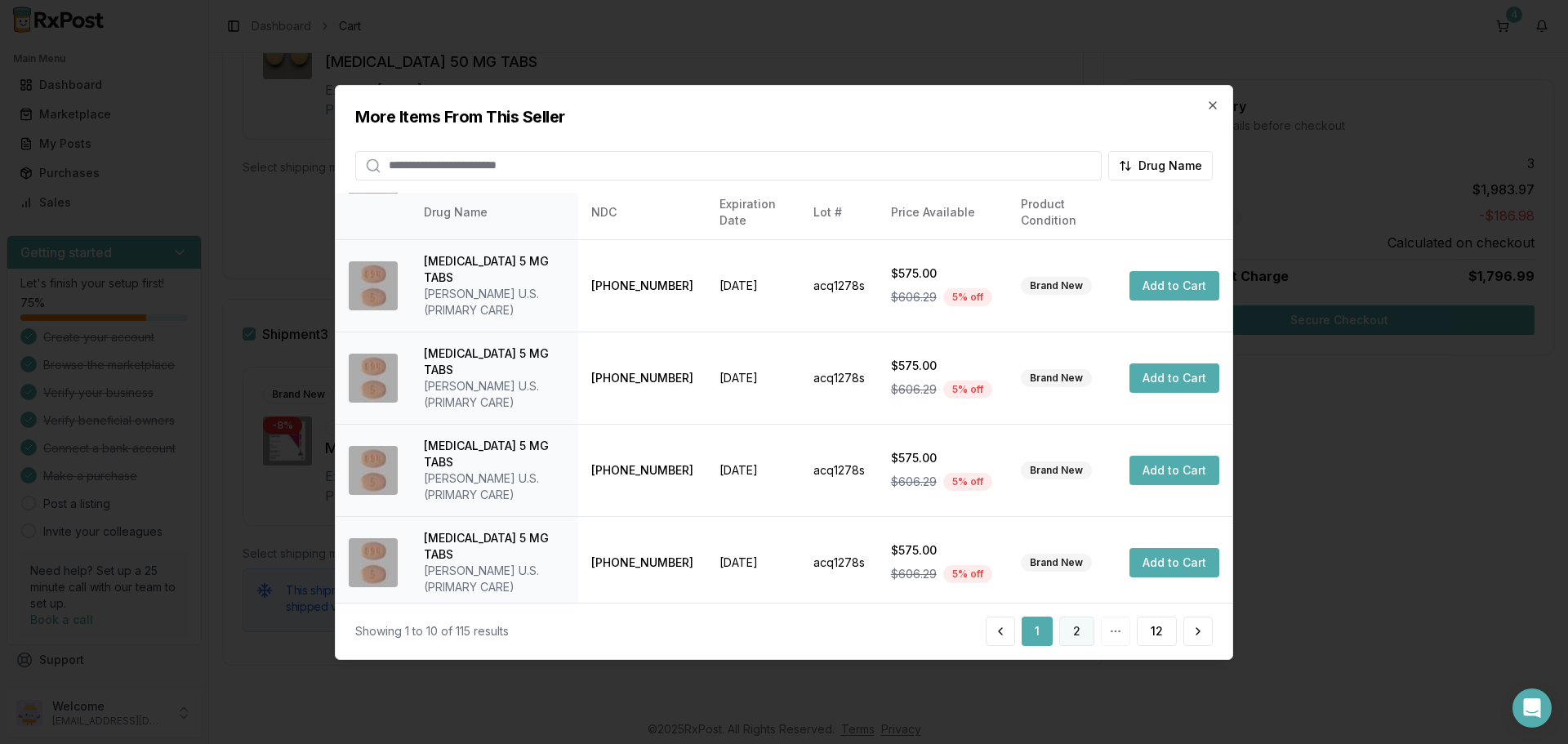
click at [1071, 635] on button "2" at bounding box center [1077, 632] width 35 height 30
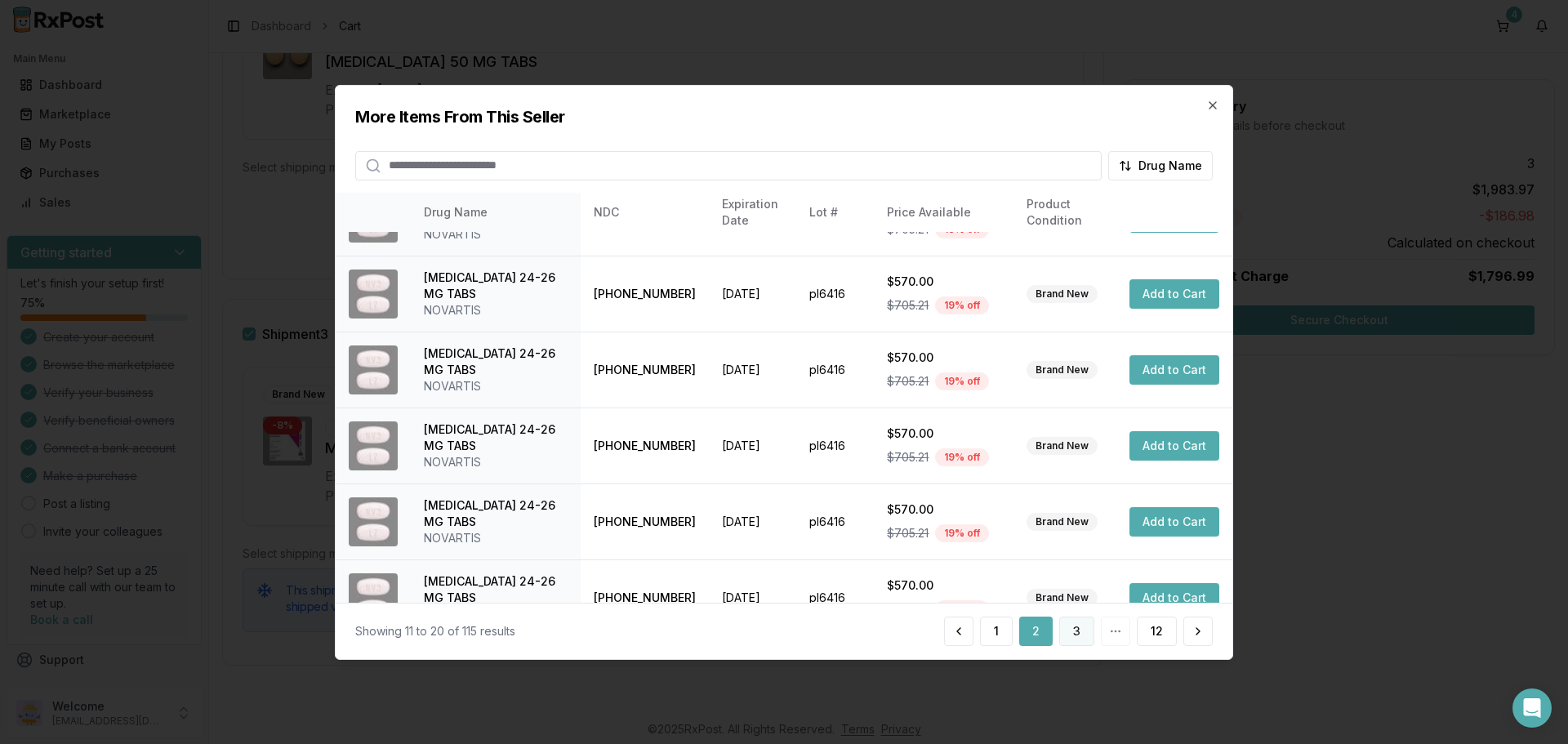
click at [1068, 633] on button "3" at bounding box center [1077, 632] width 35 height 30
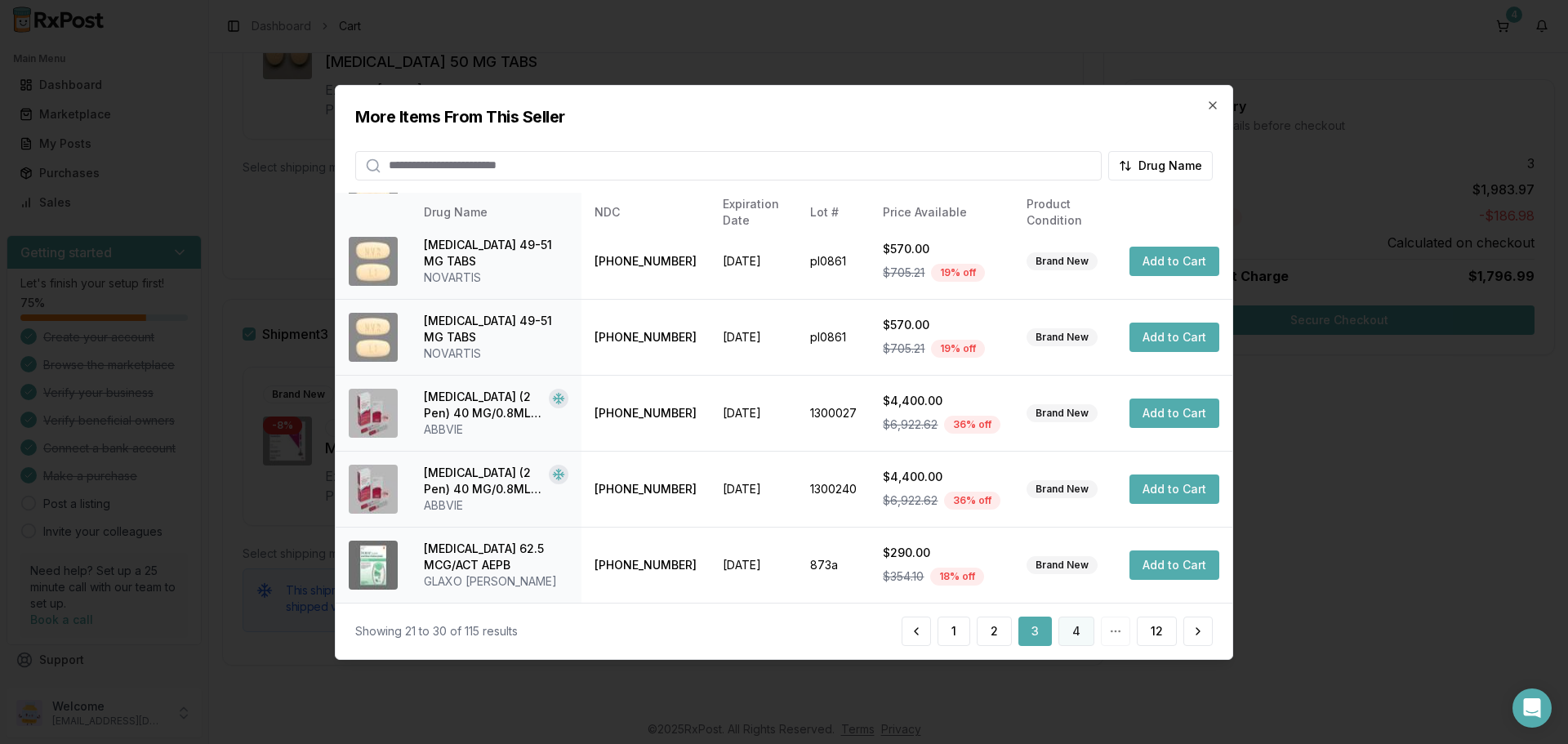
click at [1076, 636] on button "4" at bounding box center [1076, 632] width 36 height 30
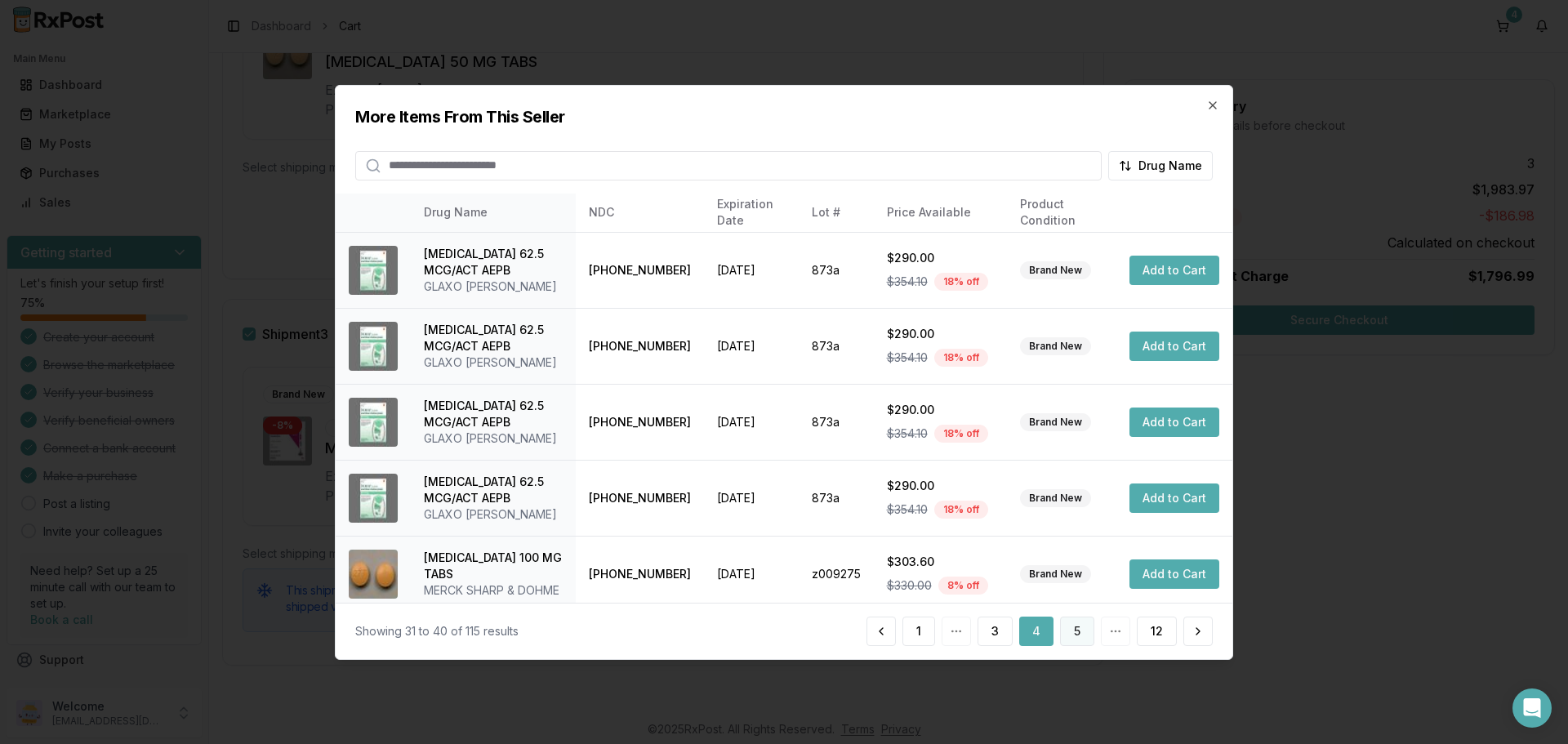
click at [1076, 633] on button "5" at bounding box center [1077, 632] width 34 height 30
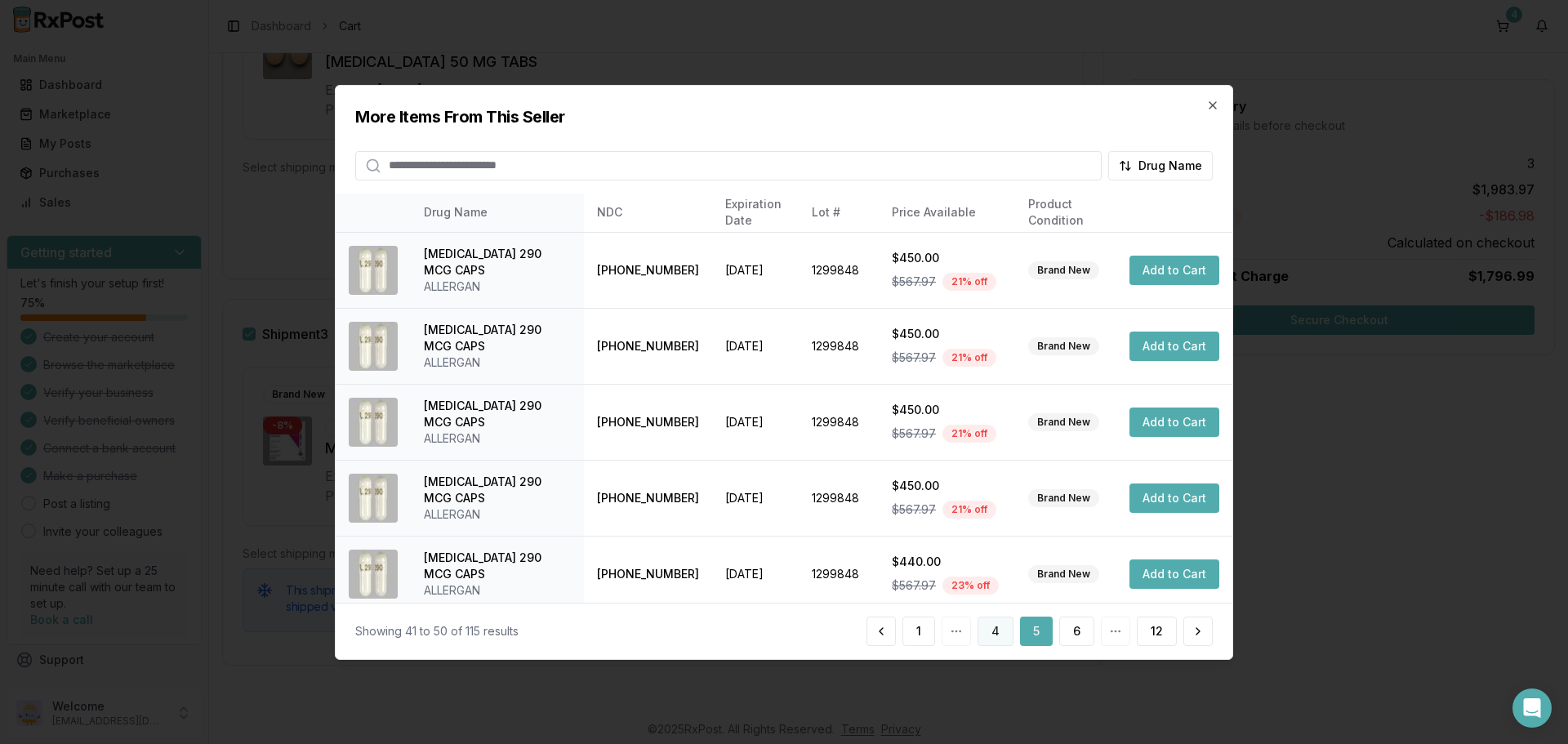
click at [1004, 638] on button "4" at bounding box center [995, 632] width 36 height 30
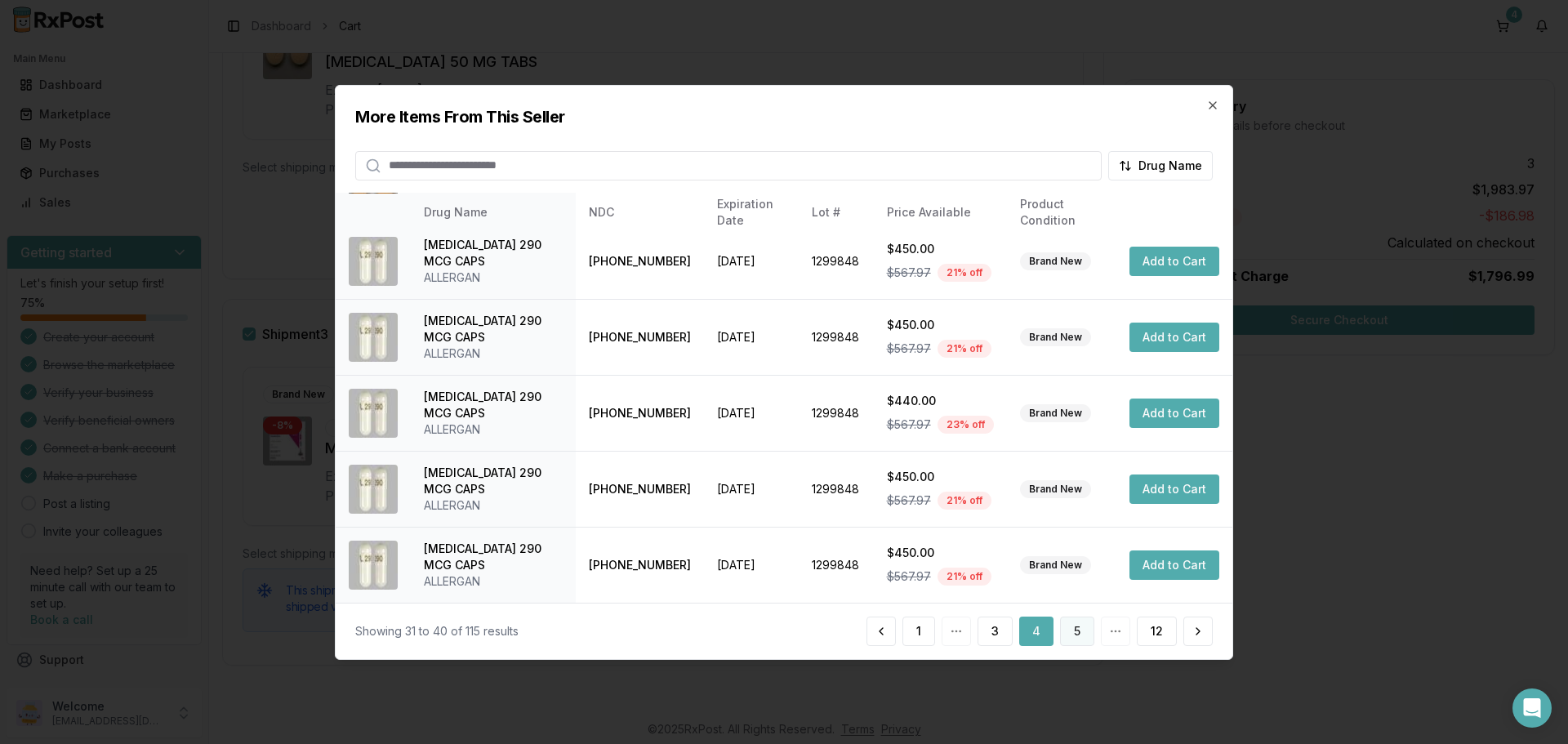
click at [1072, 632] on button "5" at bounding box center [1077, 632] width 34 height 30
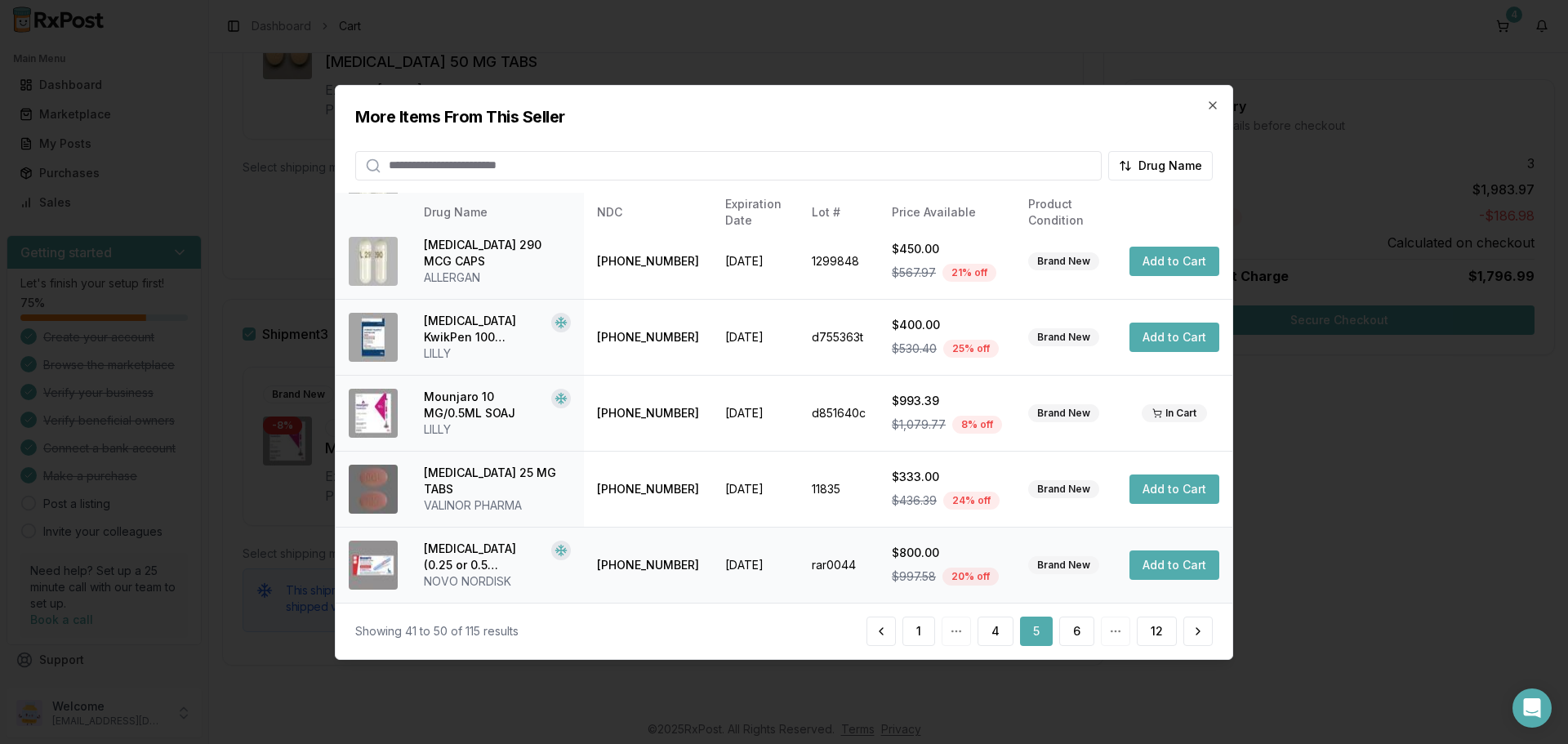
click at [1143, 566] on button "Add to Cart" at bounding box center [1173, 565] width 90 height 30
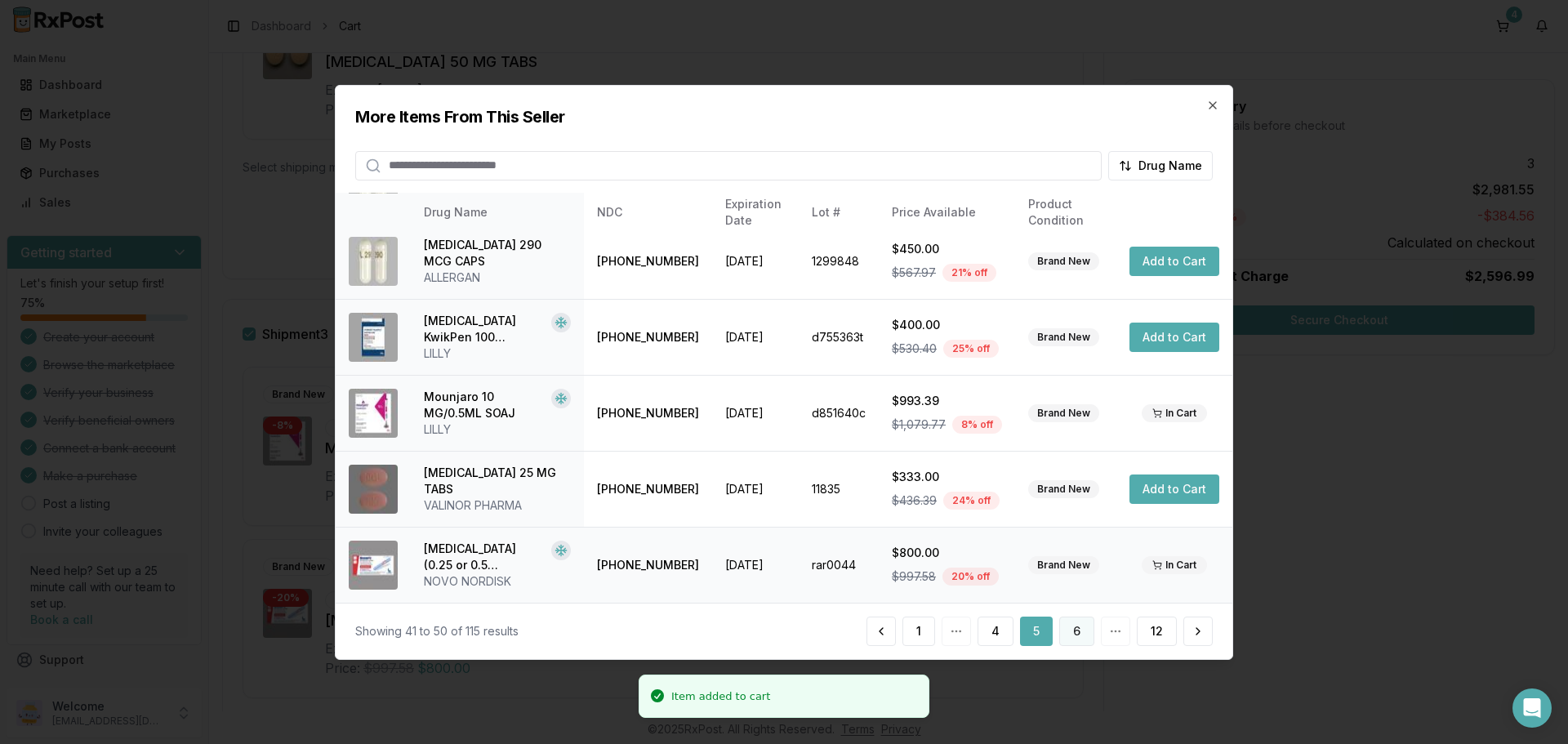
click at [1072, 632] on button "6" at bounding box center [1077, 632] width 35 height 30
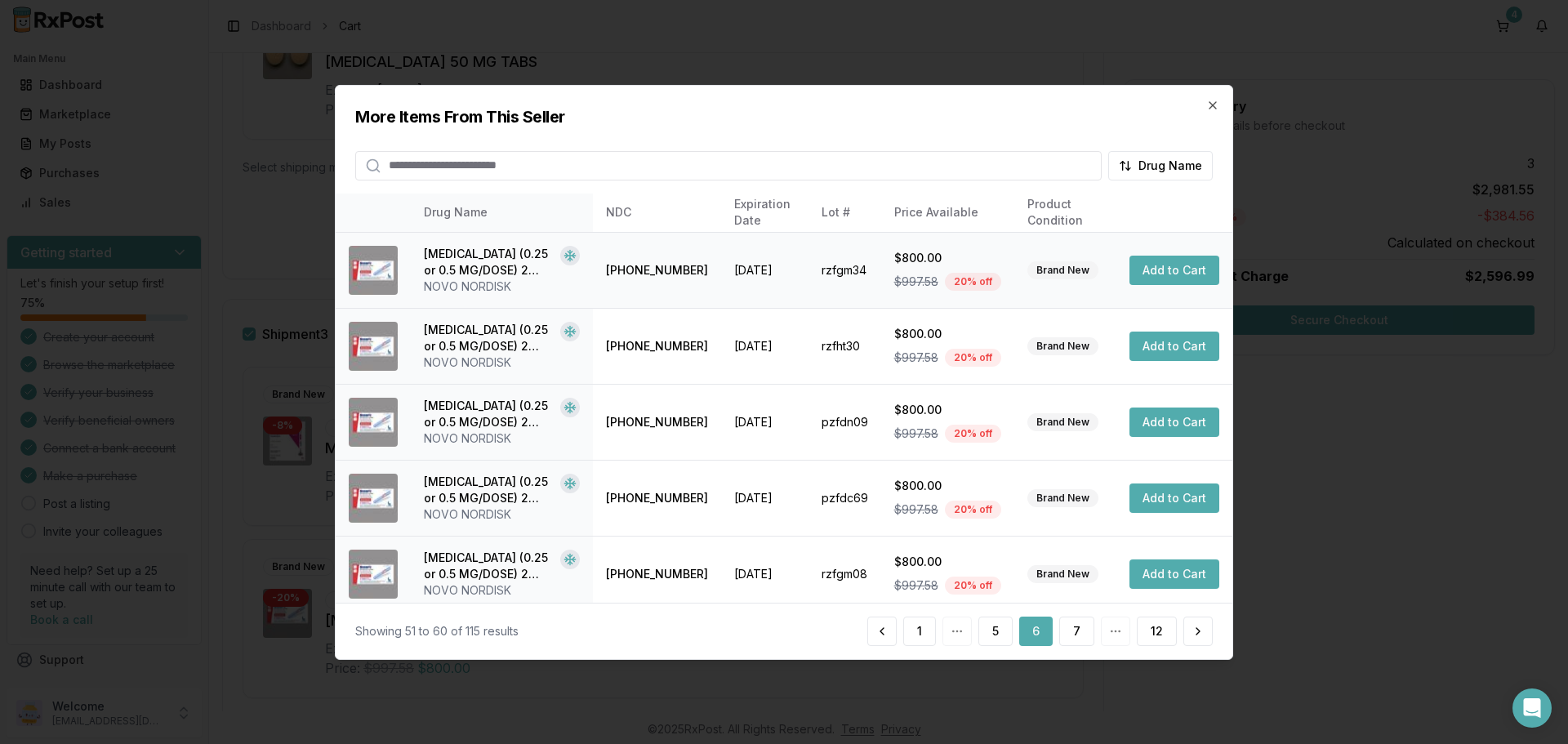
click at [1162, 269] on button "Add to Cart" at bounding box center [1173, 270] width 90 height 30
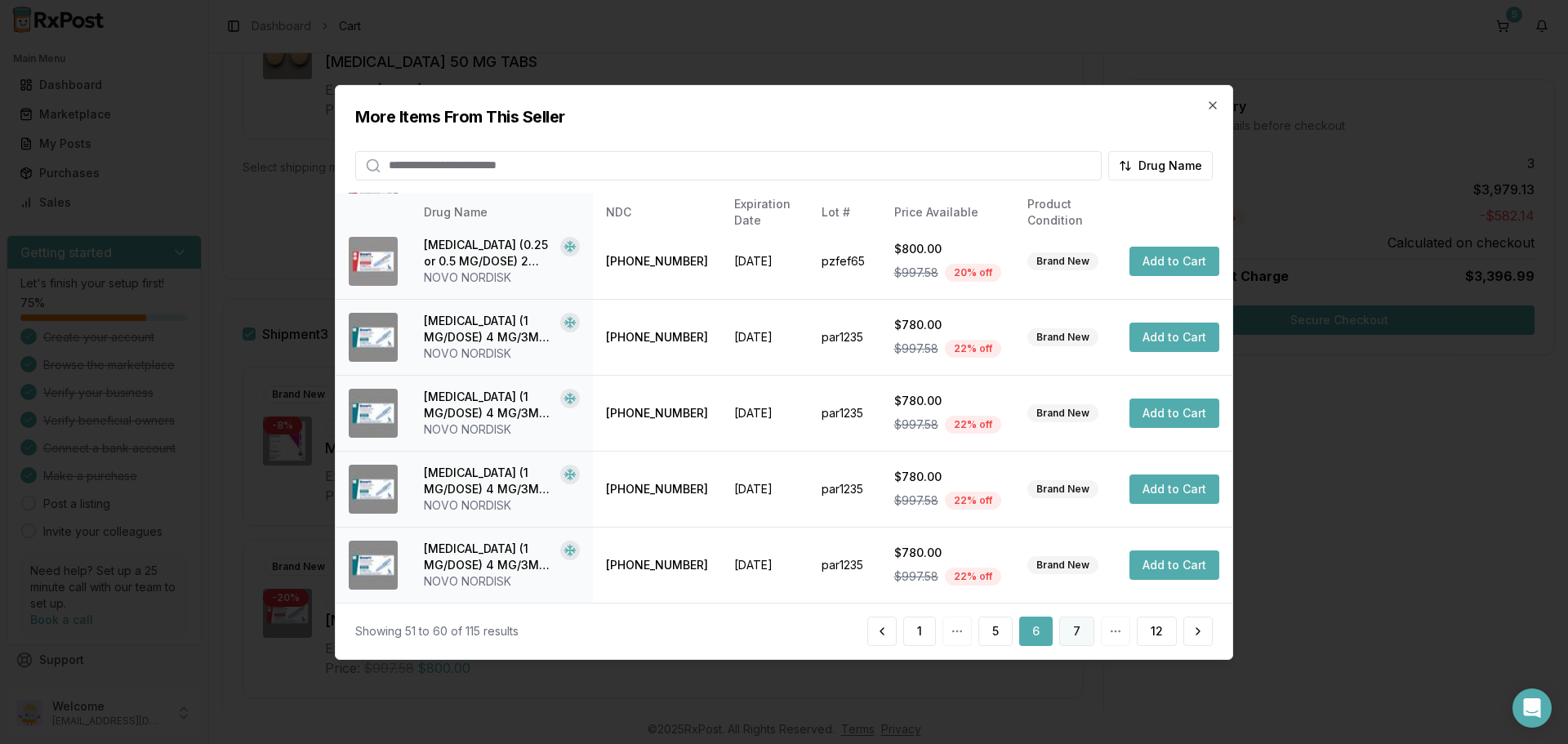
click at [1077, 640] on button "7" at bounding box center [1077, 632] width 35 height 30
click at [1078, 634] on button "8" at bounding box center [1077, 632] width 35 height 30
click at [1071, 631] on button "9" at bounding box center [1077, 632] width 35 height 30
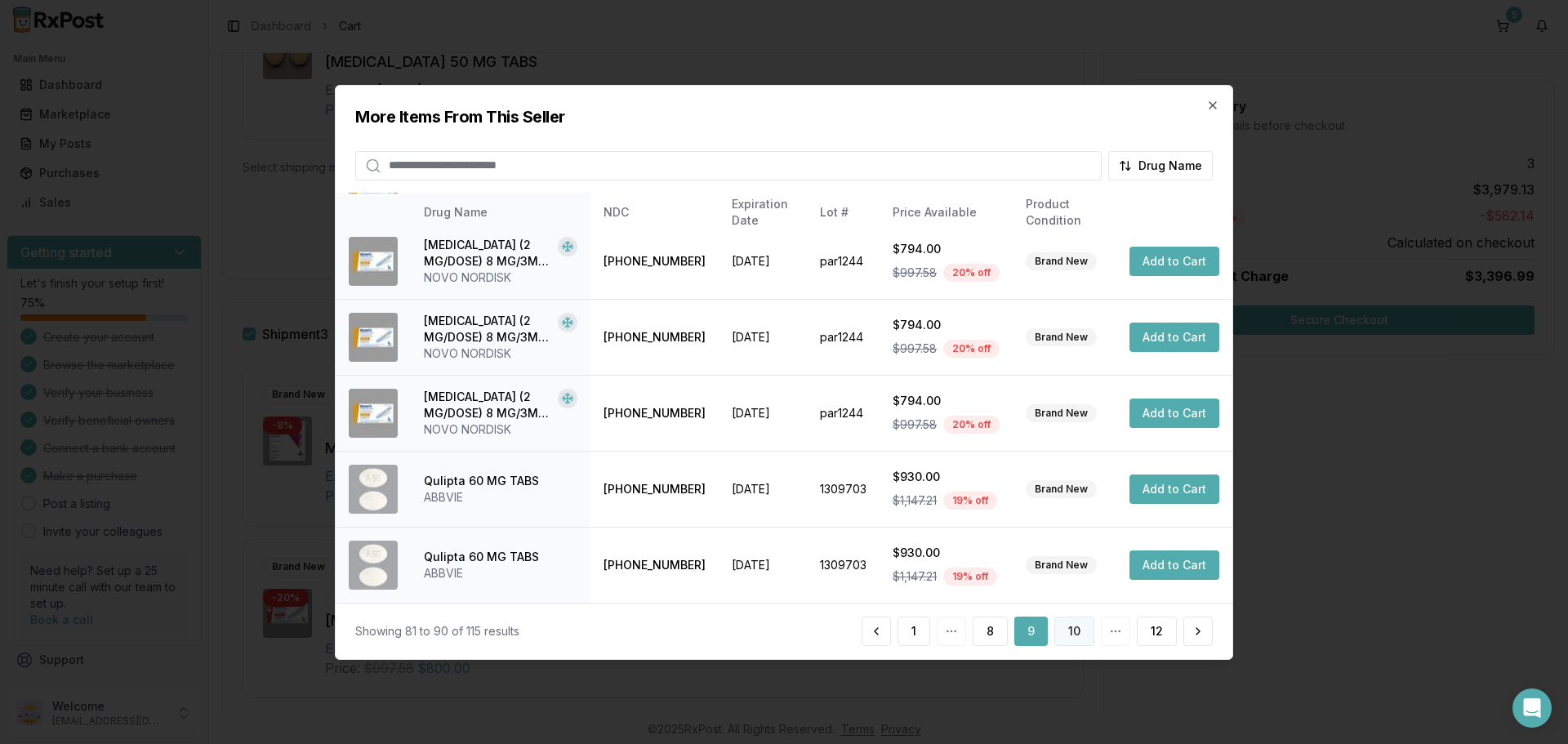
click at [1073, 630] on button "10" at bounding box center [1074, 632] width 40 height 30
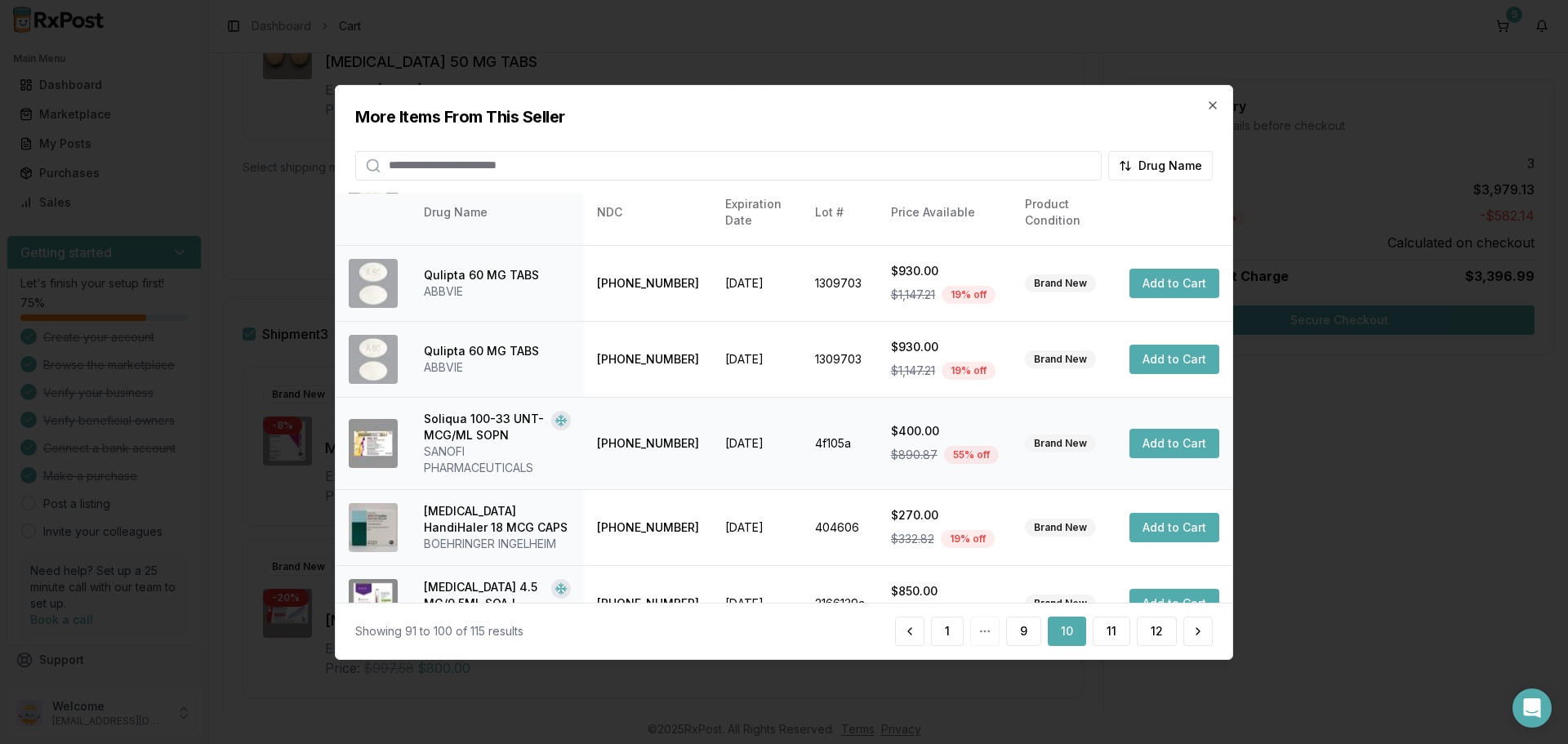
scroll to position [405, 0]
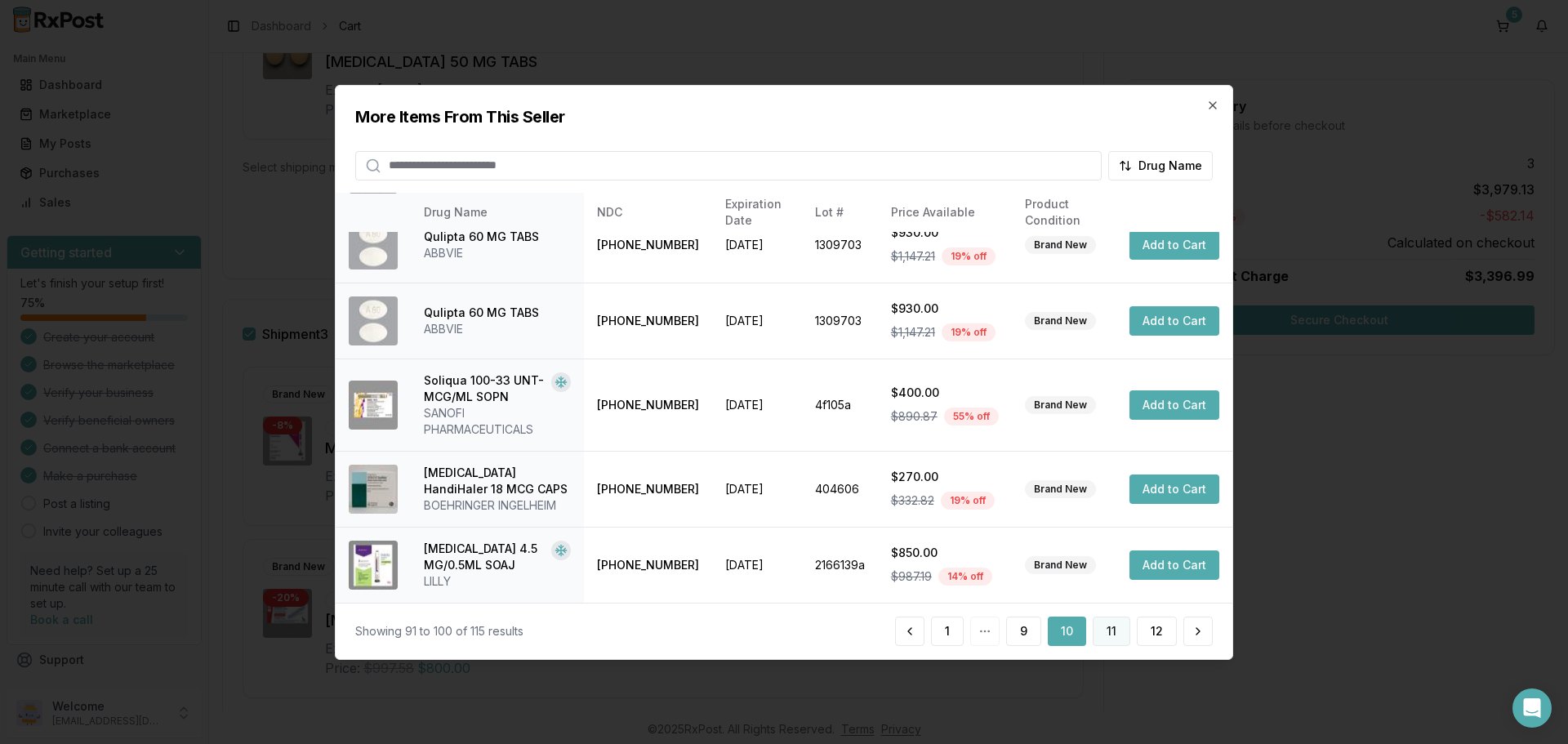
click at [1116, 634] on button "11" at bounding box center [1111, 632] width 37 height 30
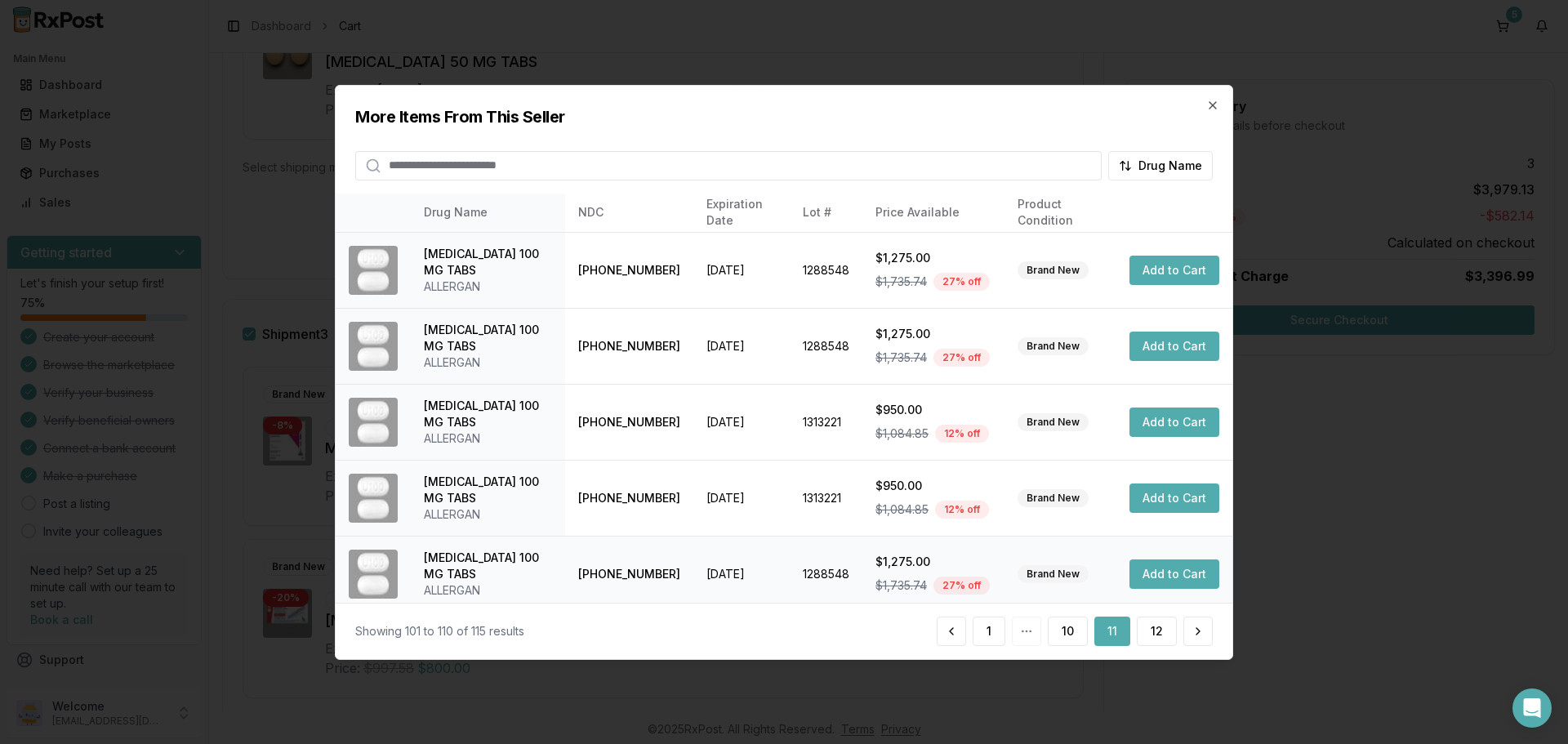
scroll to position [389, 0]
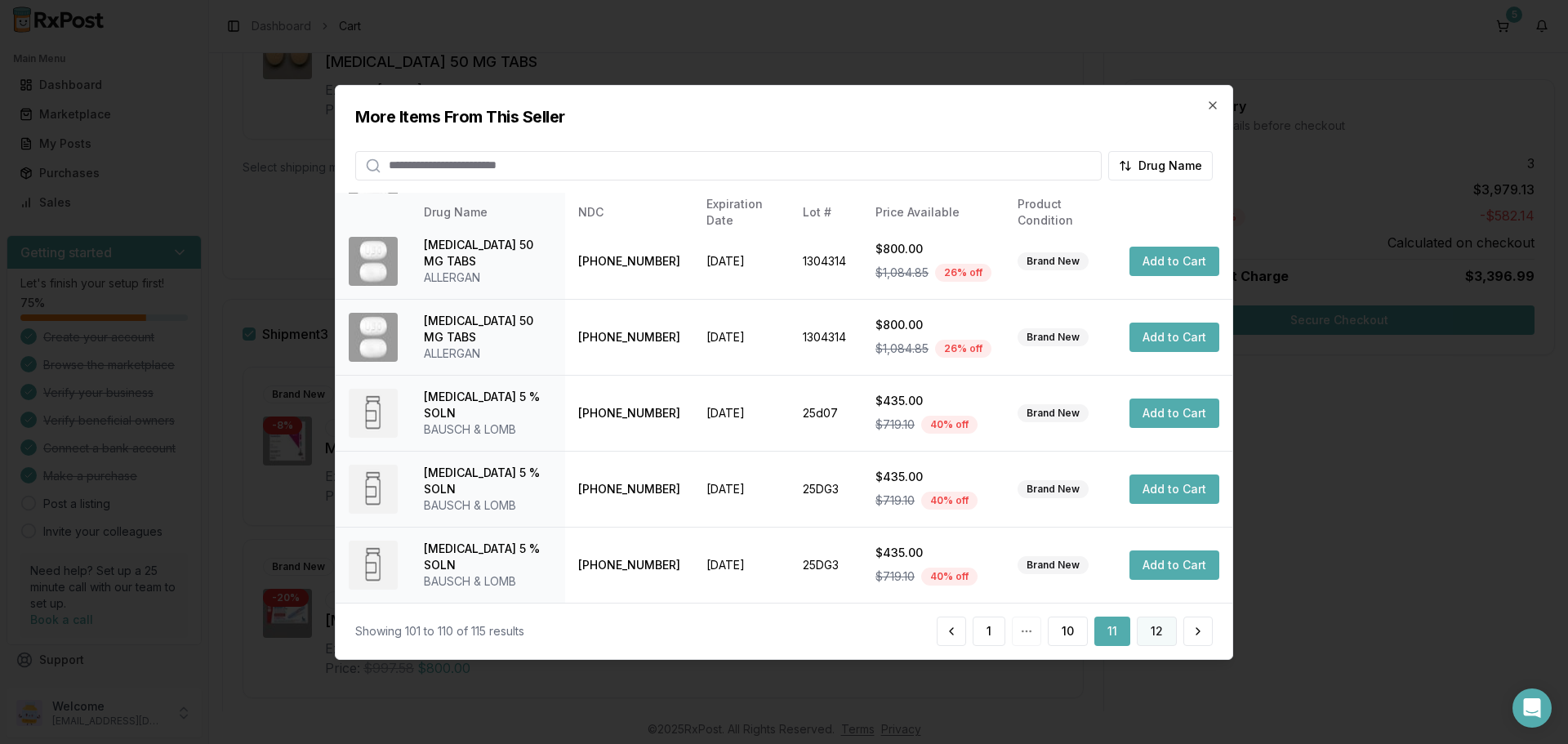
click at [1155, 632] on button "12" at bounding box center [1157, 632] width 40 height 30
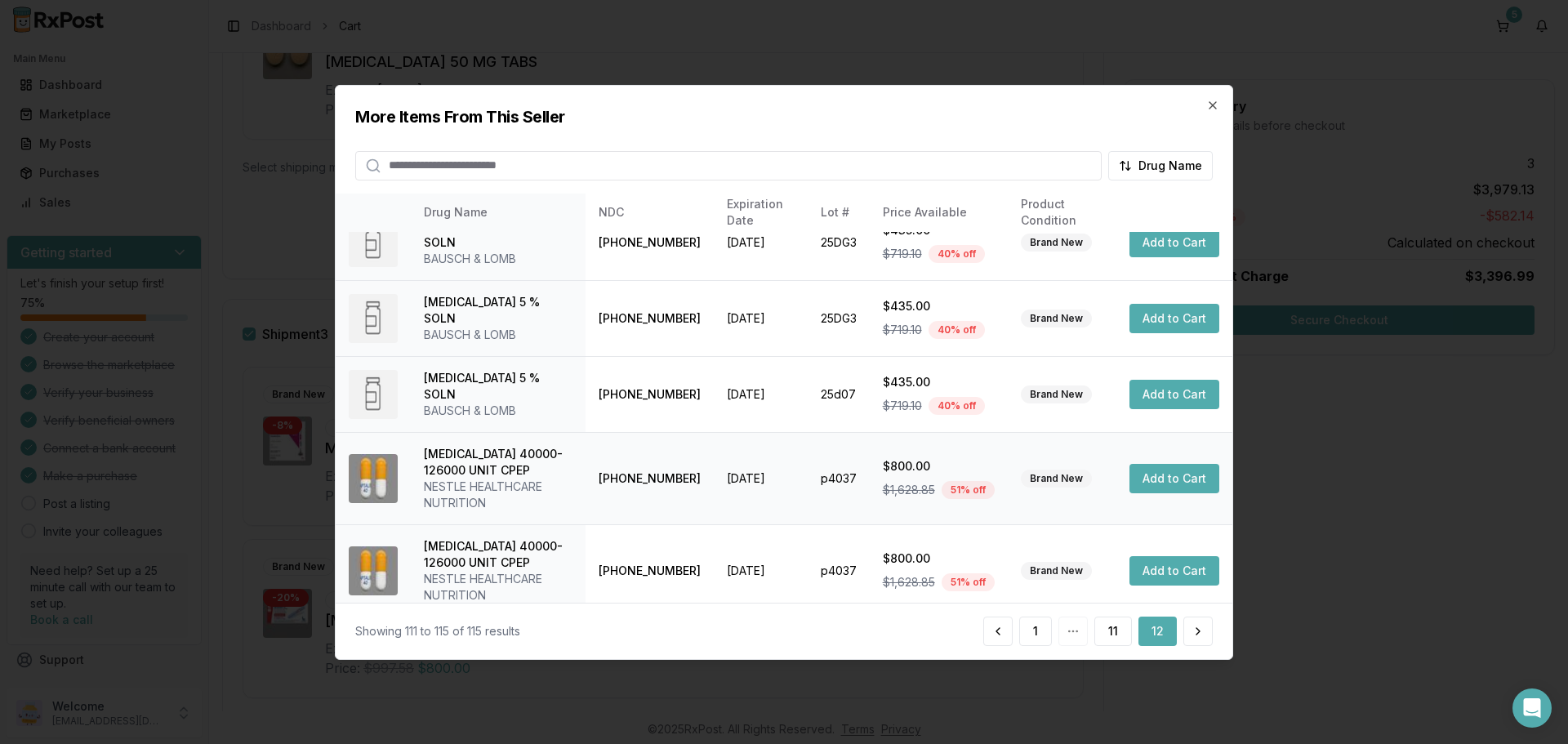
scroll to position [42, 0]
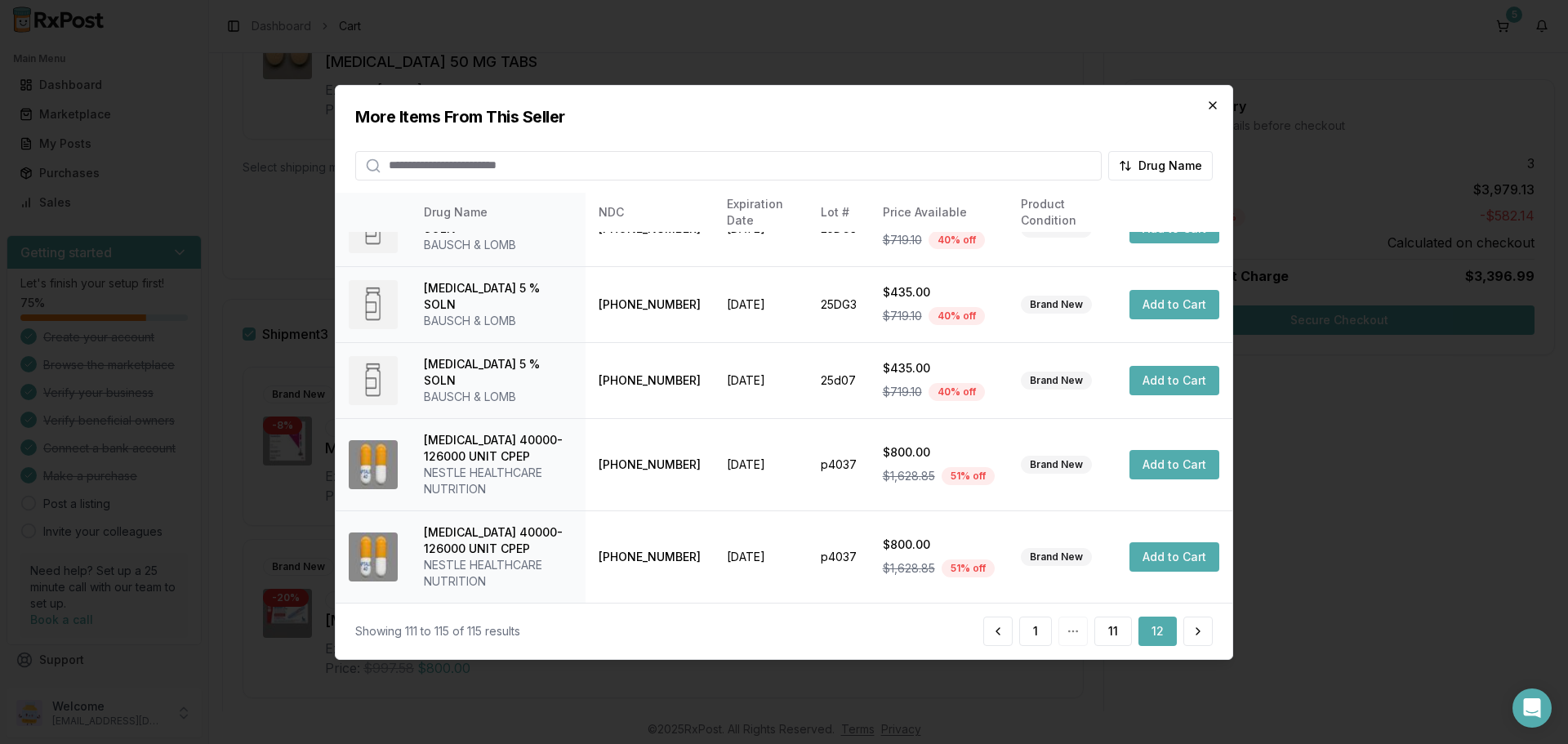
click at [1207, 107] on div "More Items From This Seller Drug Name Drug Name NDC Expiration Date Lot # Price…" at bounding box center [783, 372] width 898 height 575
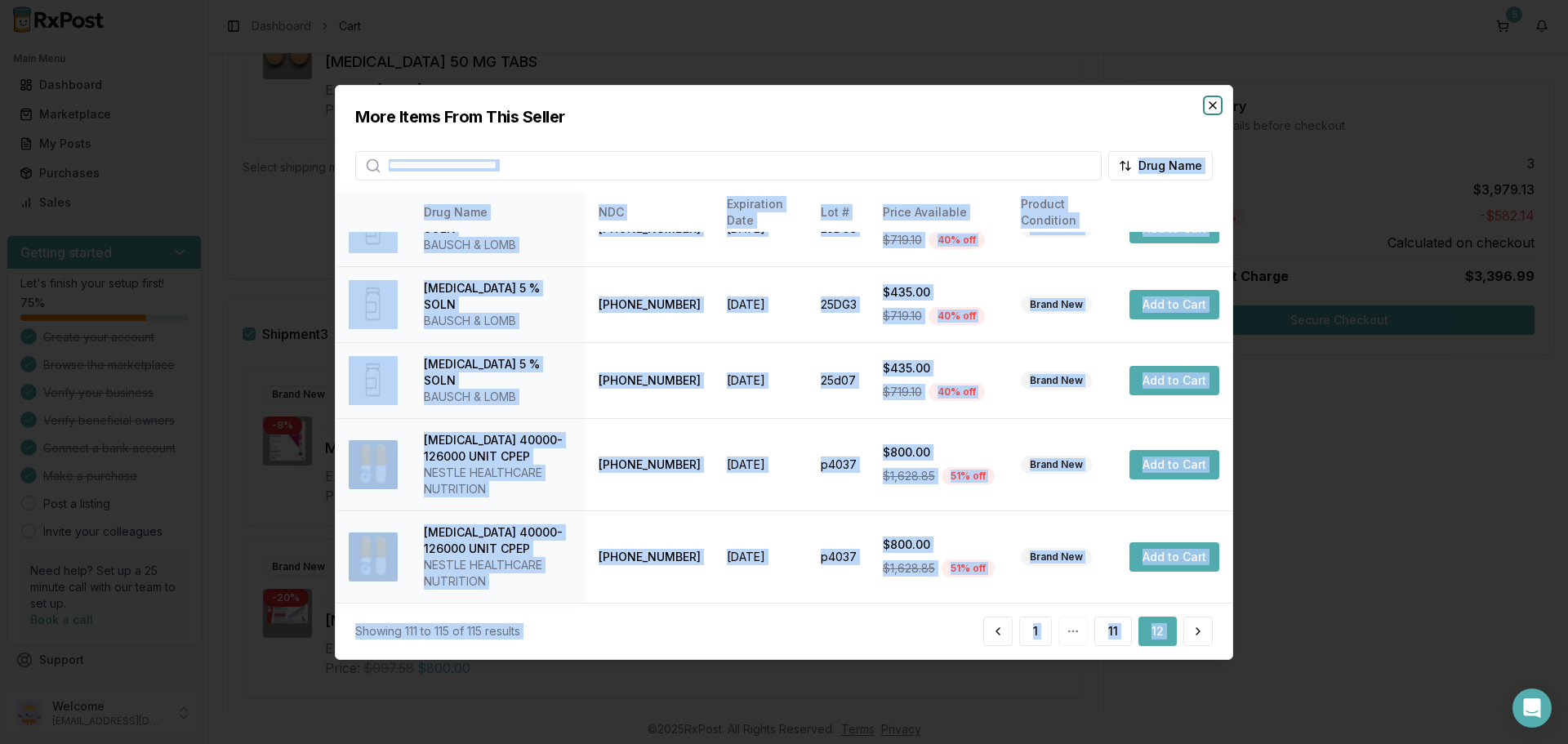
click at [1210, 105] on icon "button" at bounding box center [1213, 104] width 13 height 13
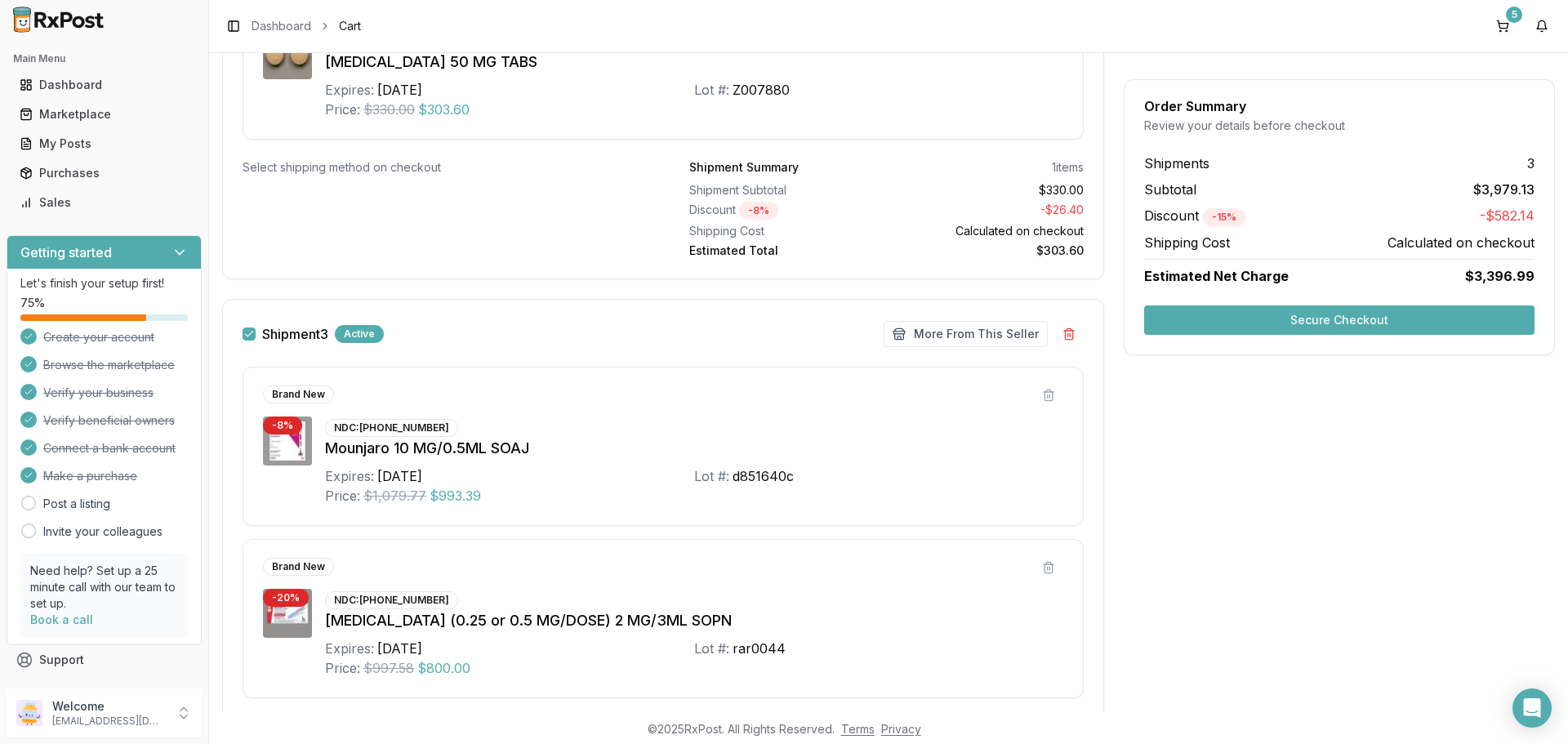
click at [760, 708] on div "Brand New - 8 % NDC: [PHONE_NUMBER] Mounjaro 10 MG/0.5ML SOAJ Expires: [DATE] L…" at bounding box center [663, 619] width 881 height 504
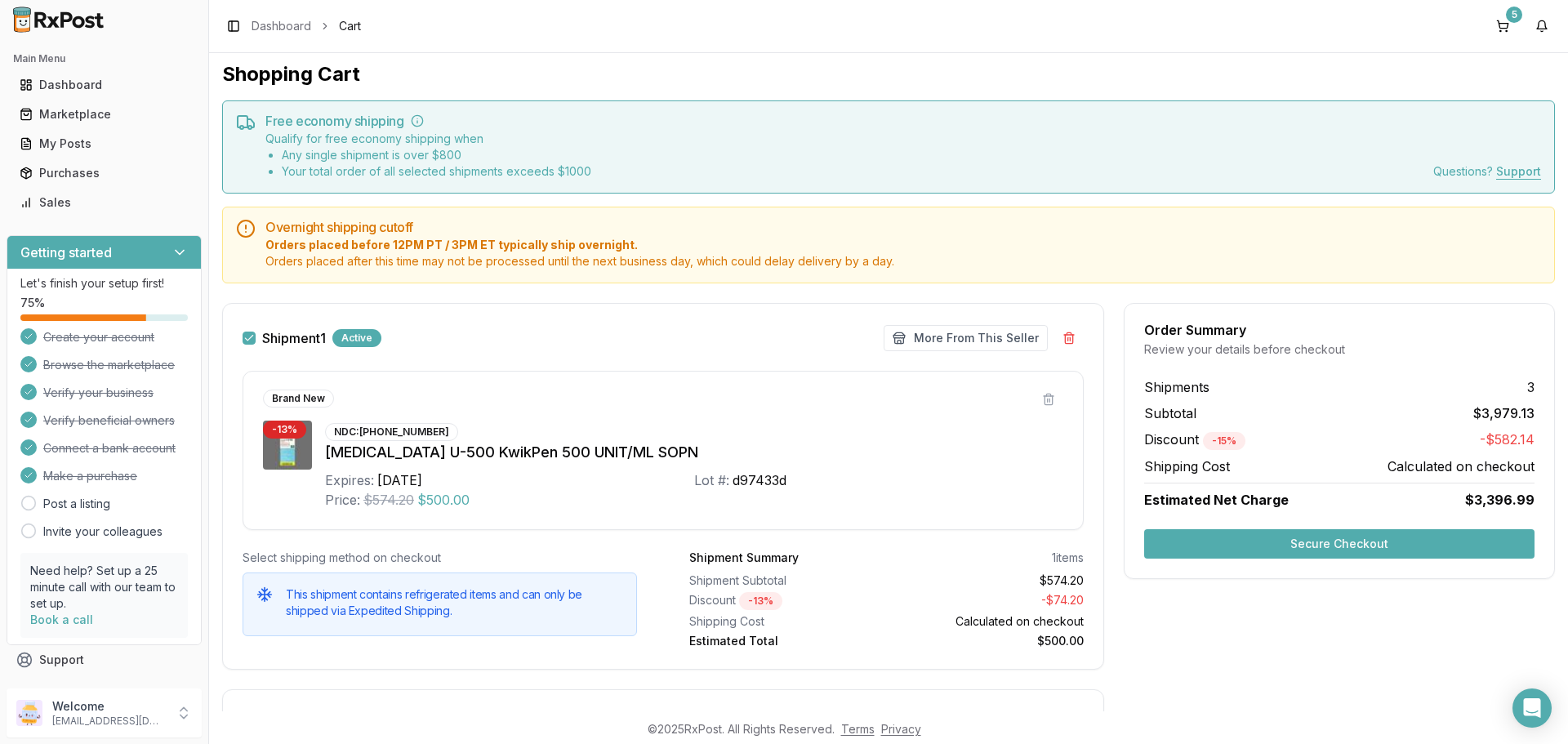
scroll to position [0, 0]
